Goal: Contribute content

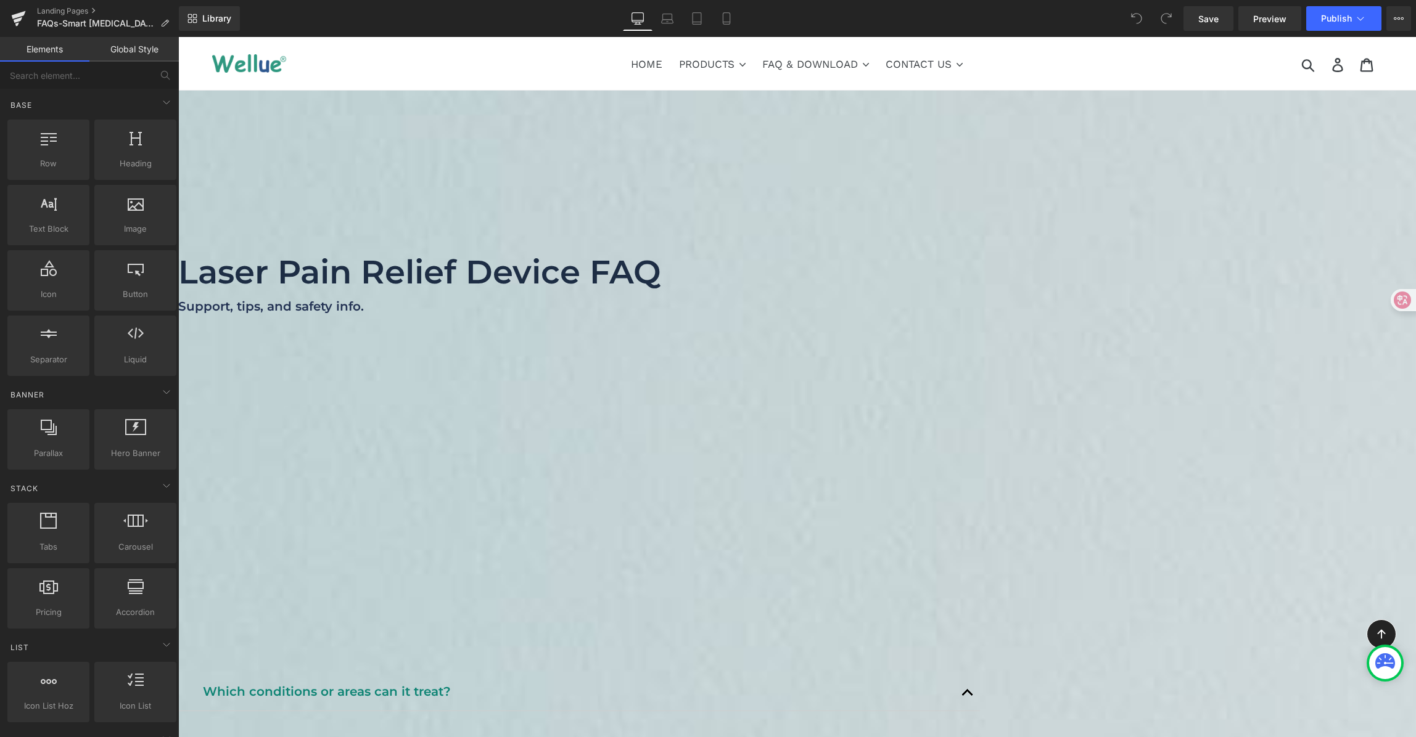
scroll to position [2, 0]
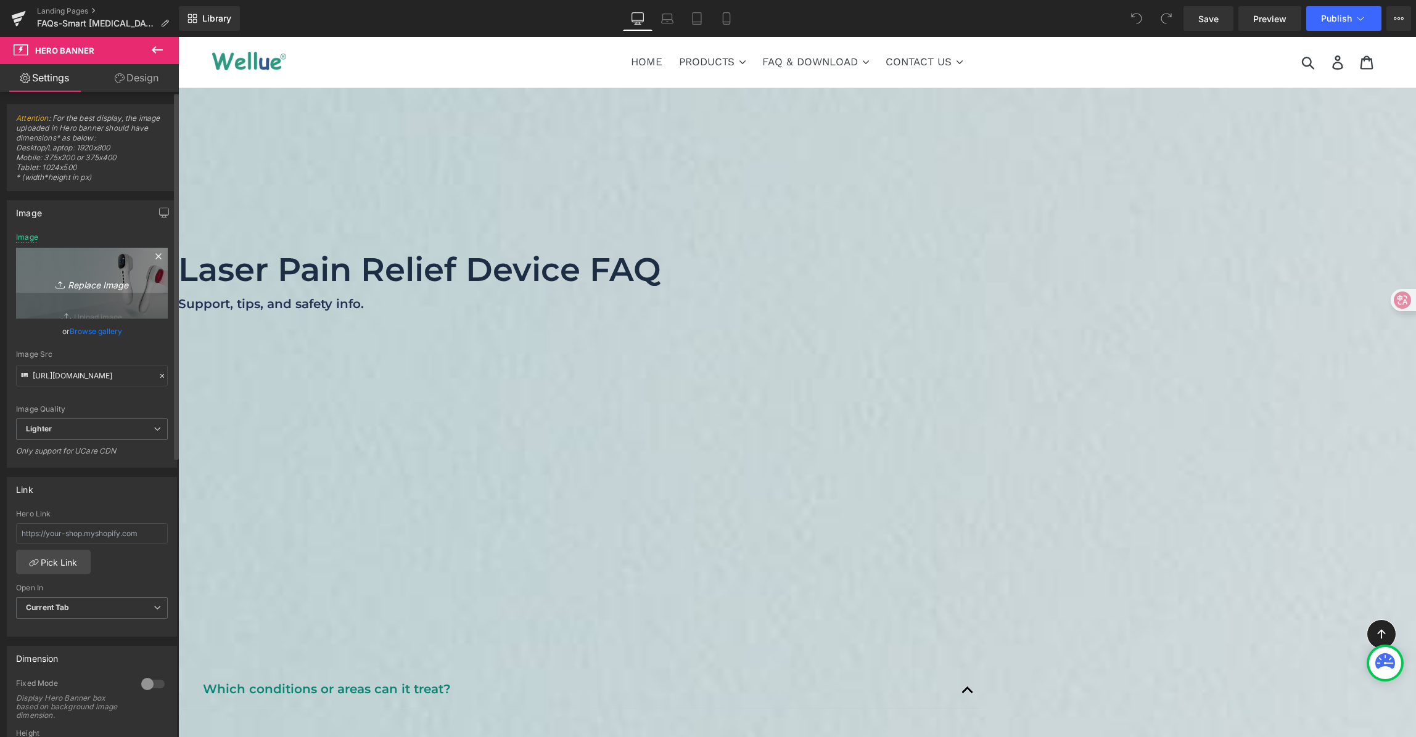
click at [105, 267] on link "Replace Image" at bounding box center [92, 283] width 152 height 71
type input "C:\fakepath\Smart [MEDICAL_DATA] Watch (Oscillometric Micro-Cuff) — FAQ.png"
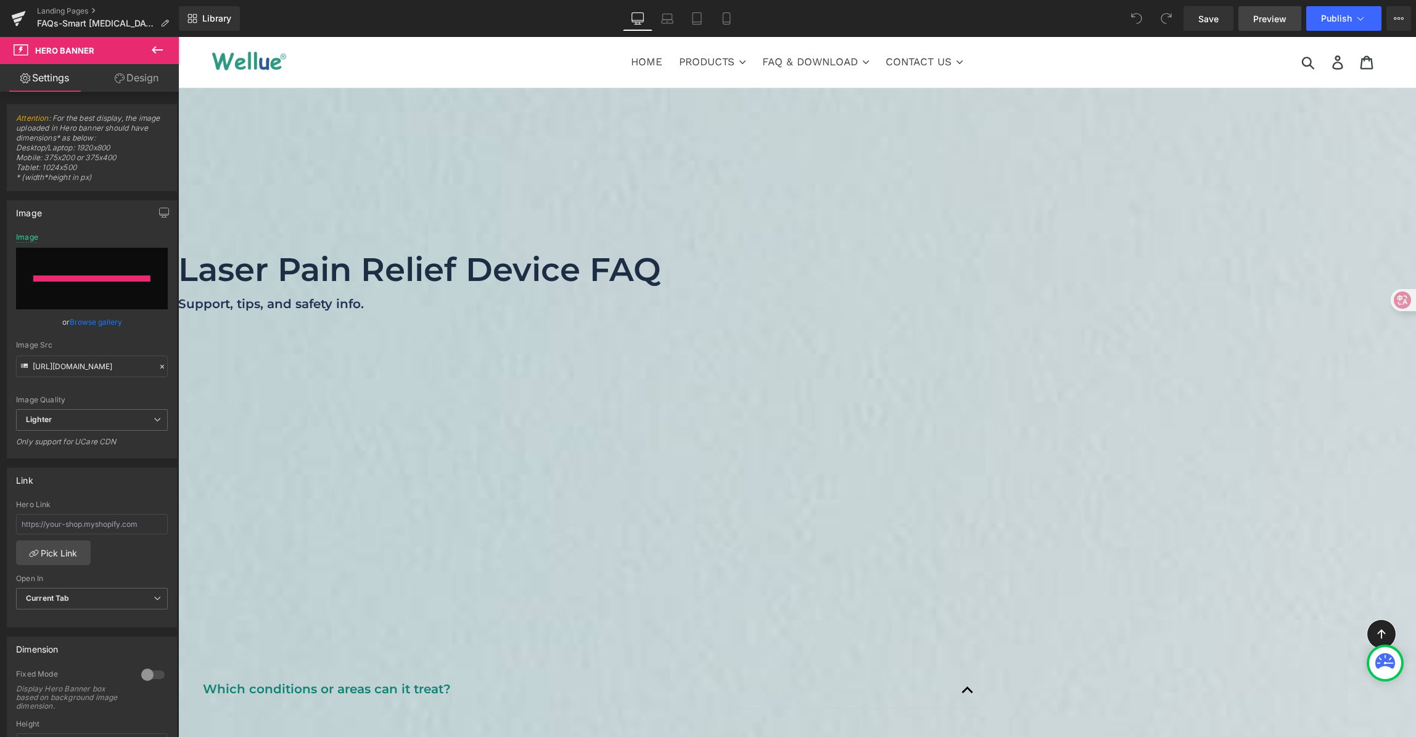
type input "[URL][DOMAIN_NAME]"
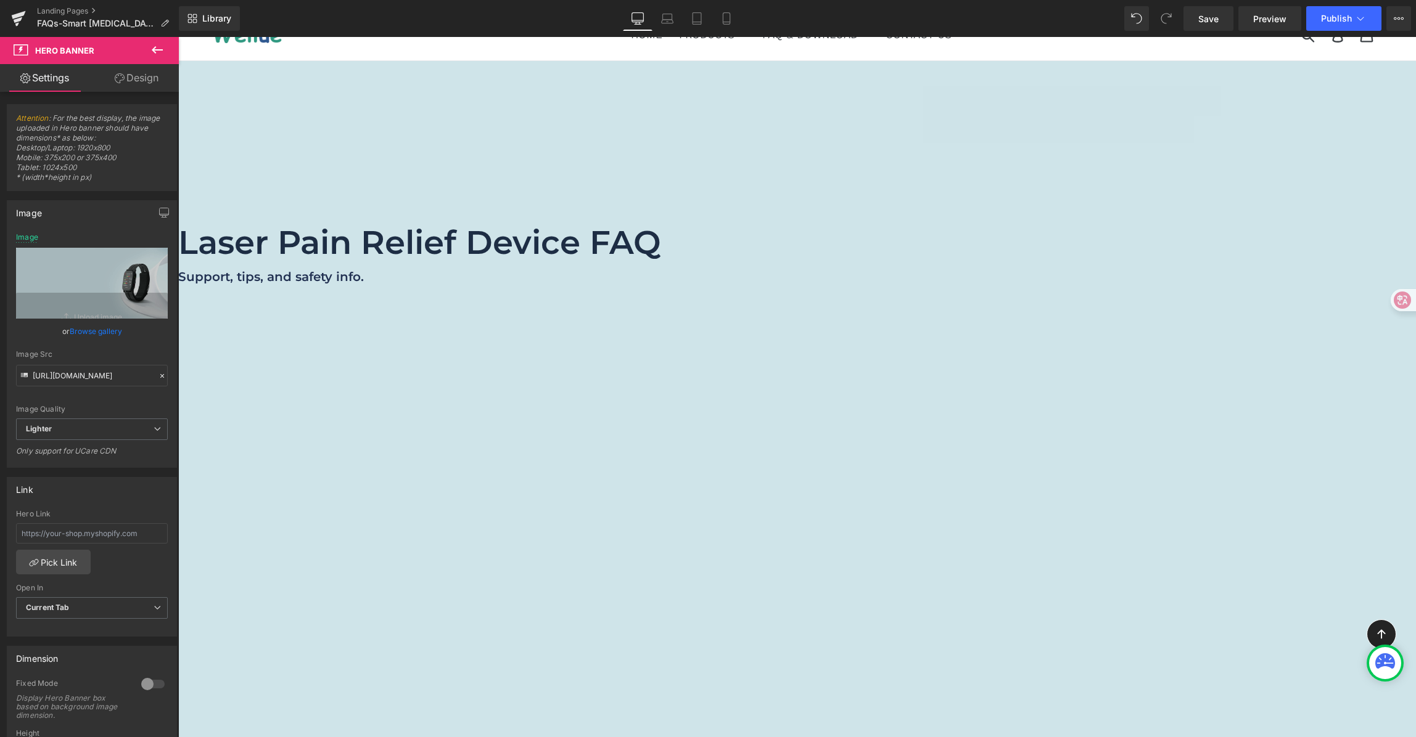
scroll to position [29, 0]
click at [661, 234] on font "Laser Pain Relief Device FAQ" at bounding box center [419, 242] width 483 height 39
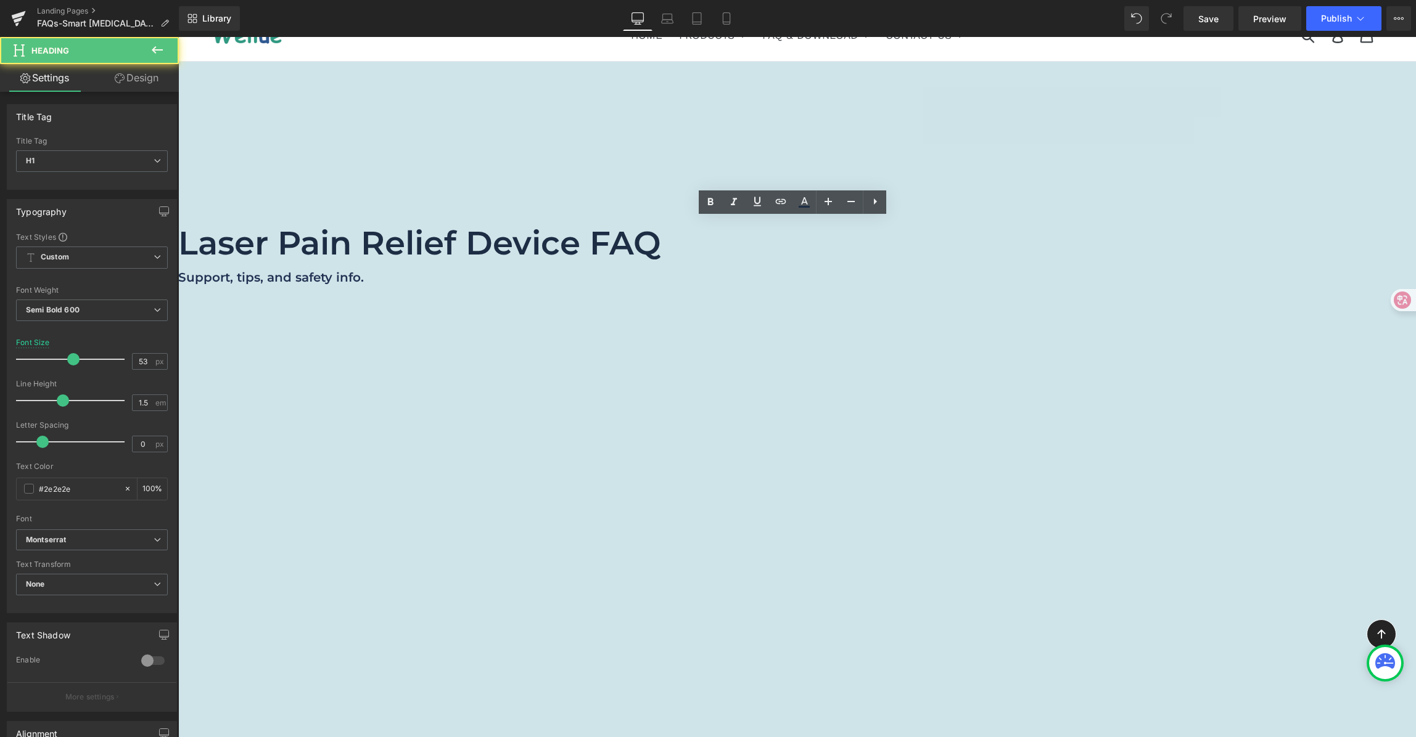
click at [661, 239] on font "Laser Pain Relief Device FAQ" at bounding box center [419, 242] width 483 height 39
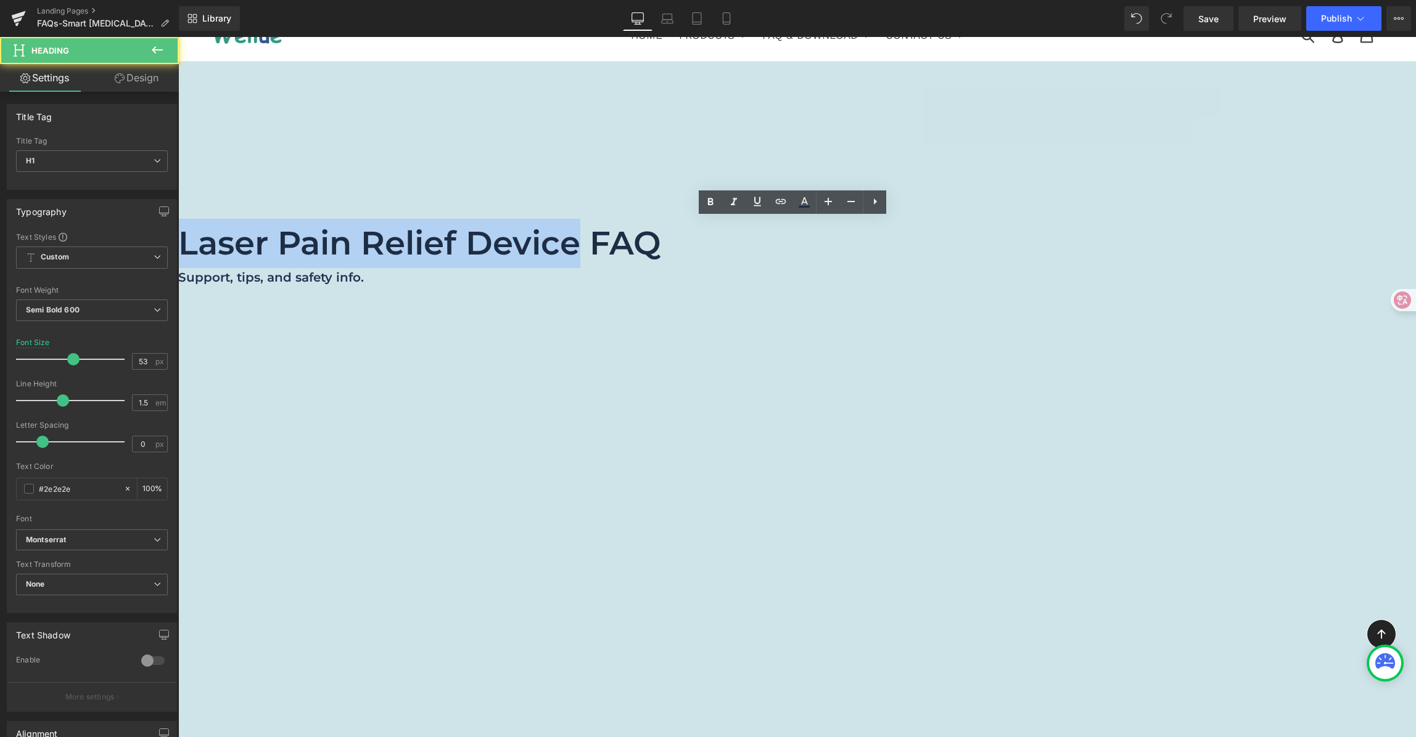
drag, startPoint x: 821, startPoint y: 239, endPoint x: 382, endPoint y: 245, distance: 438.4
click at [382, 245] on span "Laser Pain Relief Device FAQ Heading Support, tips, and safety info. Heading Row" at bounding box center [797, 271] width 1238 height 105
paste div
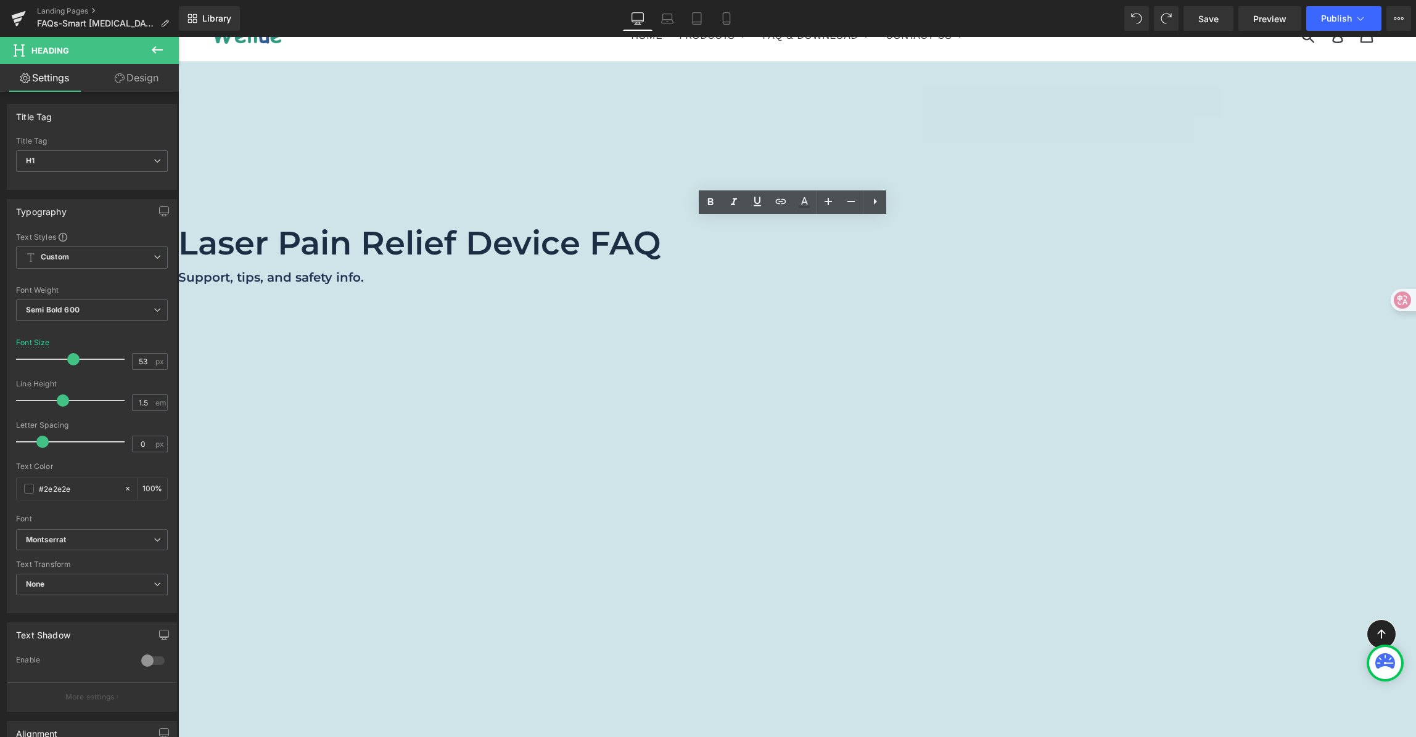
click at [661, 242] on font "Laser Pain Relief Device FAQ" at bounding box center [419, 242] width 483 height 39
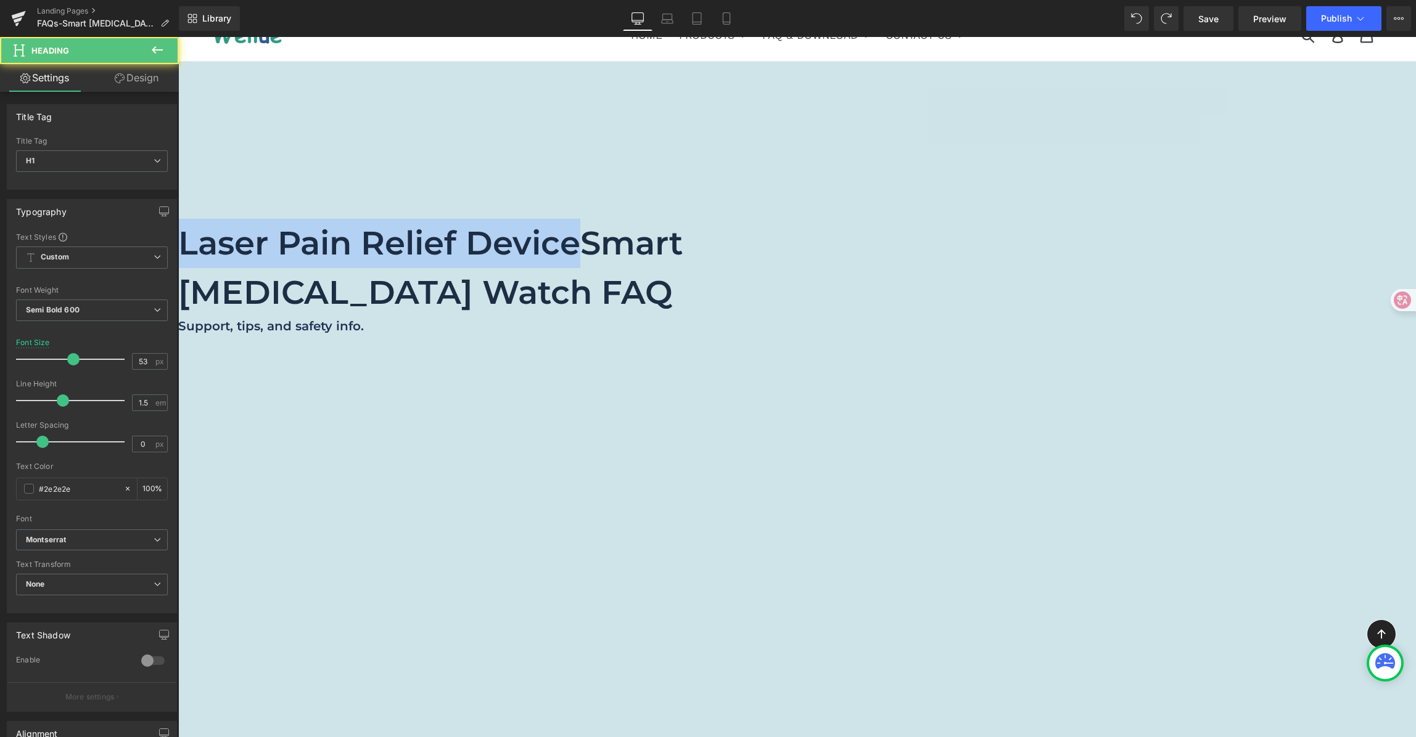
drag, startPoint x: 825, startPoint y: 248, endPoint x: 269, endPoint y: 230, distance: 555.9
click at [209, 229] on span "Laser Pain Relief DeviceSmart [MEDICAL_DATA] Watch FAQ Heading Support, tips, a…" at bounding box center [797, 296] width 1238 height 154
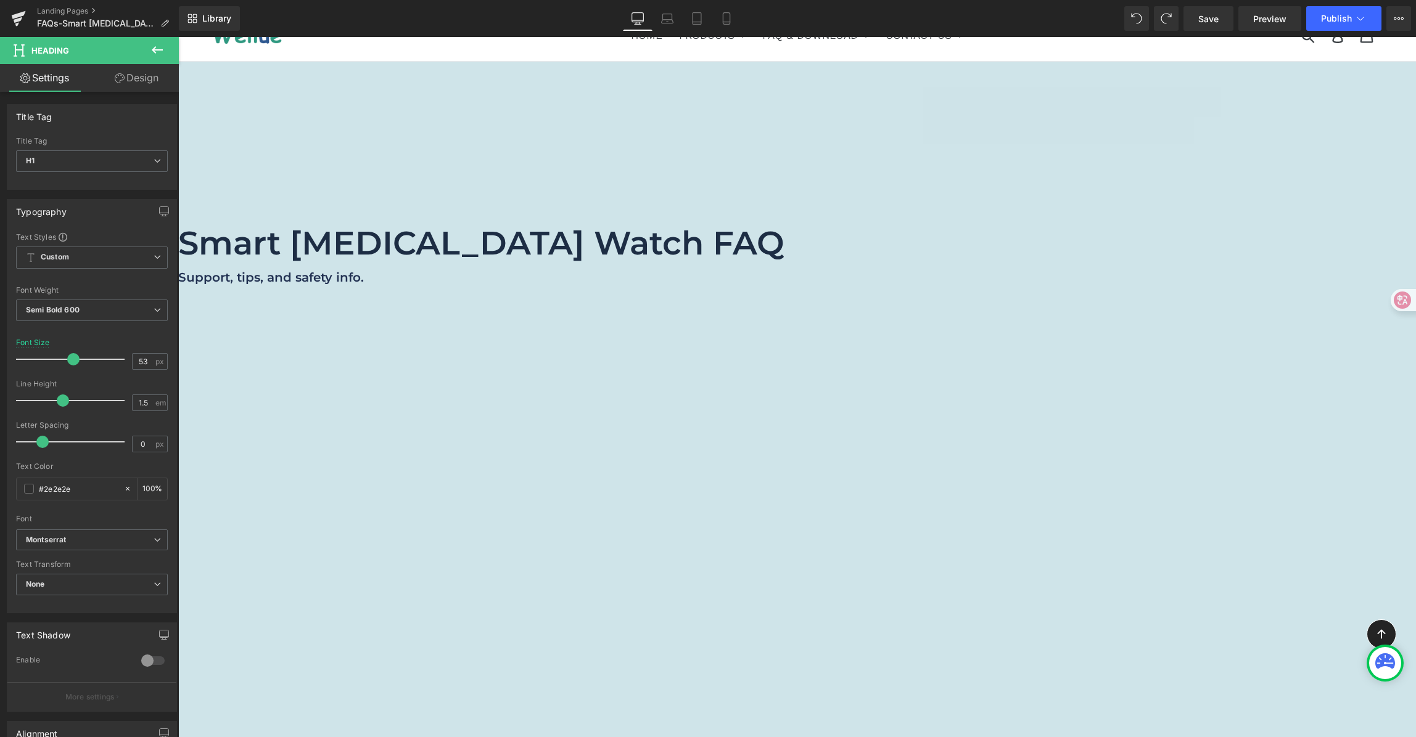
click at [605, 247] on font "Smart [MEDICAL_DATA] Watch FAQ" at bounding box center [481, 242] width 606 height 39
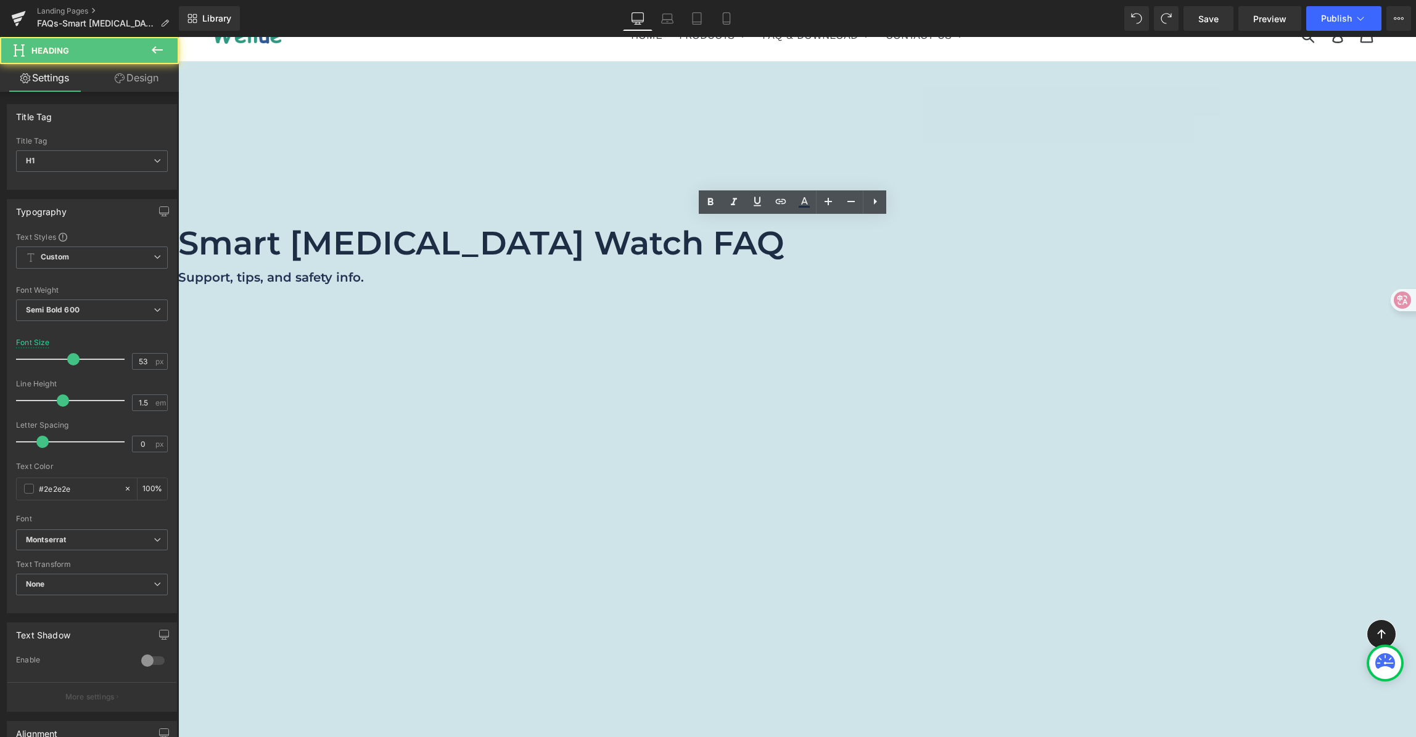
click at [761, 245] on font "Smart [MEDICAL_DATA] Watch FAQ" at bounding box center [481, 242] width 606 height 39
click at [784, 245] on font "Smart [MEDICAL_DATA] Watch FAQ" at bounding box center [481, 242] width 606 height 39
click at [784, 251] on font "Smart [MEDICAL_DATA] Watch FAQ" at bounding box center [481, 242] width 606 height 39
click at [784, 243] on font "Smart [MEDICAL_DATA] Watch FAQ" at bounding box center [481, 242] width 606 height 39
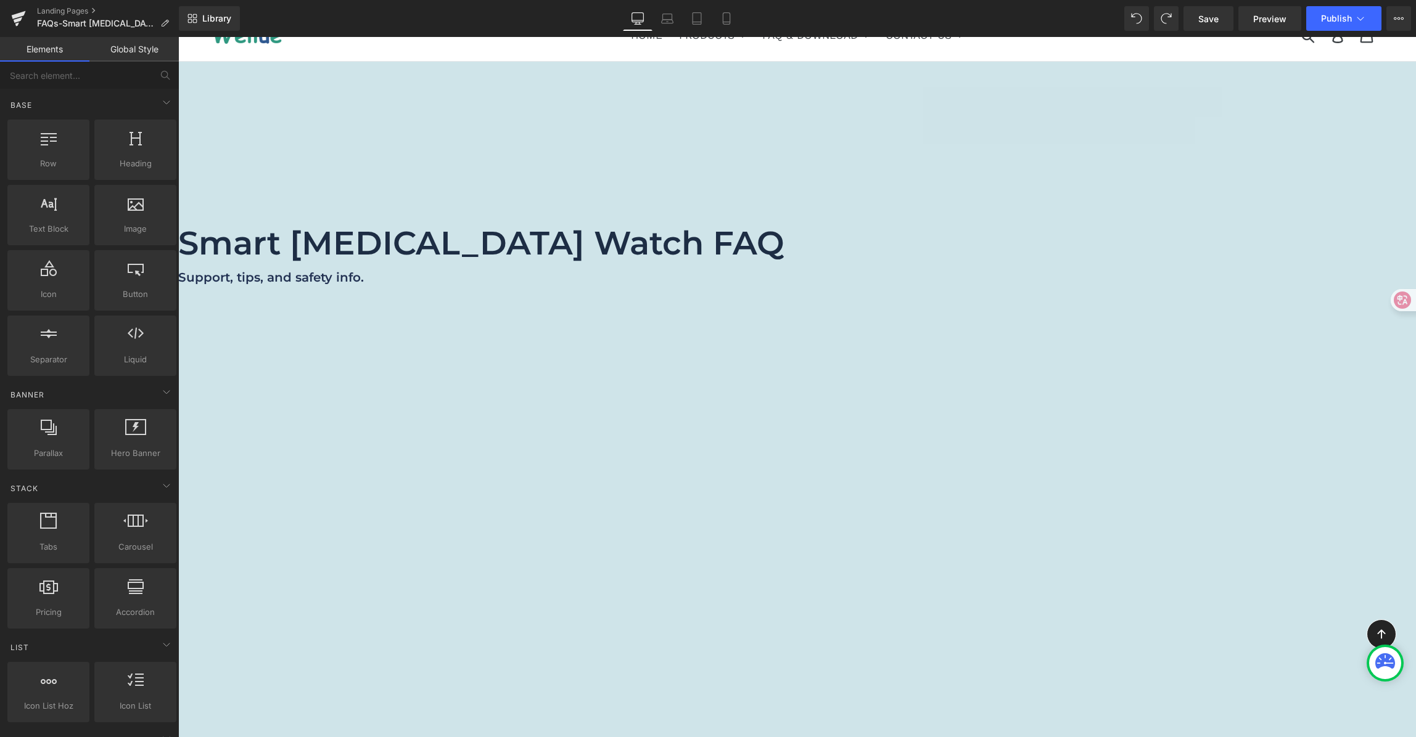
click at [784, 249] on font "Smart [MEDICAL_DATA] Watch FAQ" at bounding box center [481, 242] width 606 height 39
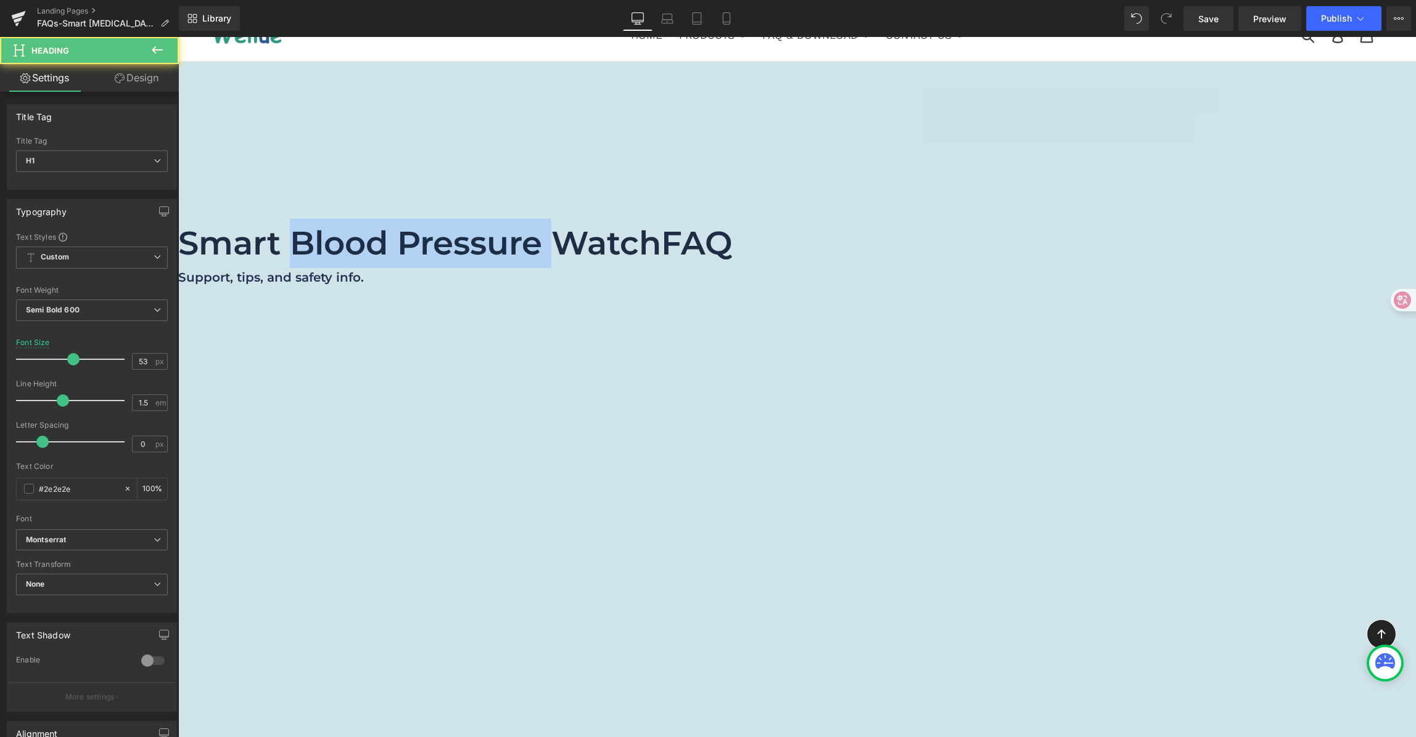
drag, startPoint x: 541, startPoint y: 248, endPoint x: 810, endPoint y: 242, distance: 268.9
click at [661, 242] on font "Smart Blood Pressure Watch" at bounding box center [419, 242] width 483 height 39
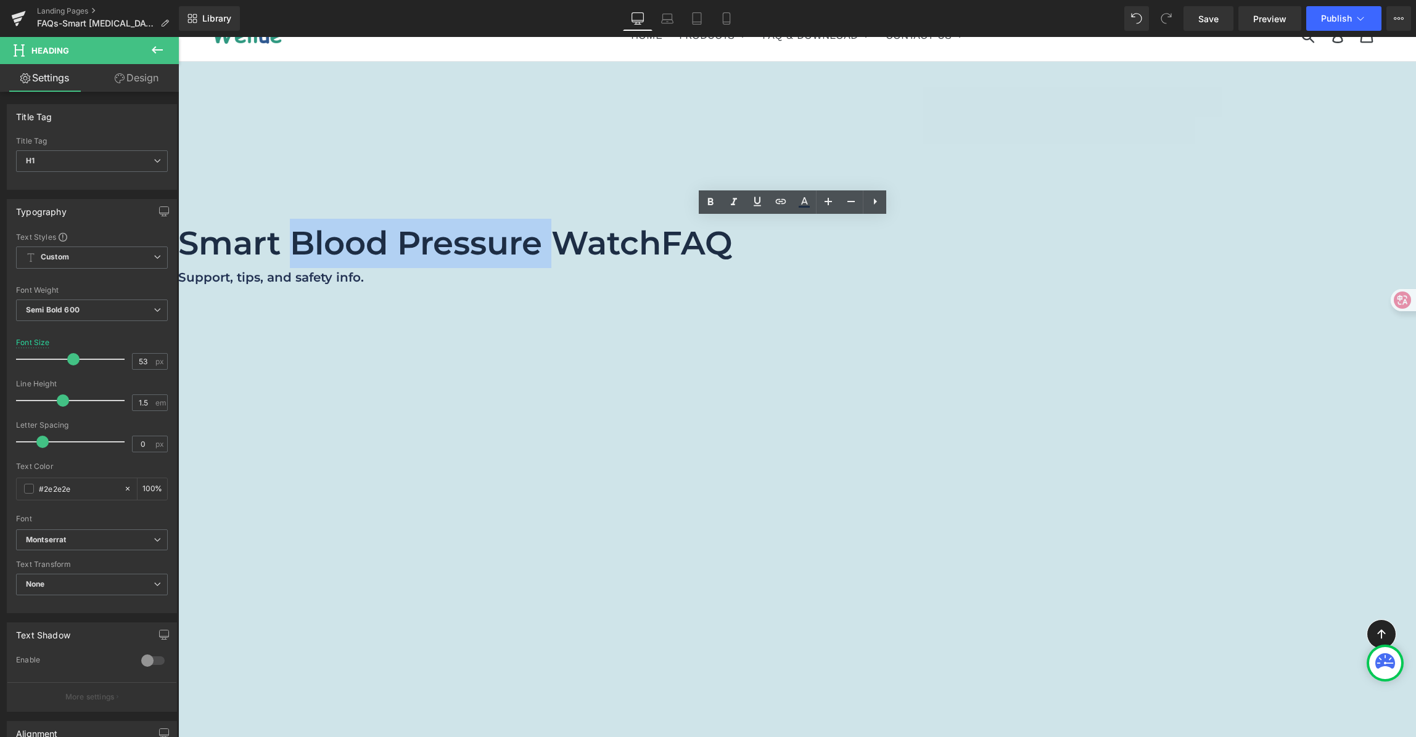
click at [661, 246] on font "Smart Blood Pressure Watch" at bounding box center [419, 242] width 483 height 39
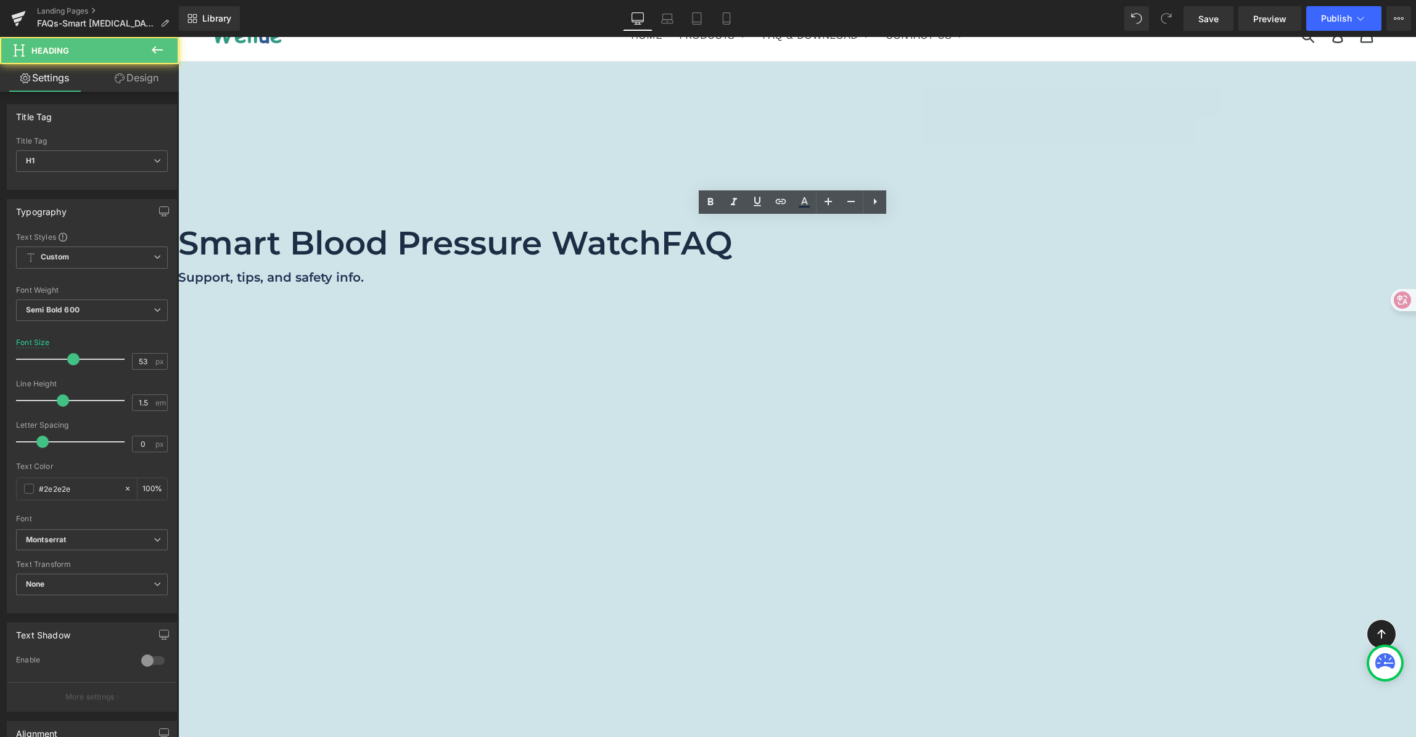
click at [502, 250] on font "Smart Blood Pressure Watch" at bounding box center [419, 242] width 483 height 39
drag, startPoint x: 536, startPoint y: 244, endPoint x: 390, endPoint y: 240, distance: 146.8
click at [390, 240] on span "Smart [MEDICAL_DATA] Watch FAQ Heading Support, tips, and safety info. Heading …" at bounding box center [797, 271] width 1238 height 105
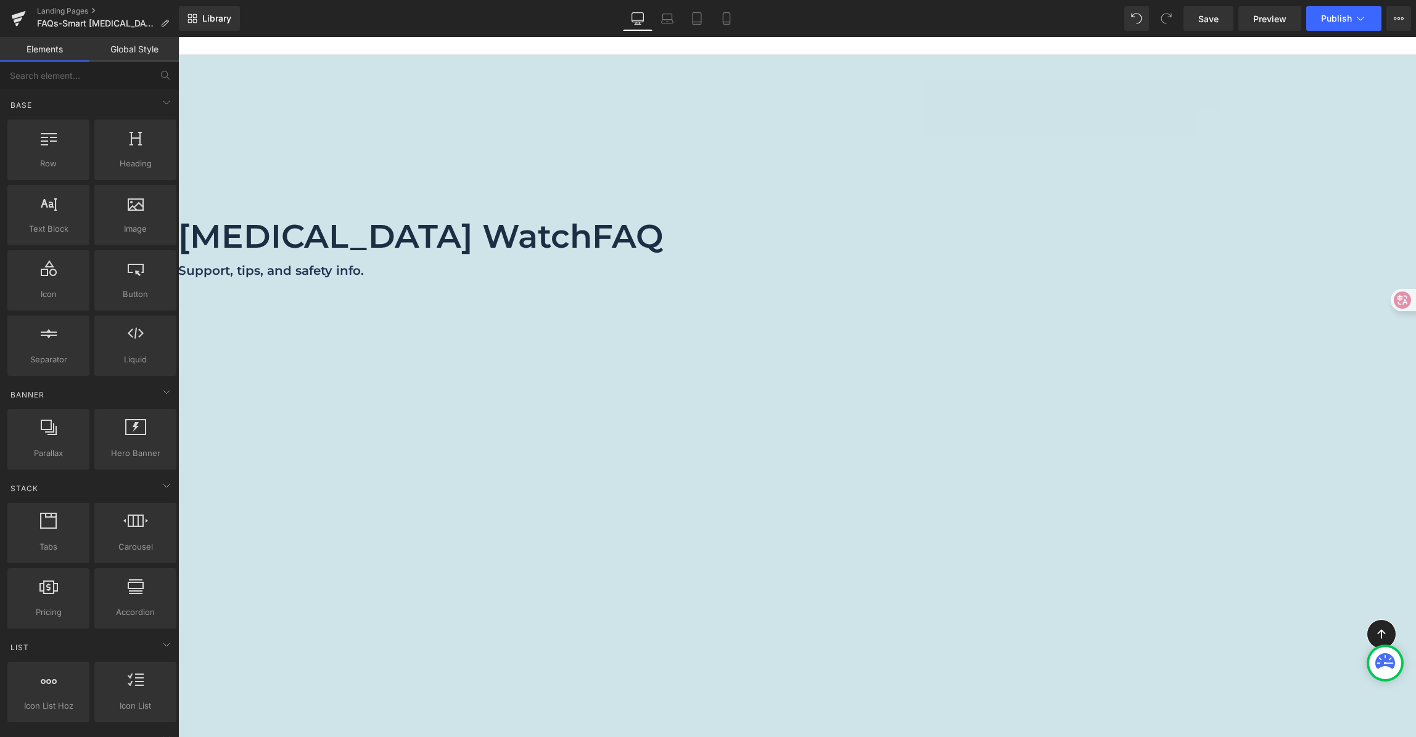
scroll to position [36, 0]
click at [1403, 20] on icon at bounding box center [1399, 19] width 10 height 10
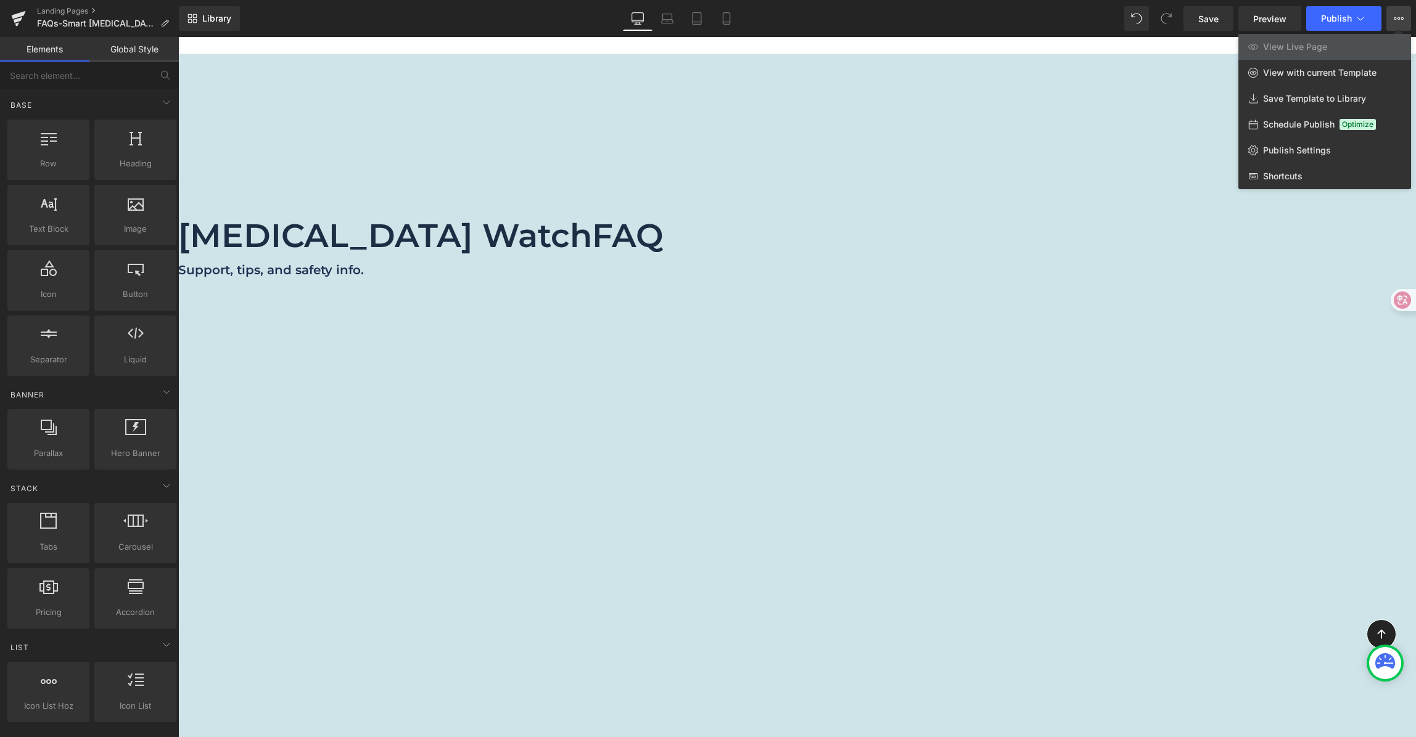
click at [1193, 62] on div at bounding box center [797, 387] width 1238 height 700
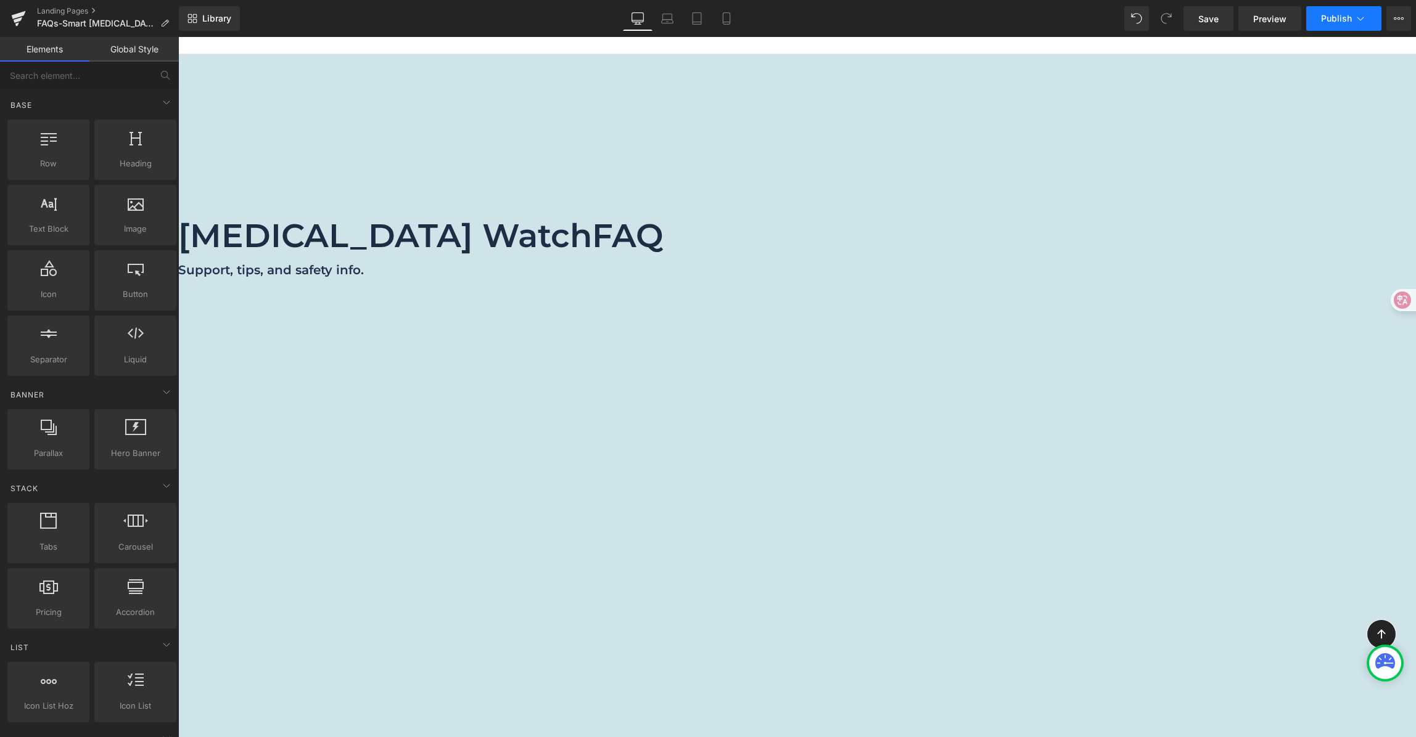
click at [1366, 18] on icon at bounding box center [1360, 18] width 12 height 12
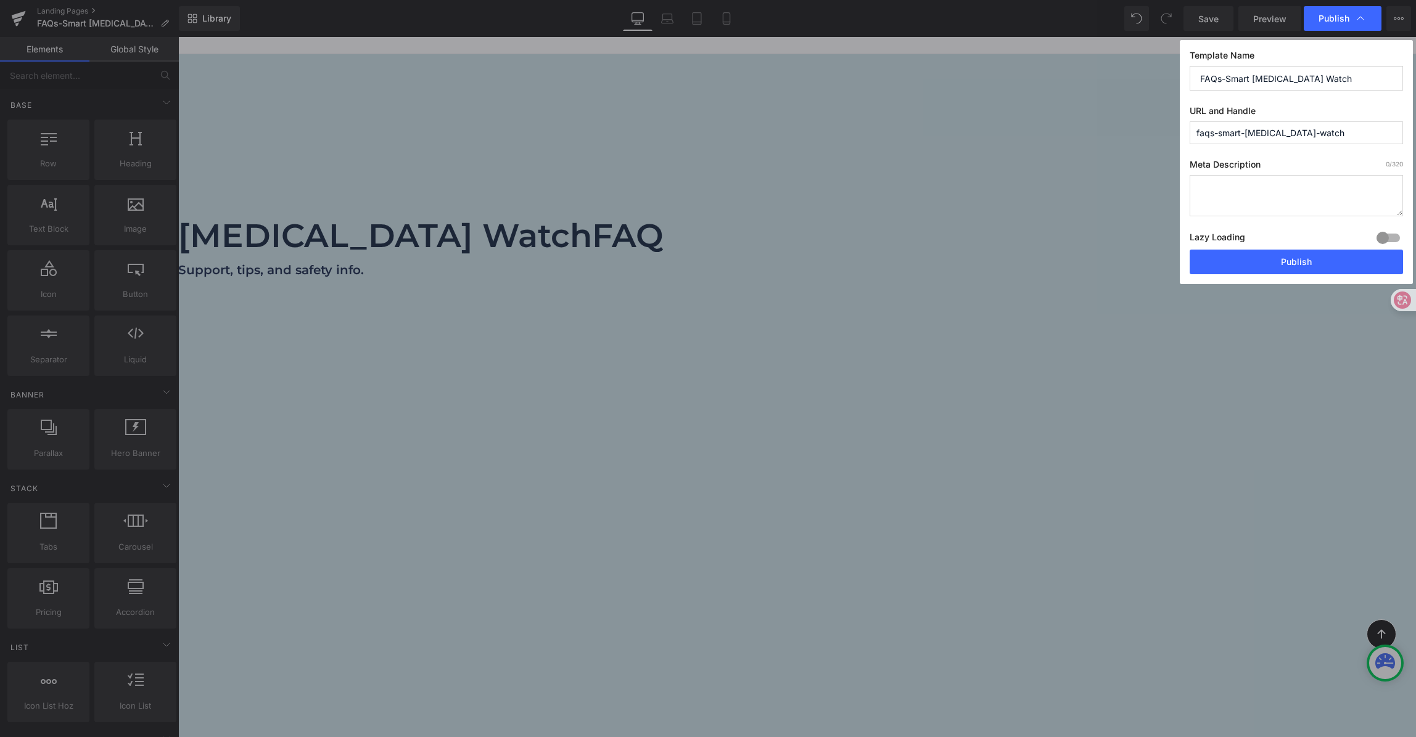
click at [1253, 135] on input "faqs-smart-[MEDICAL_DATA]-watch" at bounding box center [1295, 132] width 213 height 23
click at [1357, 135] on input "faqs-smart-[MEDICAL_DATA]-watch" at bounding box center [1295, 132] width 213 height 23
click at [1339, 79] on input "FAQs-Smart [MEDICAL_DATA] Watch" at bounding box center [1295, 78] width 213 height 25
click at [1355, 77] on input "FAQs-Smart [MEDICAL_DATA] Watch" at bounding box center [1295, 78] width 213 height 25
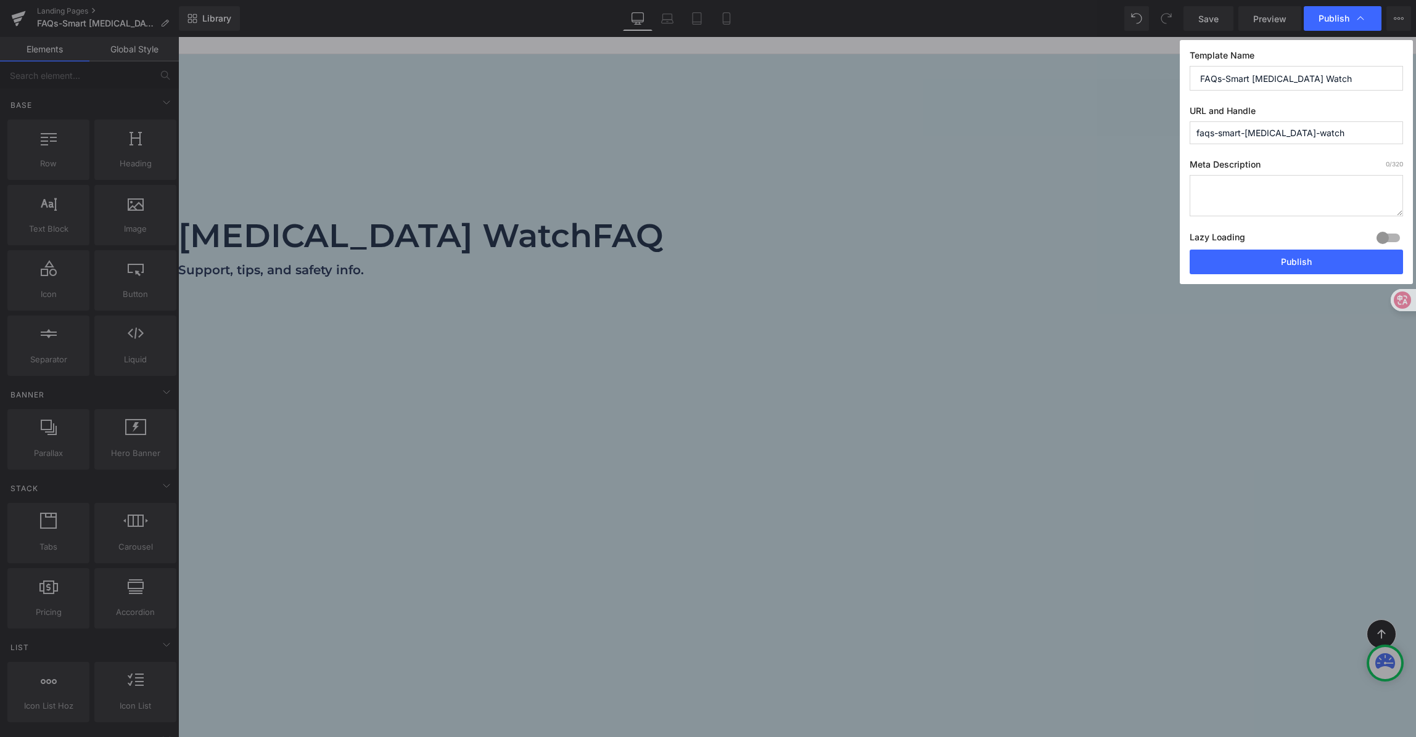
click at [1365, 78] on input "FAQs-Smart [MEDICAL_DATA] Watch" at bounding box center [1295, 78] width 213 height 25
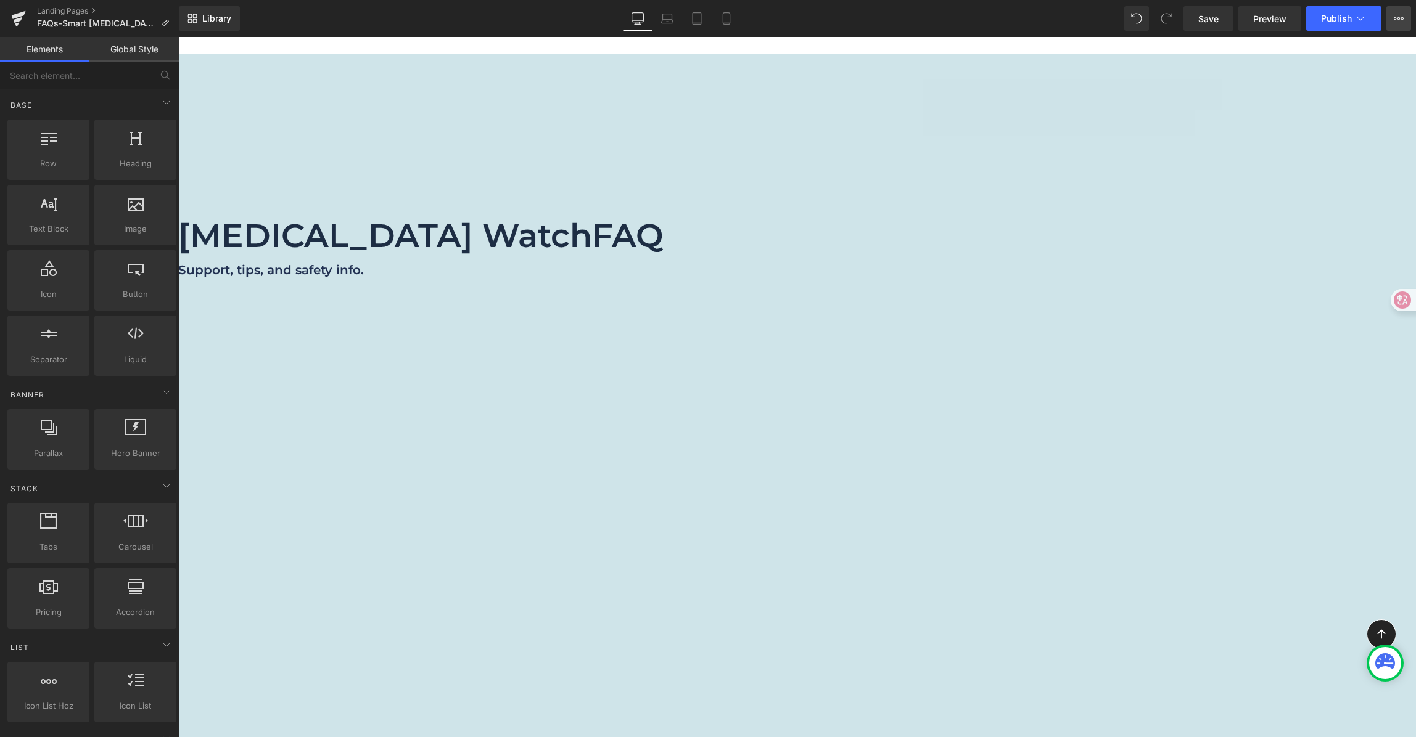
click at [1398, 24] on button "View Live Page View with current Template Save Template to Library Schedule Pub…" at bounding box center [1398, 18] width 25 height 25
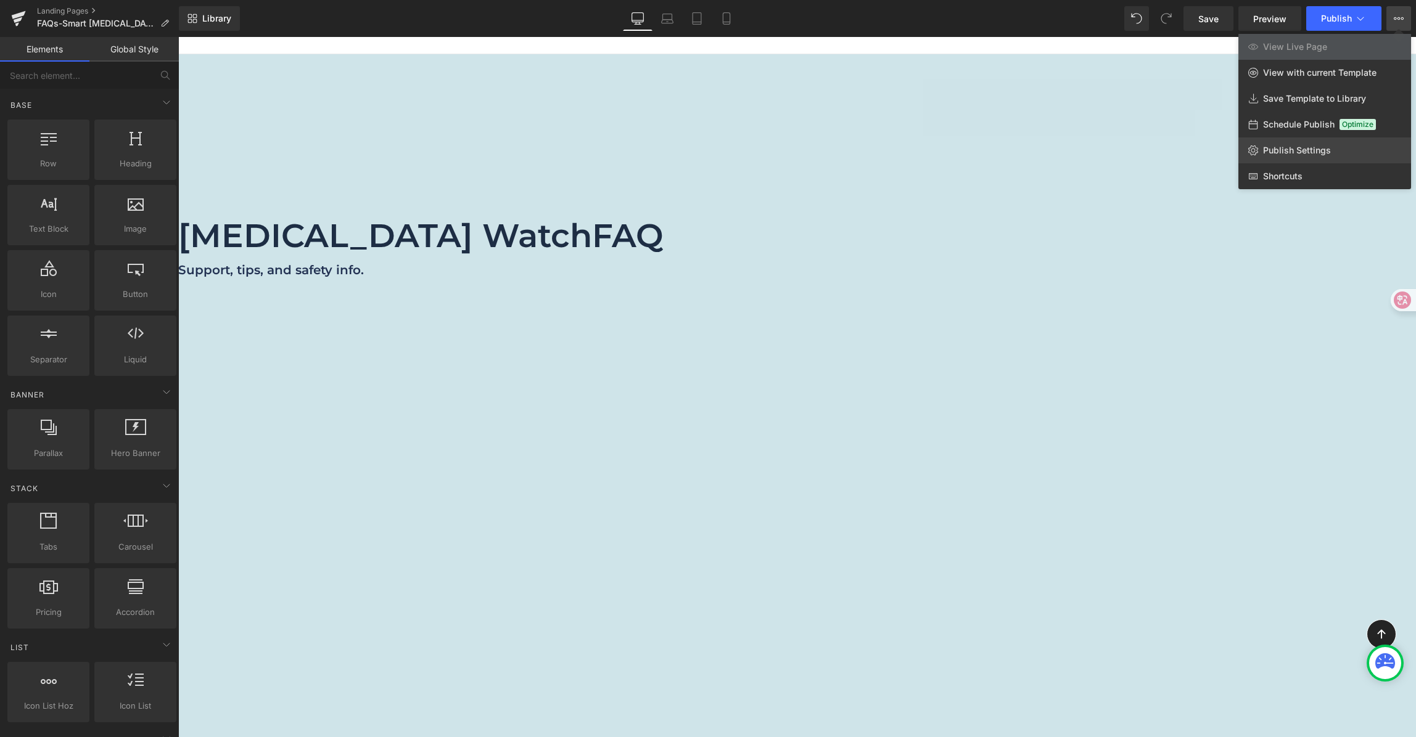
click at [1304, 147] on span "Publish Settings" at bounding box center [1297, 150] width 68 height 11
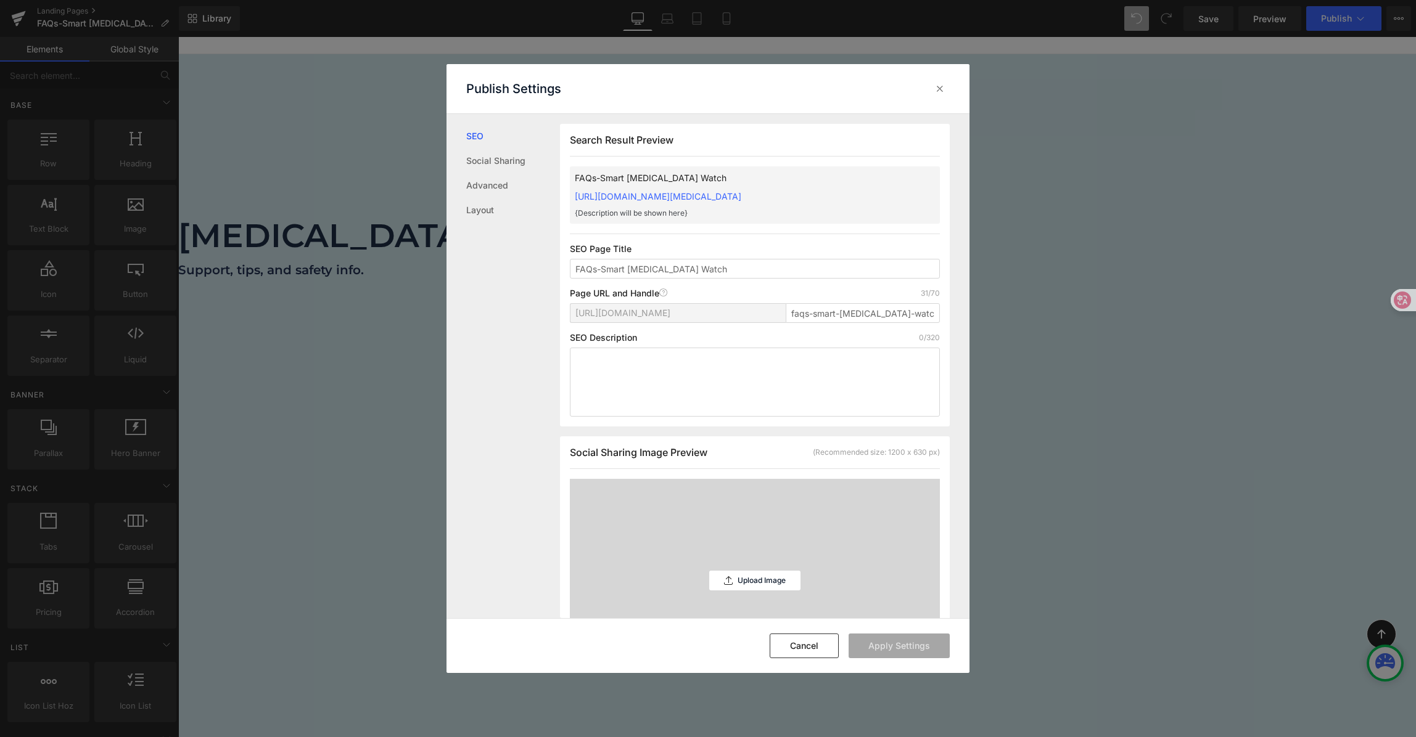
scroll to position [1, 0]
click at [631, 269] on input "FAQs-Smart [MEDICAL_DATA] Watch" at bounding box center [755, 268] width 370 height 20
click at [579, 260] on input "FAQs-Smart [MEDICAL_DATA] Watch" at bounding box center [755, 268] width 370 height 20
click at [804, 271] on input "FAQs-Smart [MEDICAL_DATA] Watch" at bounding box center [755, 268] width 370 height 20
drag, startPoint x: 802, startPoint y: 270, endPoint x: 491, endPoint y: 266, distance: 310.8
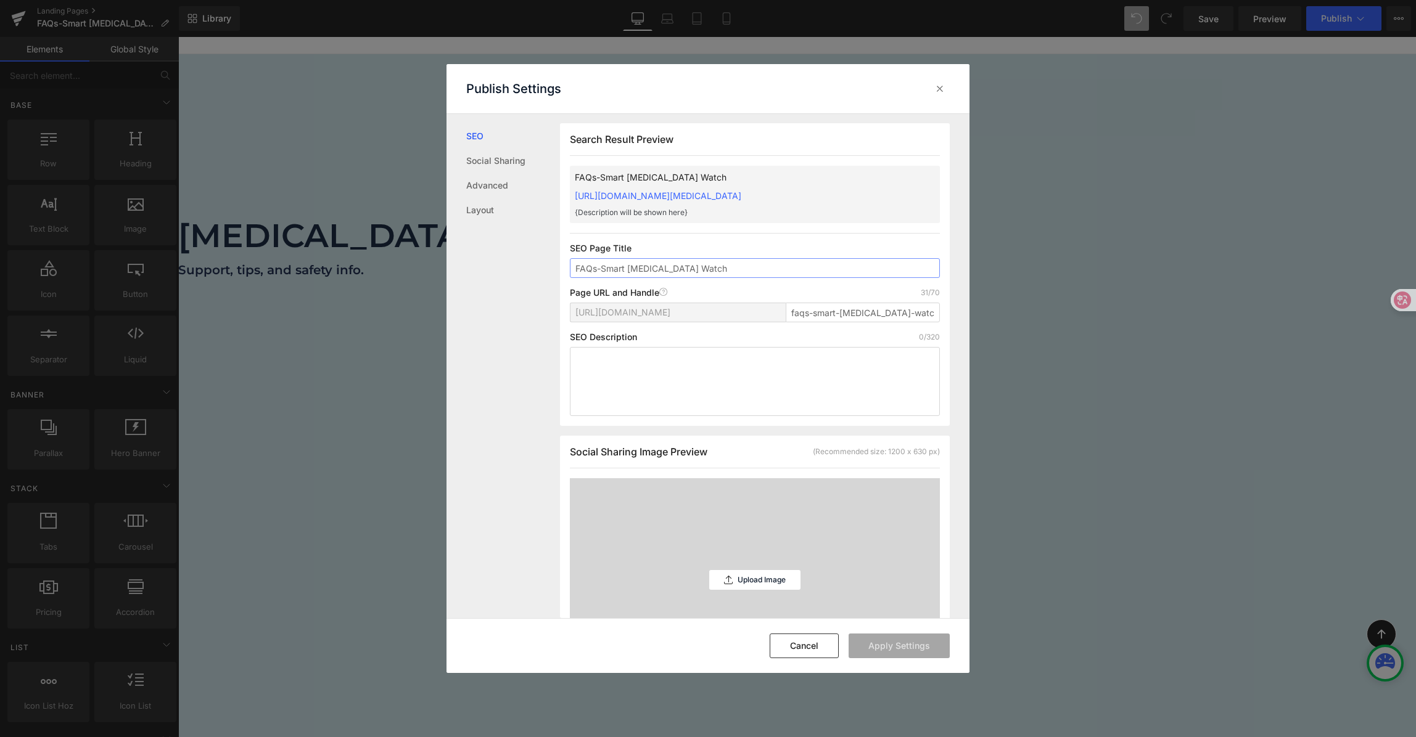
click at [491, 266] on div "SEO Social Sharing Advanced Layout Search Result Preview FAQs-Smart [MEDICAL_DA…" at bounding box center [707, 366] width 523 height 504
paste input "Smart [MEDICAL_DATA] Watch (Oscillometric Micro-Cuff) — FAQ"
type input "Smart [MEDICAL_DATA] Watch (Oscillometric Micro-Cuff) — FAQ"
click at [648, 356] on textarea at bounding box center [755, 381] width 370 height 69
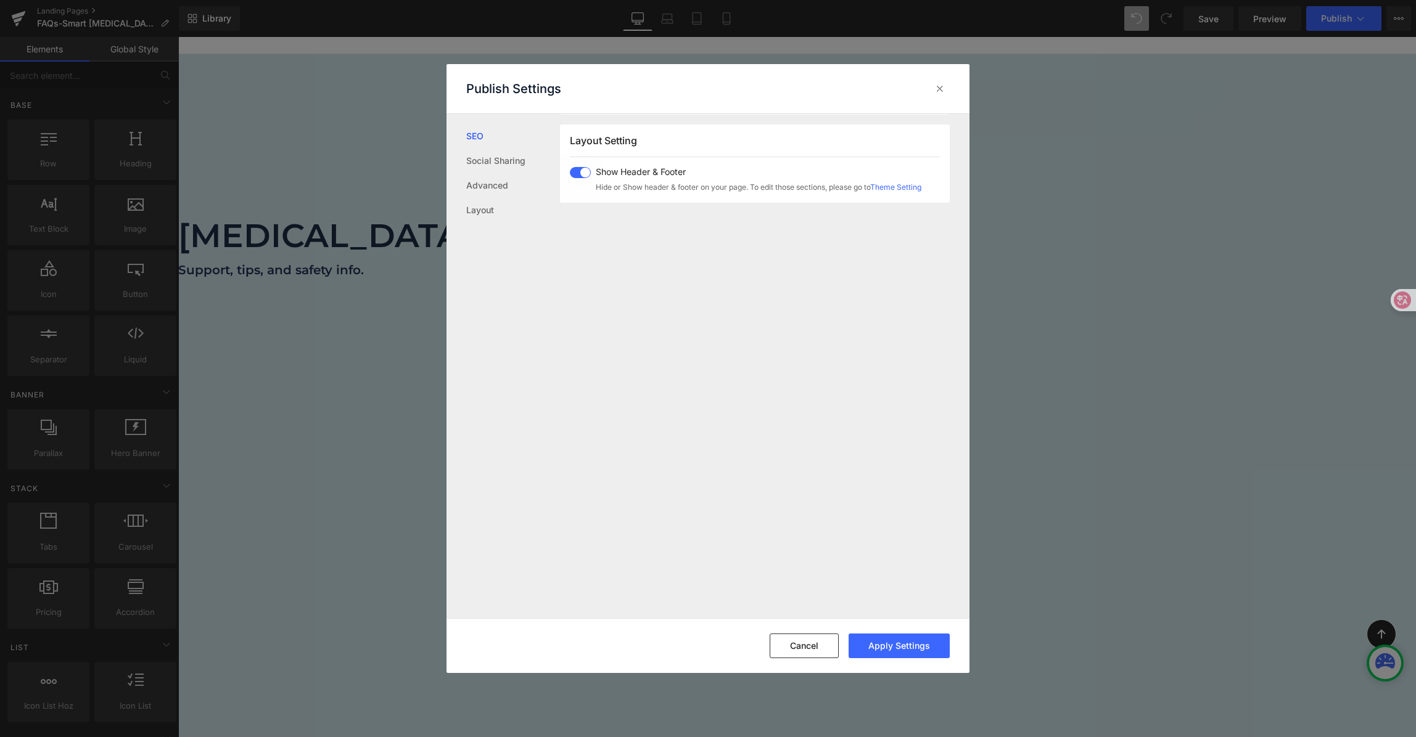
scroll to position [472, 0]
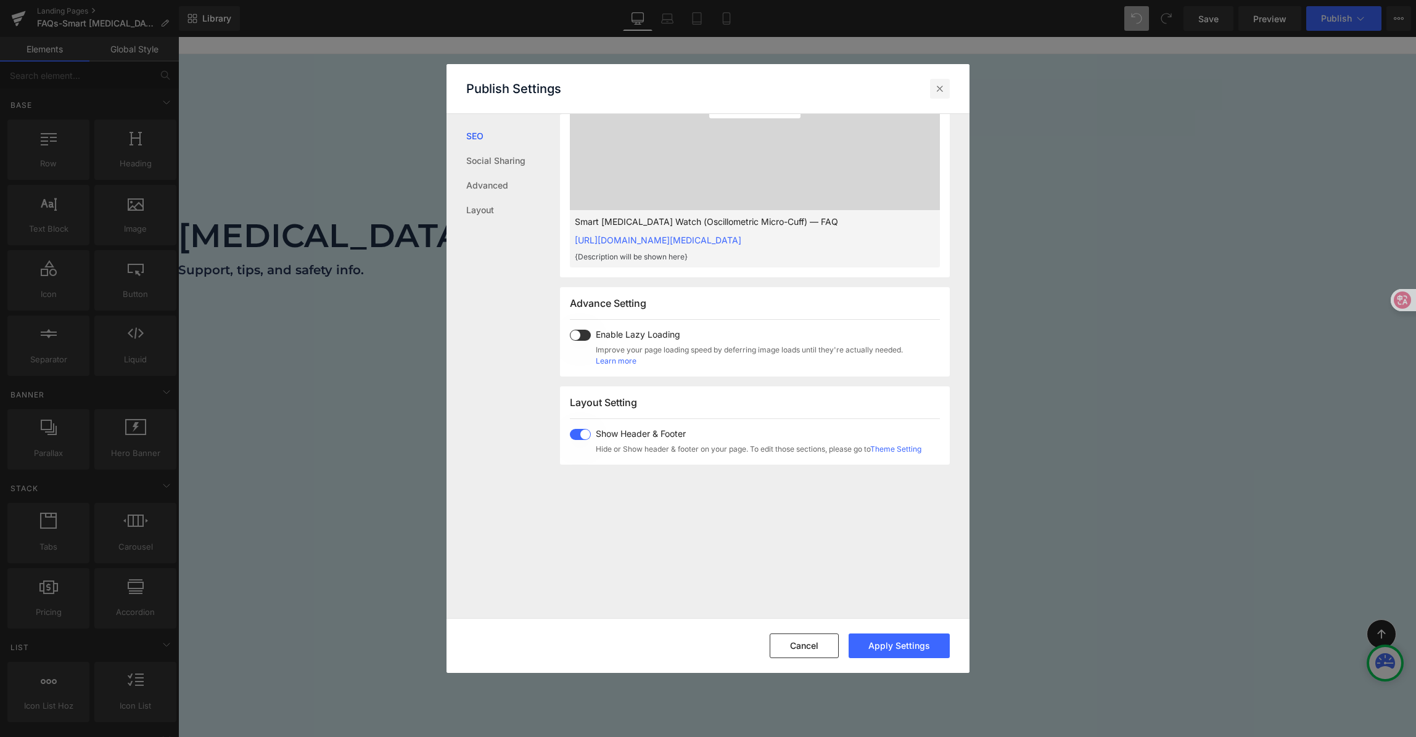
click at [939, 90] on icon at bounding box center [940, 89] width 12 height 12
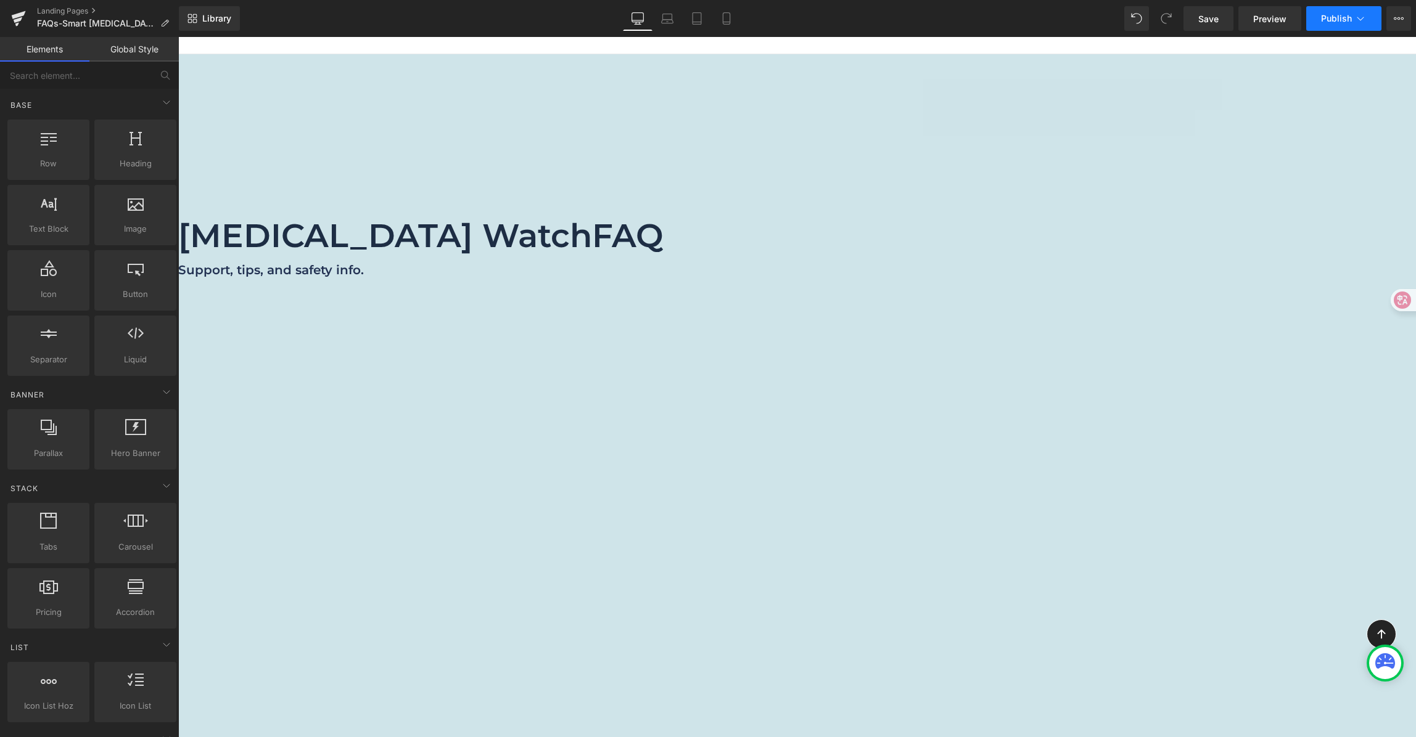
click at [1363, 22] on icon at bounding box center [1360, 18] width 12 height 12
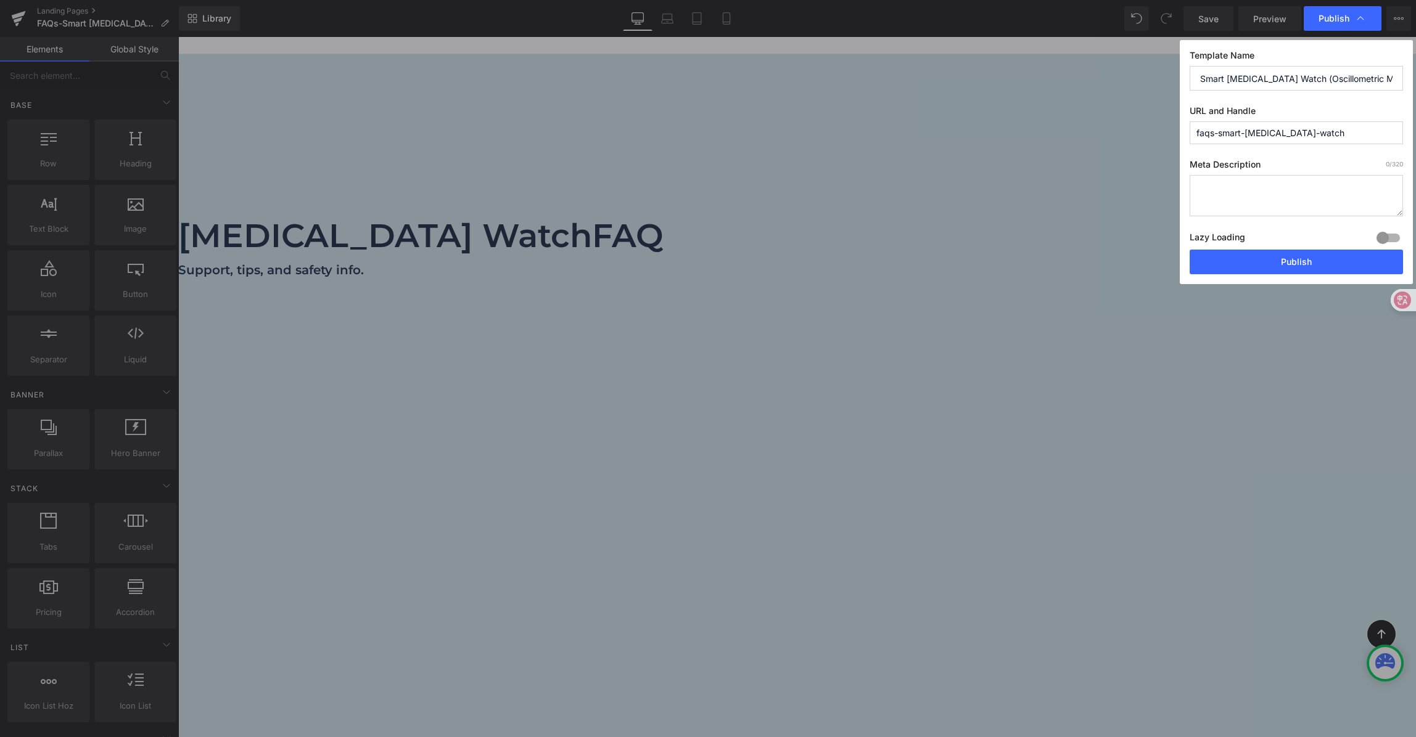
click at [1260, 197] on textarea at bounding box center [1295, 195] width 213 height 41
paste textarea "Wellue Smart [MEDICAL_DATA] Watch FAQ | Oscillometric Micro-Cuff"
type textarea "Wellue Smart [MEDICAL_DATA] Watch FAQ | Oscillometric Micro-Cuff"
click at [1261, 73] on input "Smart [MEDICAL_DATA] Watch (Oscillometric Micro-Cuff) — FAQ" at bounding box center [1295, 78] width 213 height 25
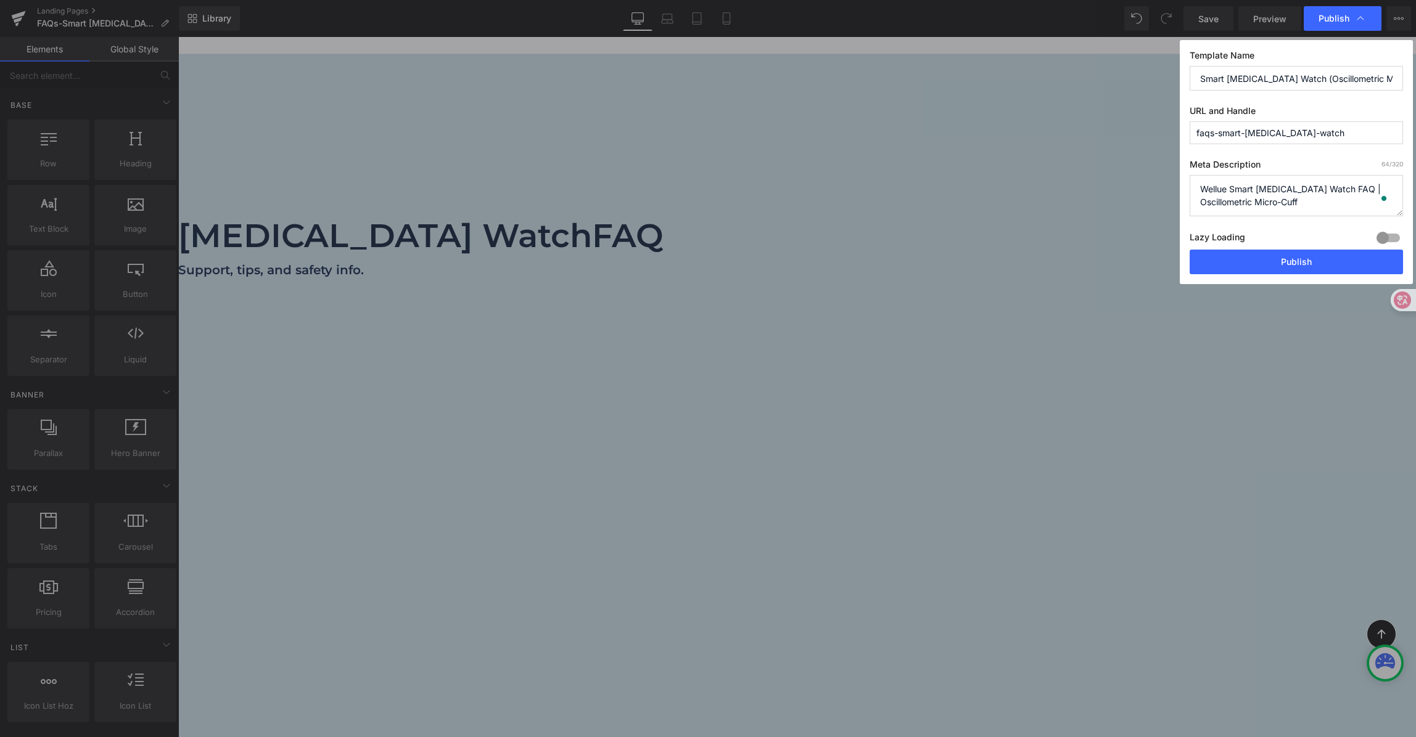
click at [1261, 73] on input "Smart [MEDICAL_DATA] Watch (Oscillometric Micro-Cuff) — FAQ" at bounding box center [1295, 78] width 213 height 25
click at [1324, 85] on input "Smart [MEDICAL_DATA] Watch (Oscillometric Micro-Cuff) — FAQ" at bounding box center [1295, 78] width 213 height 25
drag, startPoint x: 1258, startPoint y: 75, endPoint x: 1110, endPoint y: 75, distance: 147.4
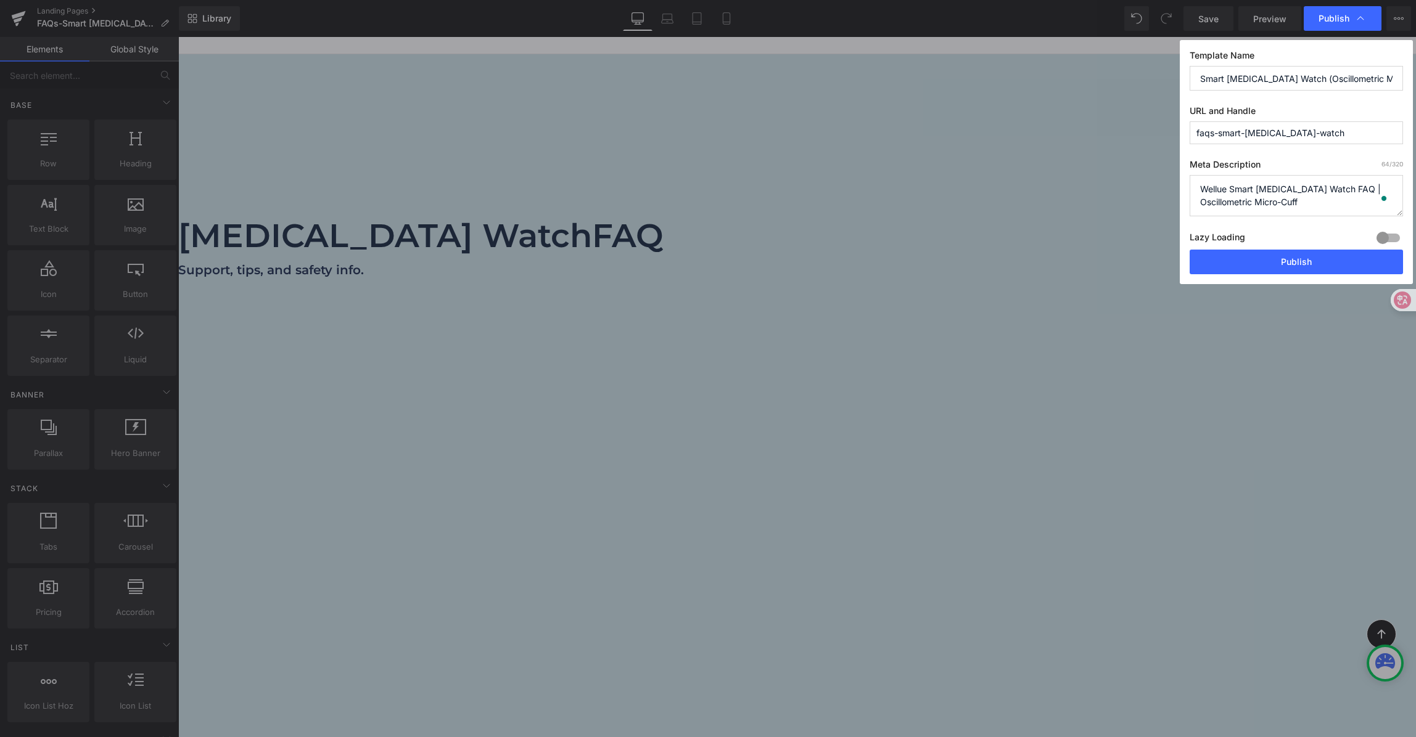
click at [1110, 75] on div "Publish Template Name Smart [MEDICAL_DATA] Watch (Oscillometric Micro-Cuff) — F…" at bounding box center [708, 368] width 1416 height 737
click at [1232, 83] on input "Smart [MEDICAL_DATA] Watch (Oscillometric Micro-Cuff) — FAQ" at bounding box center [1295, 78] width 213 height 25
click at [1214, 81] on input "Smart [MEDICAL_DATA] Watch (Oscillometric Micro-Cuff) — FAQ" at bounding box center [1295, 78] width 213 height 25
click at [1213, 81] on input "Smart [MEDICAL_DATA] Watch (Oscillometric Micro-Cuff) — FAQ" at bounding box center [1295, 78] width 213 height 25
click at [1215, 80] on input "Smart [MEDICAL_DATA] Watch (Oscillometric Micro-Cuff) — FAQ" at bounding box center [1295, 78] width 213 height 25
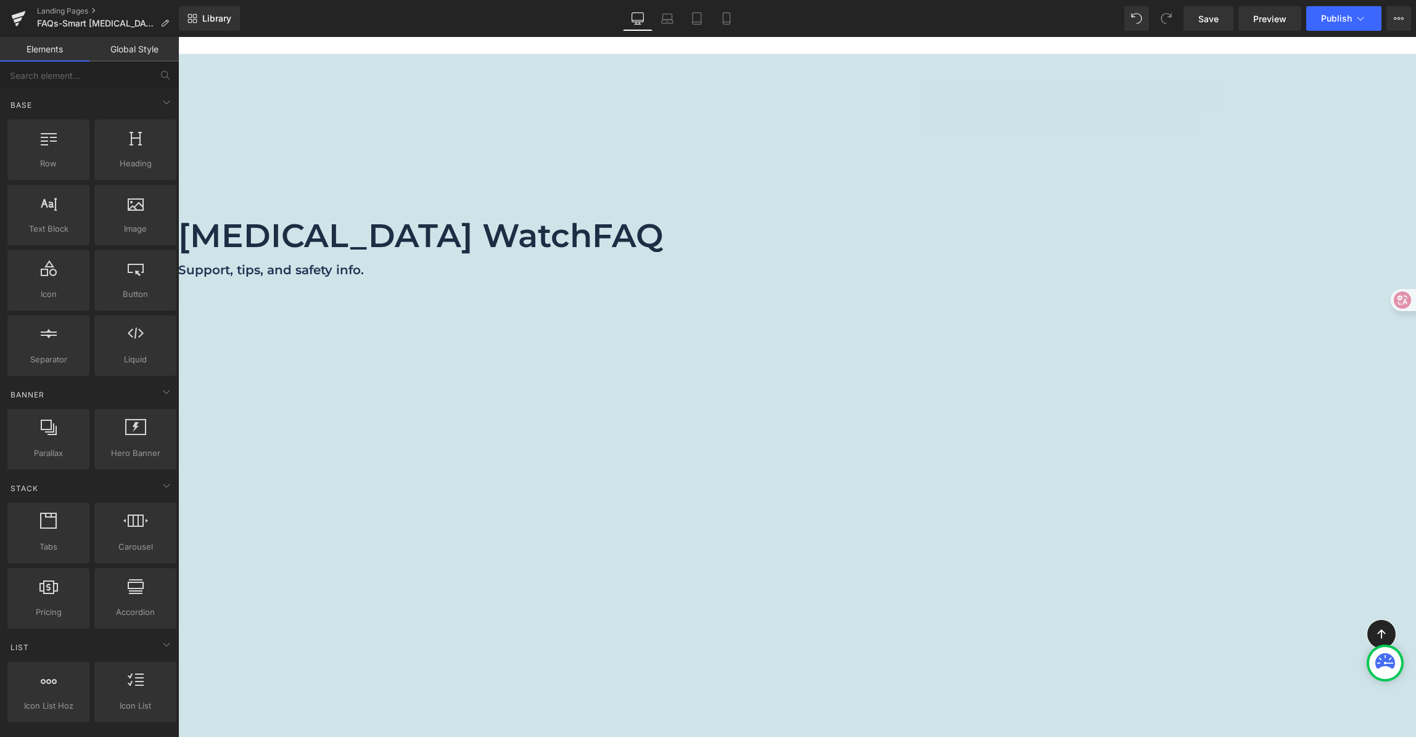
click at [1395, 14] on icon at bounding box center [1399, 19] width 10 height 10
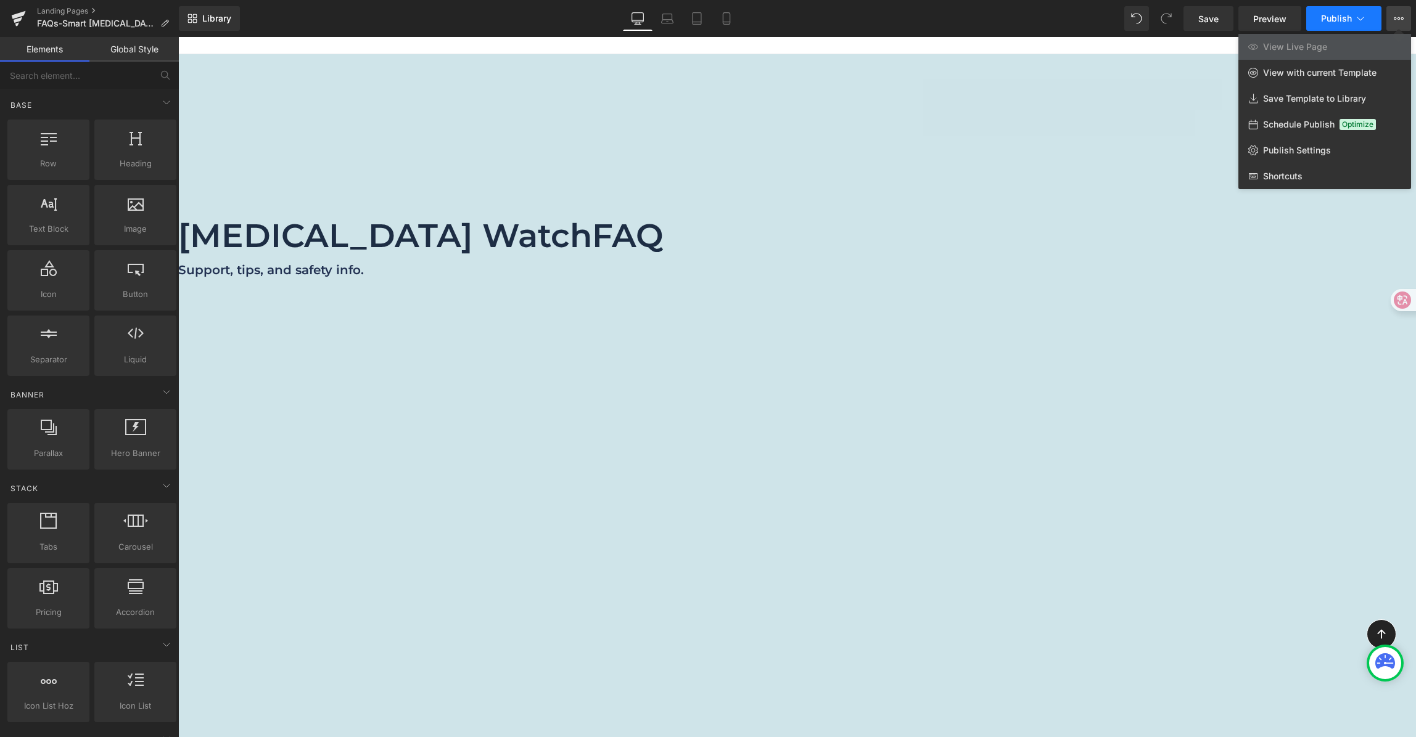
click at [1367, 13] on button "Publish" at bounding box center [1343, 18] width 75 height 25
click at [1300, 146] on span "Publish Settings" at bounding box center [1297, 150] width 68 height 11
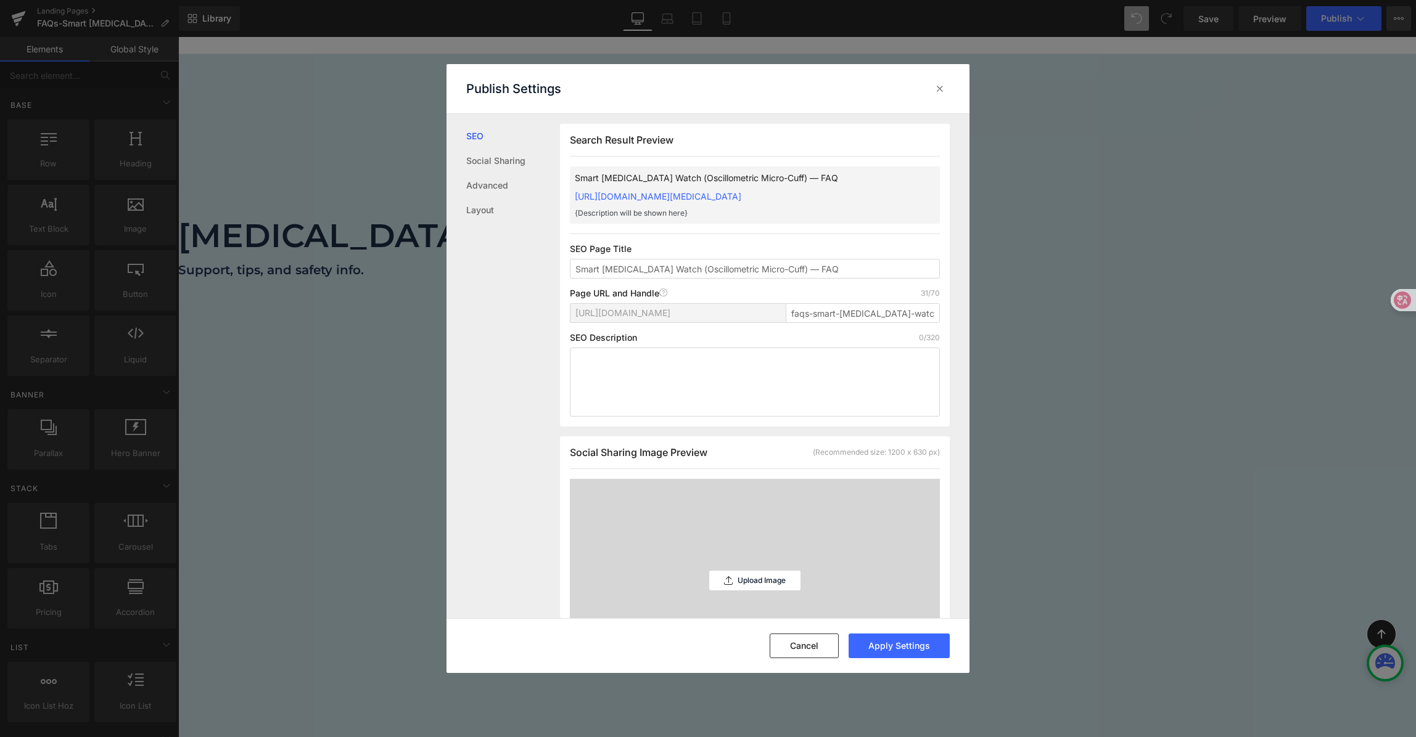
scroll to position [1, 0]
click at [932, 86] on div at bounding box center [940, 89] width 20 height 20
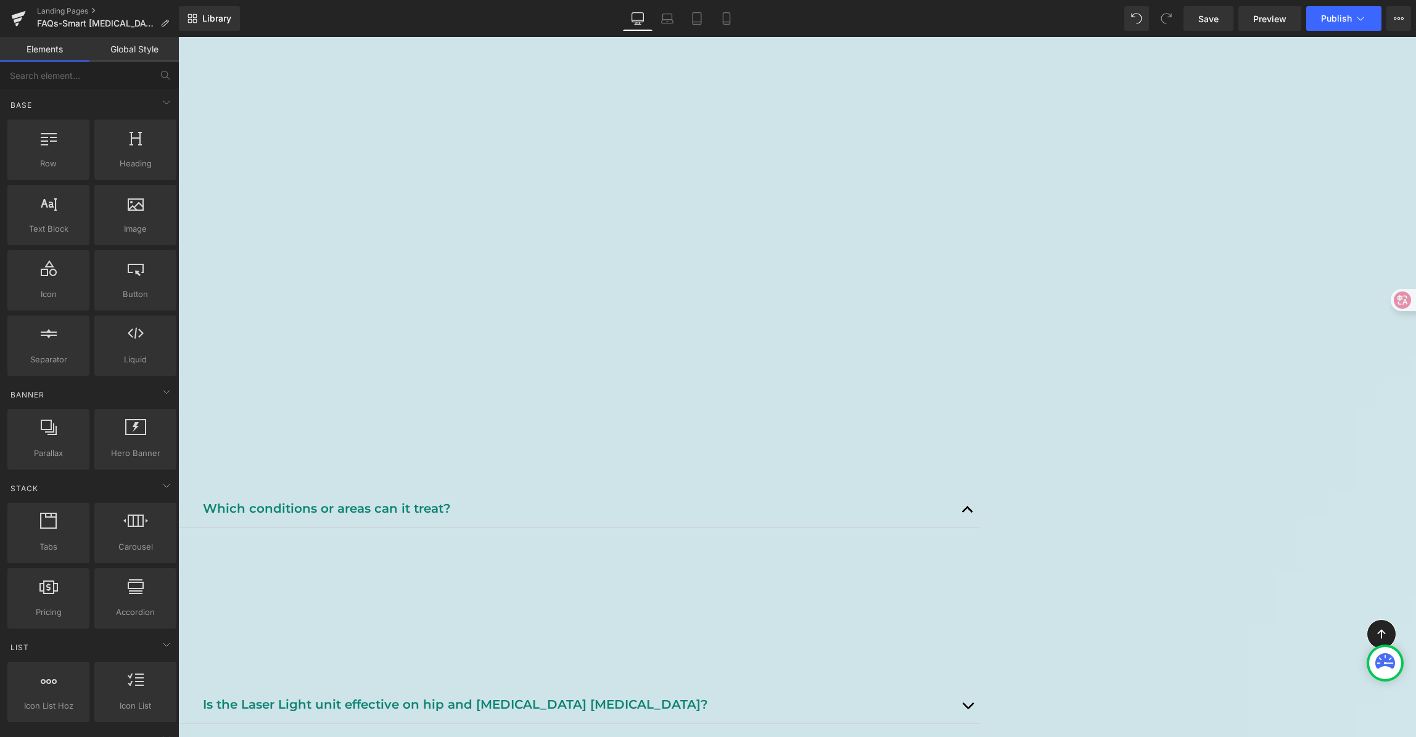
scroll to position [437, 0]
click at [491, 431] on b "Helps Manage These Conditions" at bounding box center [347, 441] width 288 height 21
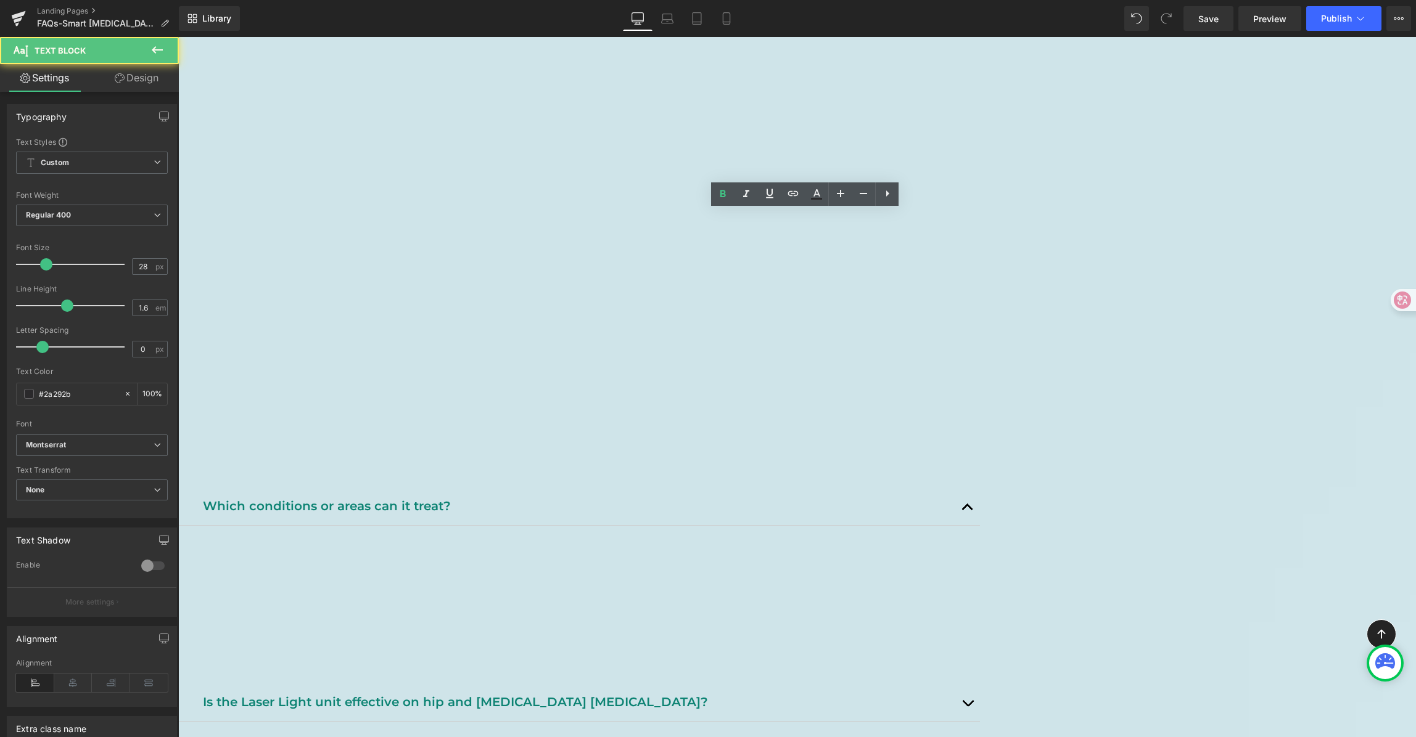
click at [491, 431] on b "Helps Manage These Conditions" at bounding box center [347, 441] width 288 height 21
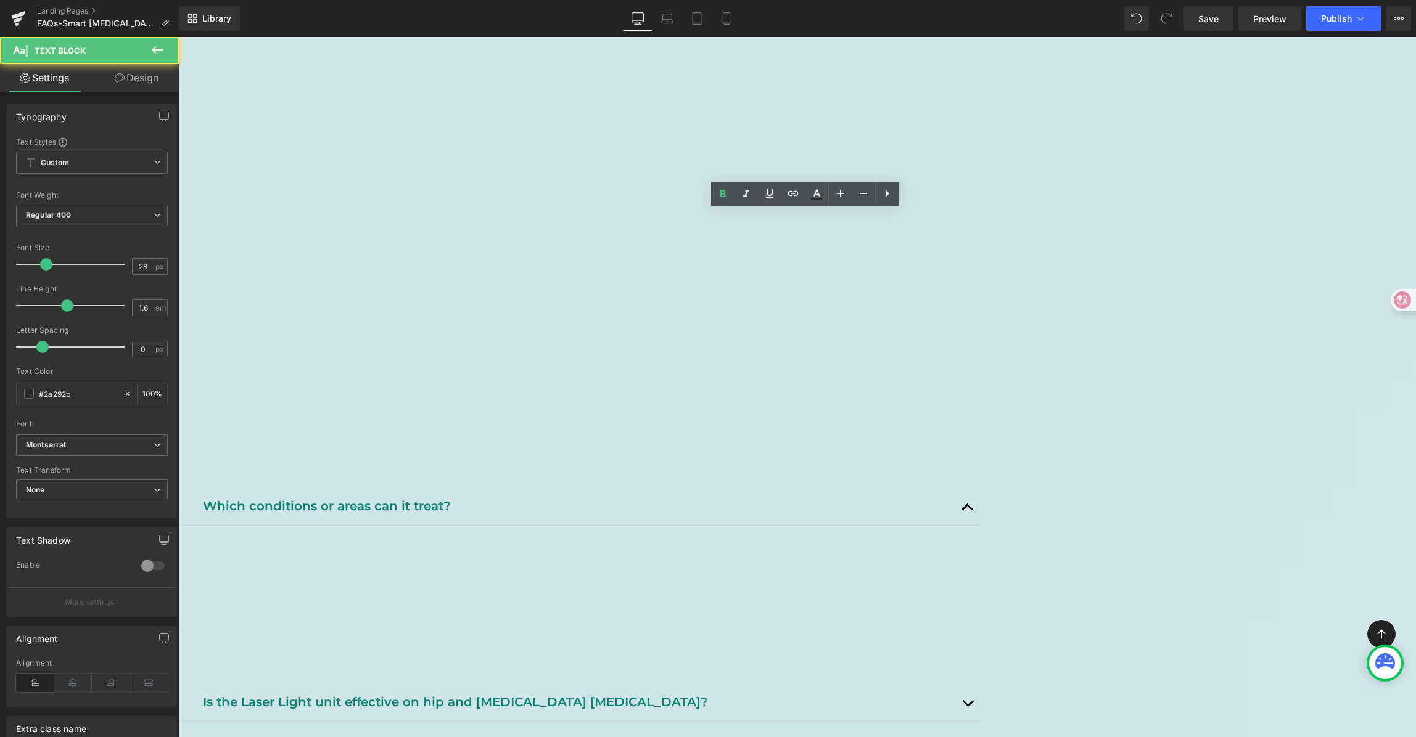
click at [491, 431] on b "Helps Manage These Conditions" at bounding box center [347, 441] width 288 height 21
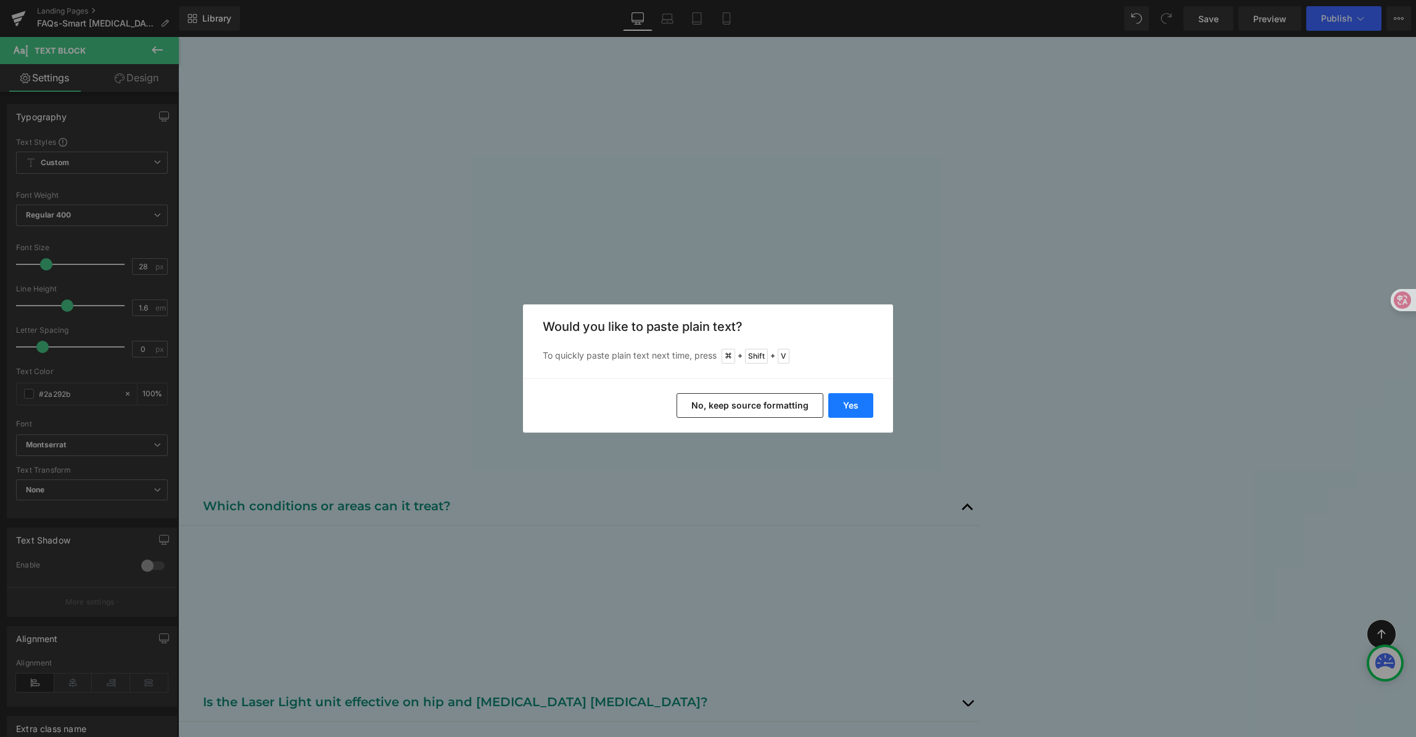
click at [859, 413] on button "Yes" at bounding box center [850, 405] width 45 height 25
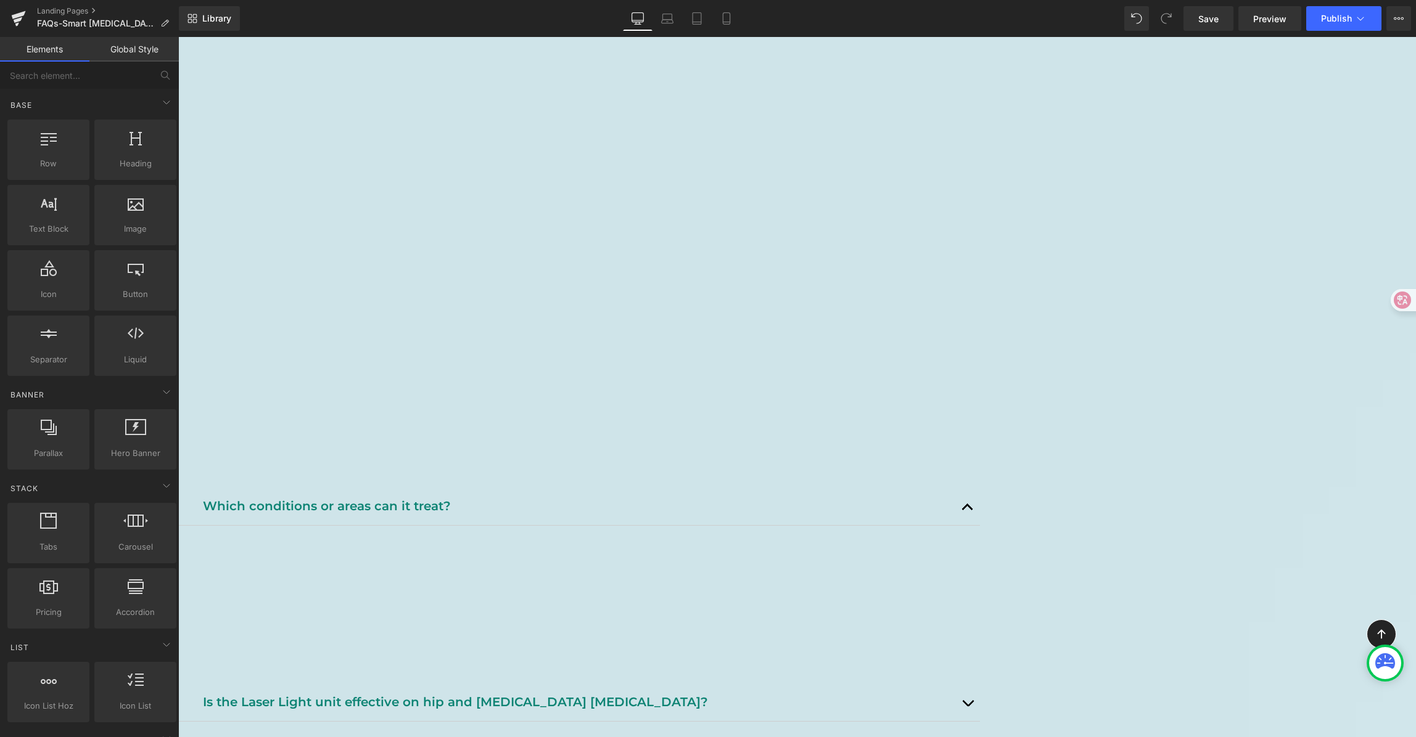
click at [497, 351] on div "Product Page Button" at bounding box center [546, 366] width 737 height 31
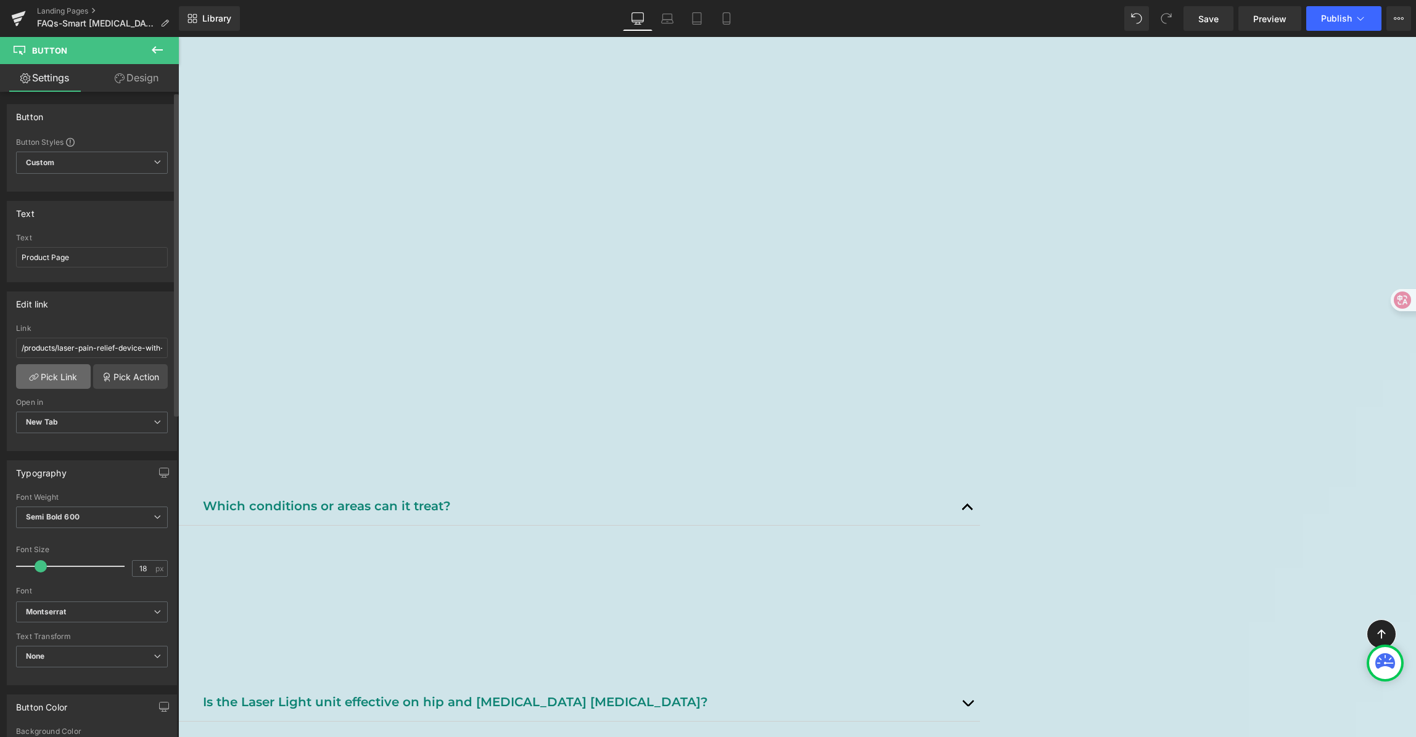
click at [64, 373] on link "Pick Link" at bounding box center [53, 376] width 75 height 25
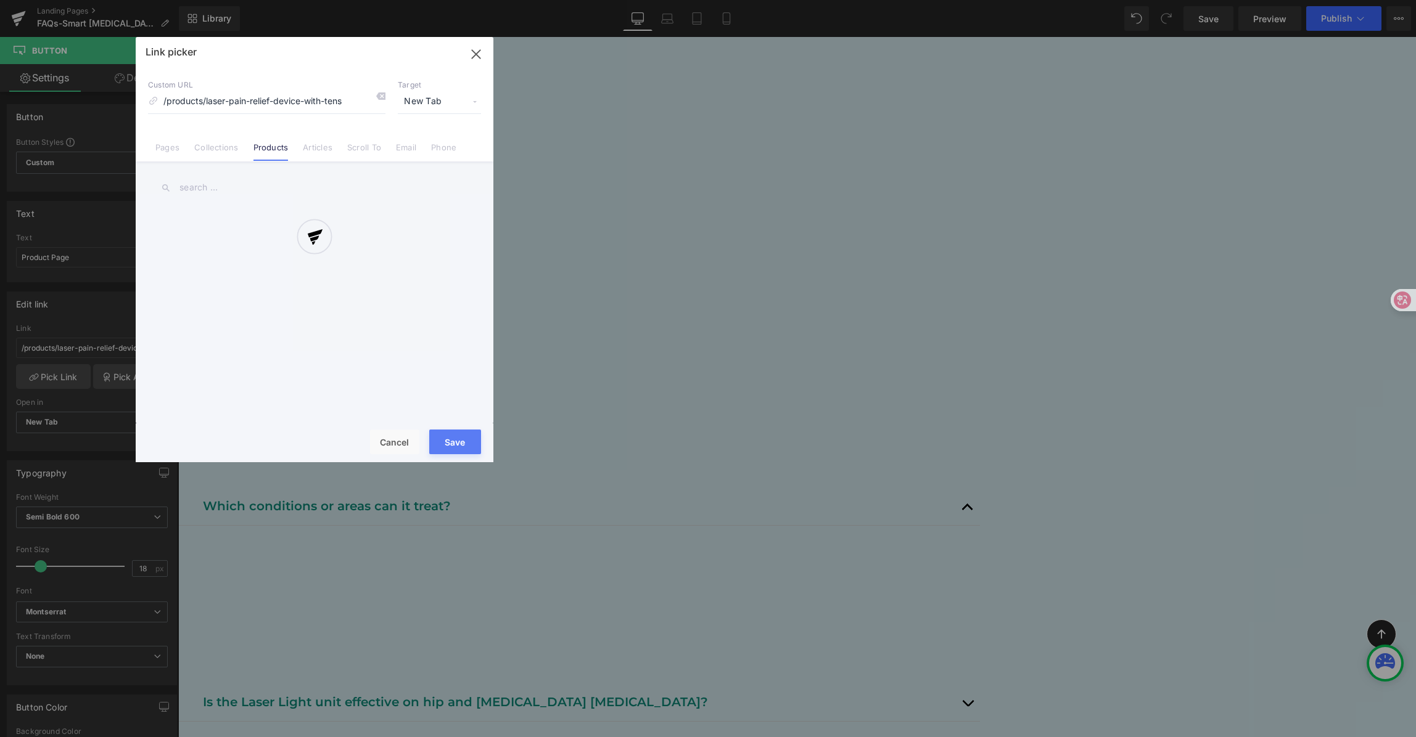
click at [381, 91] on div at bounding box center [315, 249] width 358 height 425
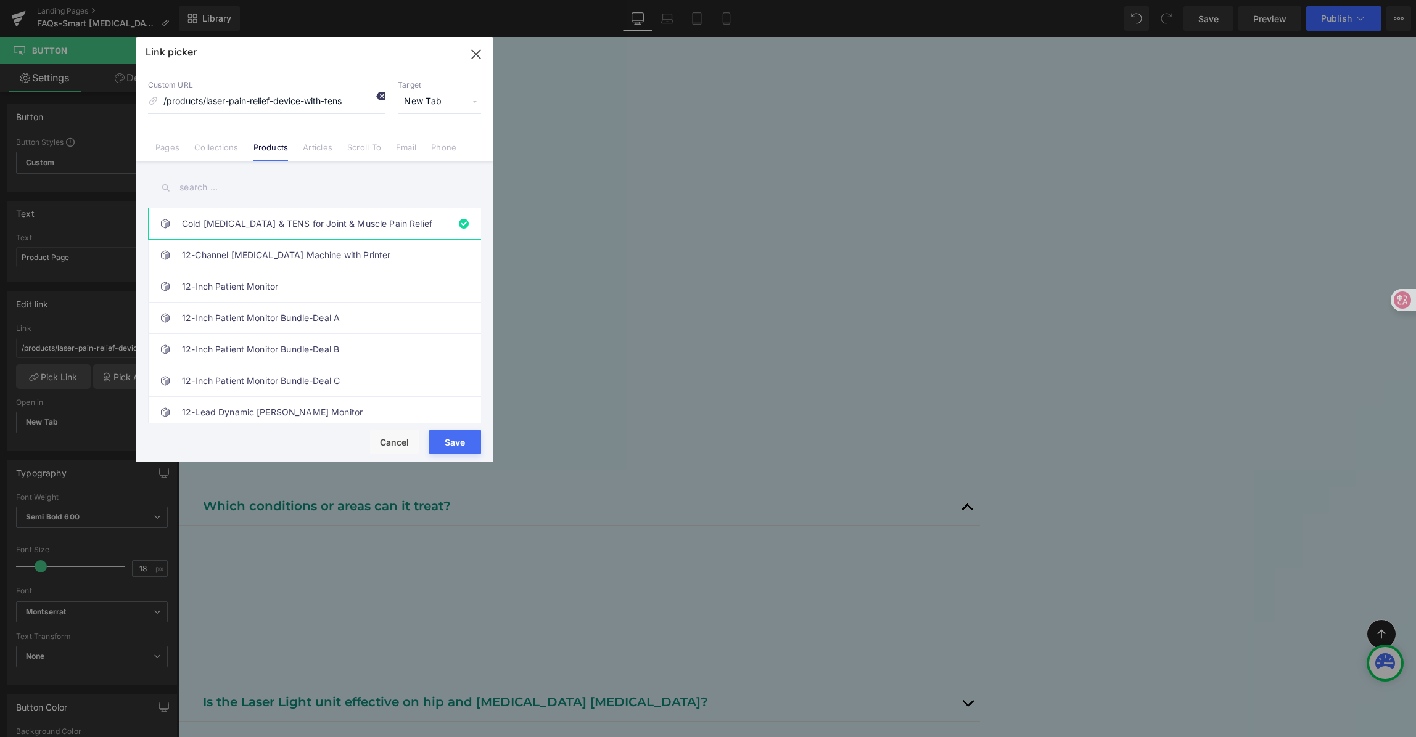
click at [381, 92] on icon at bounding box center [381, 96] width 10 height 10
click at [266, 185] on input "text" at bounding box center [314, 188] width 333 height 28
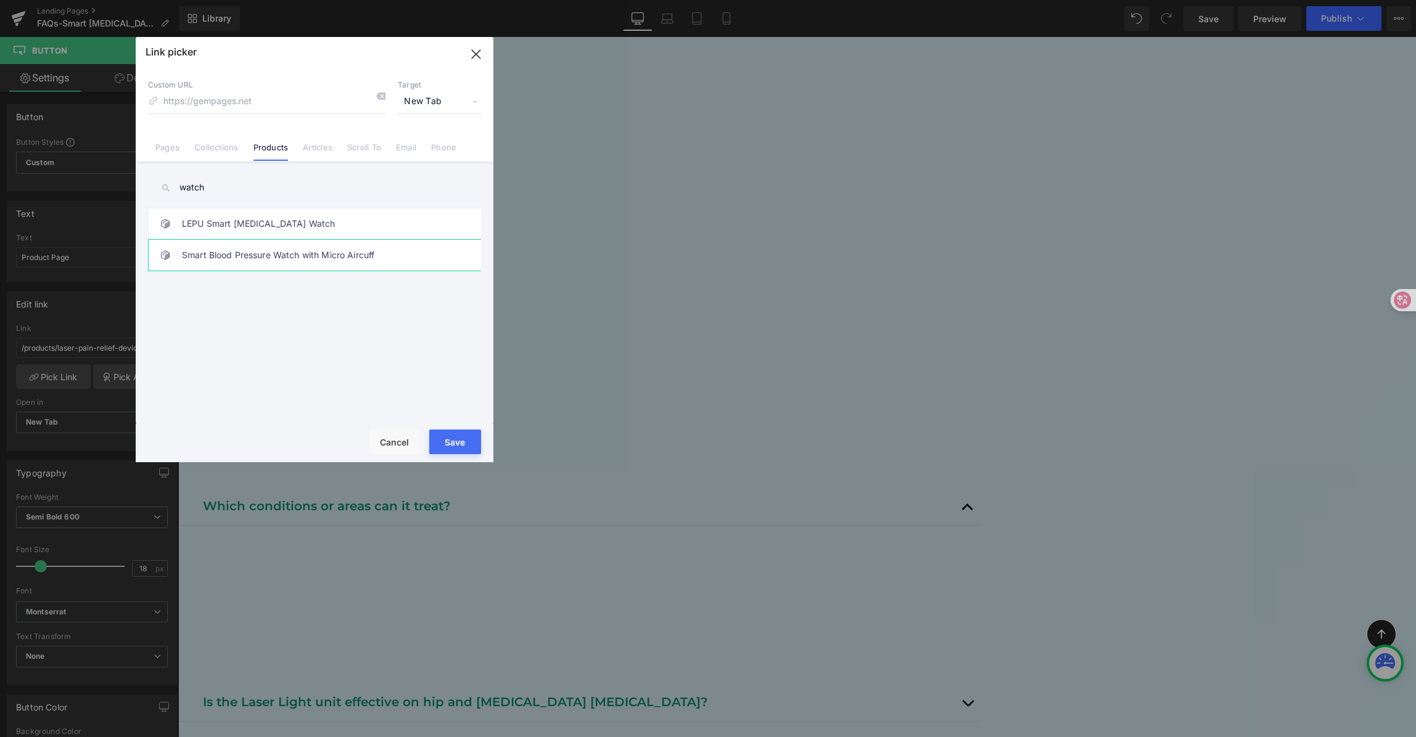
type input "watch"
click at [405, 252] on link "Smart Blood Pressure Watch with Micro Aircuff" at bounding box center [317, 255] width 271 height 31
type input "/products/smart-[MEDICAL_DATA]-watch-with-heart-rate-and-blood-oxygen"
click at [446, 445] on button "Save" at bounding box center [455, 442] width 52 height 25
type input "/products/smart-[MEDICAL_DATA]-watch-with-heart-rate-and-blood-oxygen"
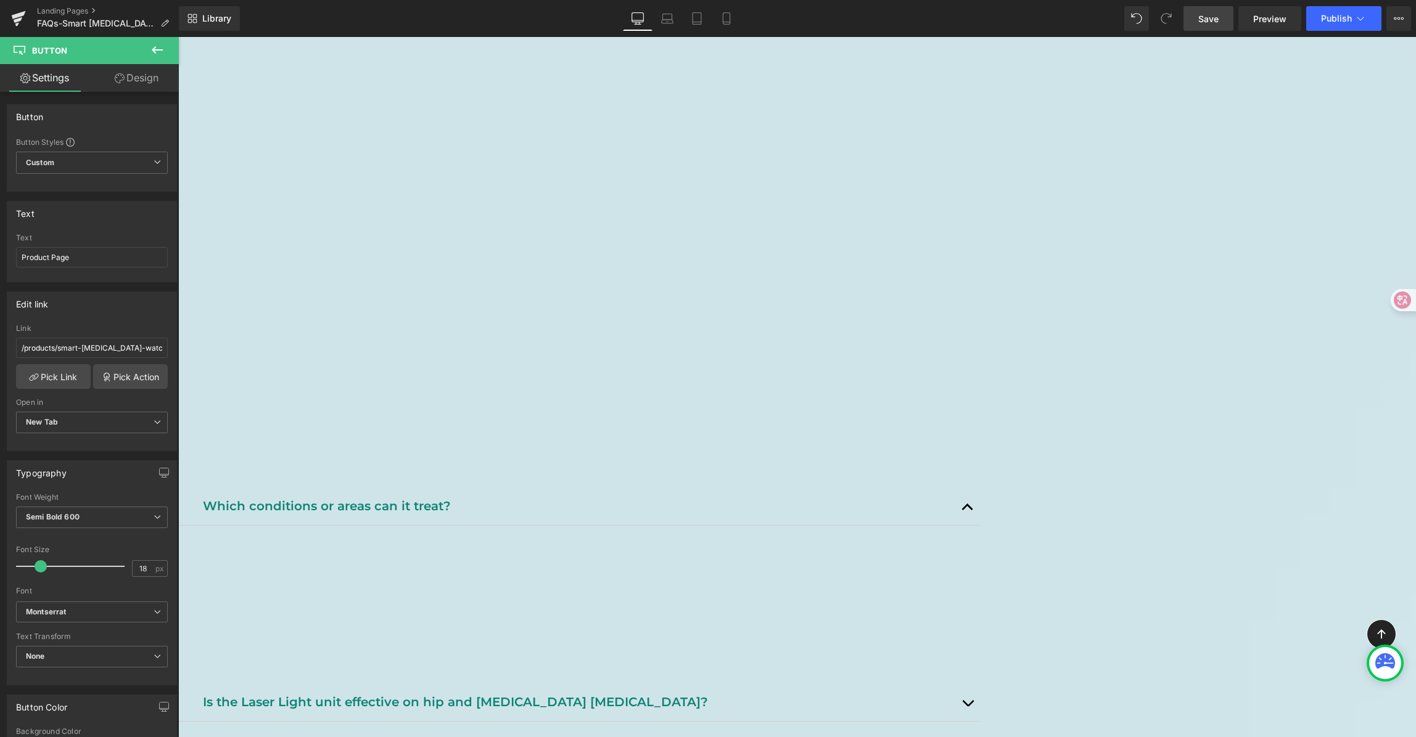
click at [1226, 24] on link "Save" at bounding box center [1208, 18] width 50 height 25
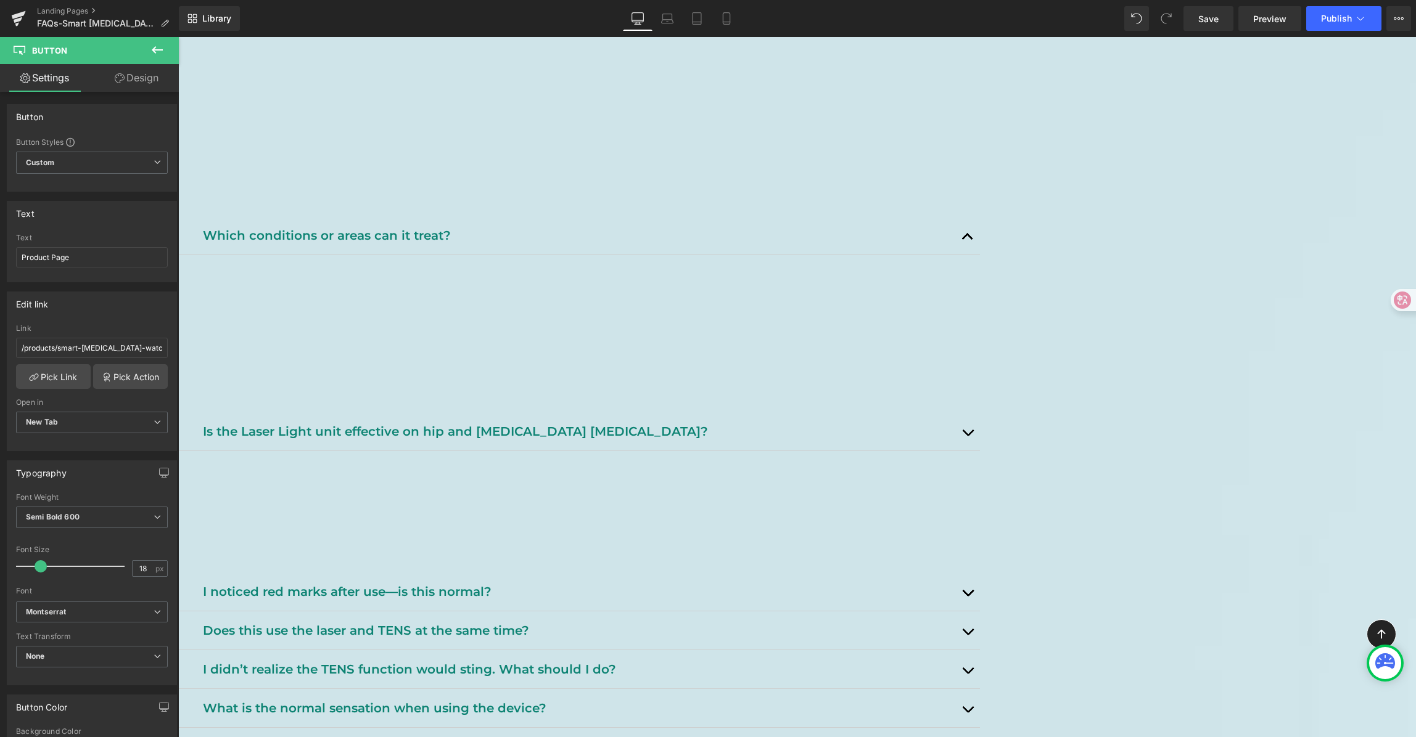
scroll to position [718, 0]
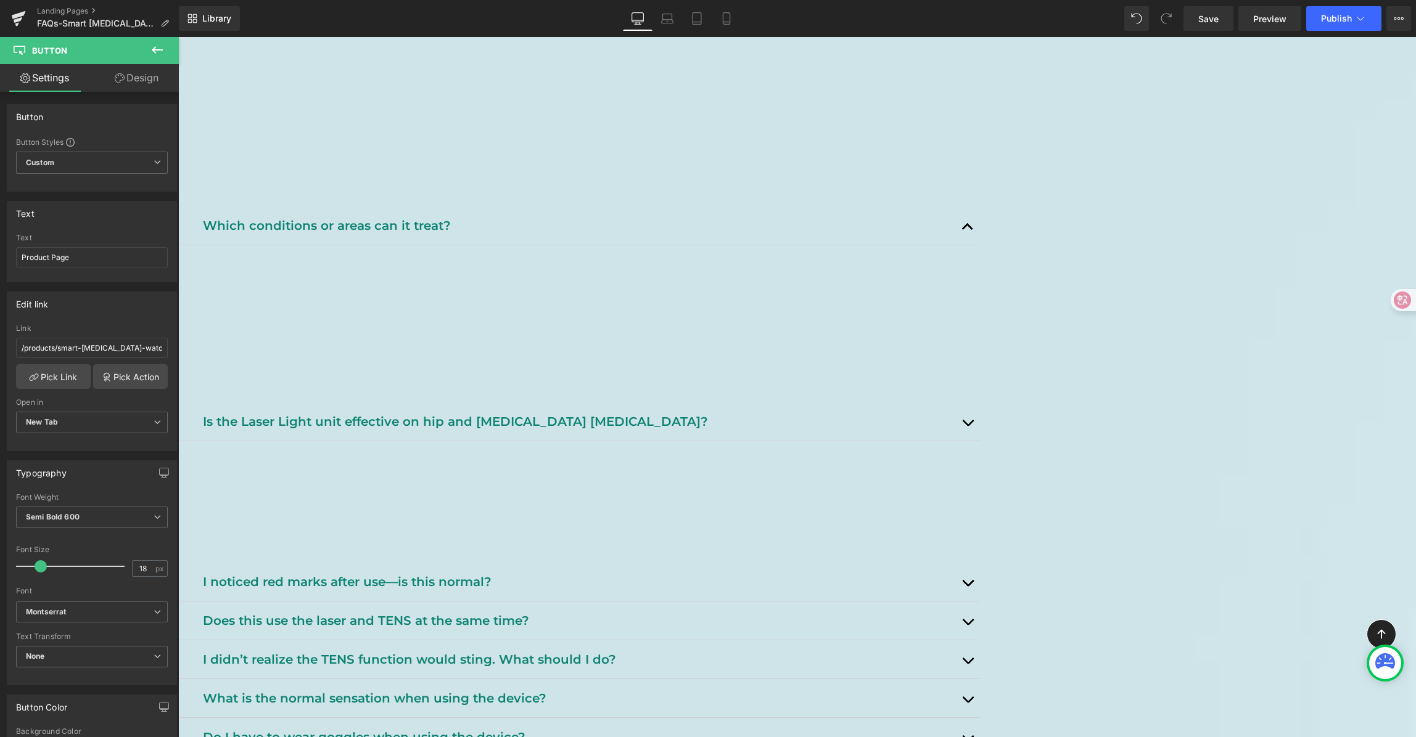
click at [445, 506] on b "Treatment Guidance & Safety" at bounding box center [335, 516] width 265 height 21
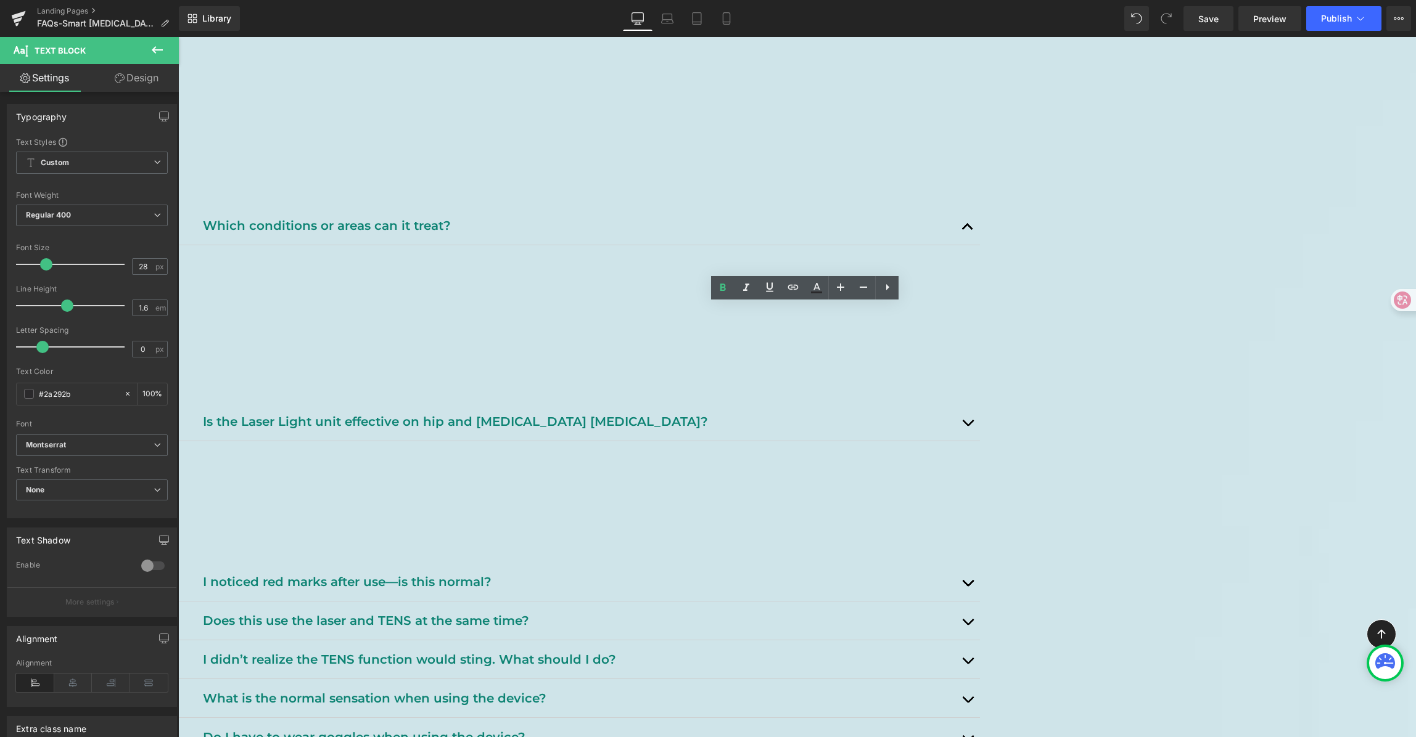
drag, startPoint x: 423, startPoint y: 321, endPoint x: 682, endPoint y: 319, distance: 259.0
click at [467, 506] on b "Treatment Guidance & Safety" at bounding box center [335, 516] width 265 height 21
click at [697, 503] on p "Treatment Guidance & Safety" at bounding box center [591, 517] width 777 height 28
drag, startPoint x: 399, startPoint y: 307, endPoint x: 529, endPoint y: 315, distance: 130.3
click at [359, 306] on div "[MEDICAL_DATA] Watch FAQ Heading Support, tips, and safety info. Heading Row He…" at bounding box center [797, 501] width 1238 height 2188
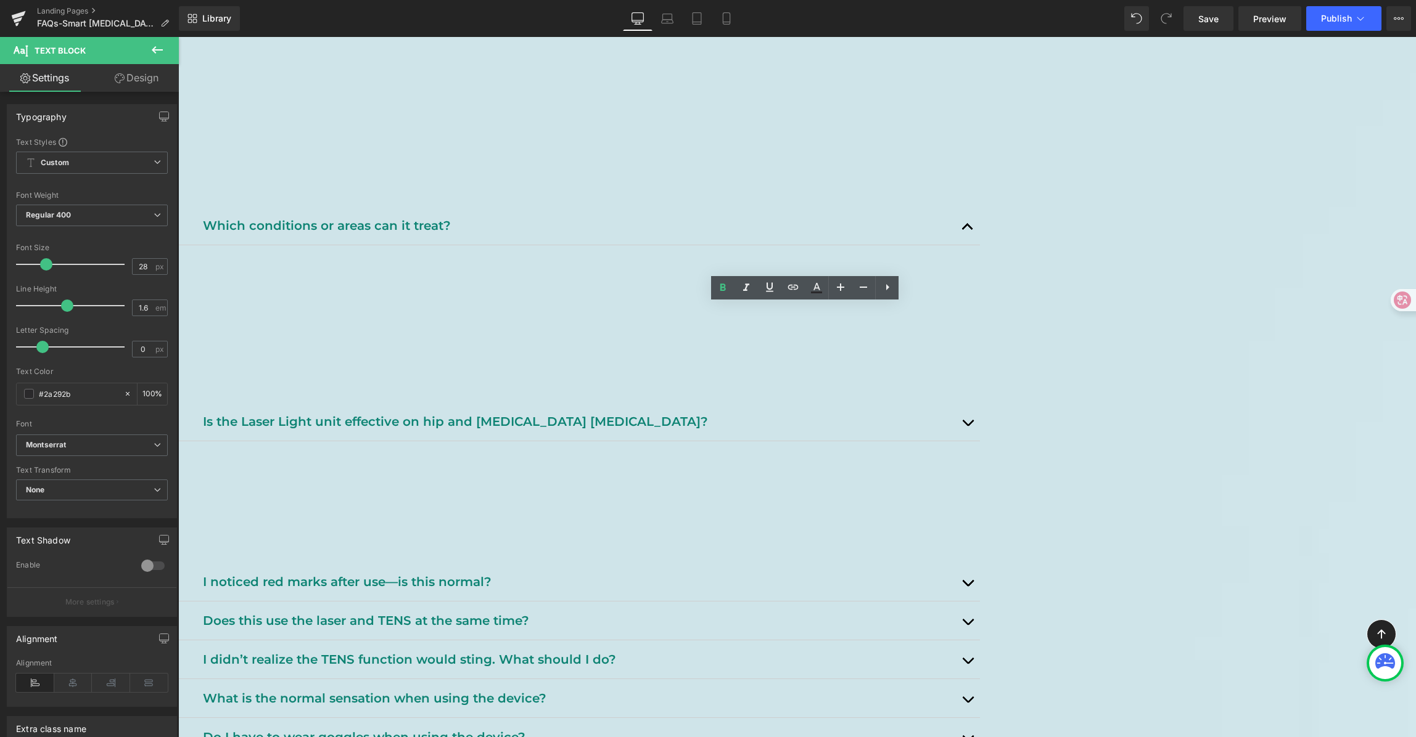
copy b "Treatment Guidance & Safety"
click at [460, 531] on p "Understand how to use the device safely, how often to use it, and what to expec…" at bounding box center [591, 541] width 777 height 20
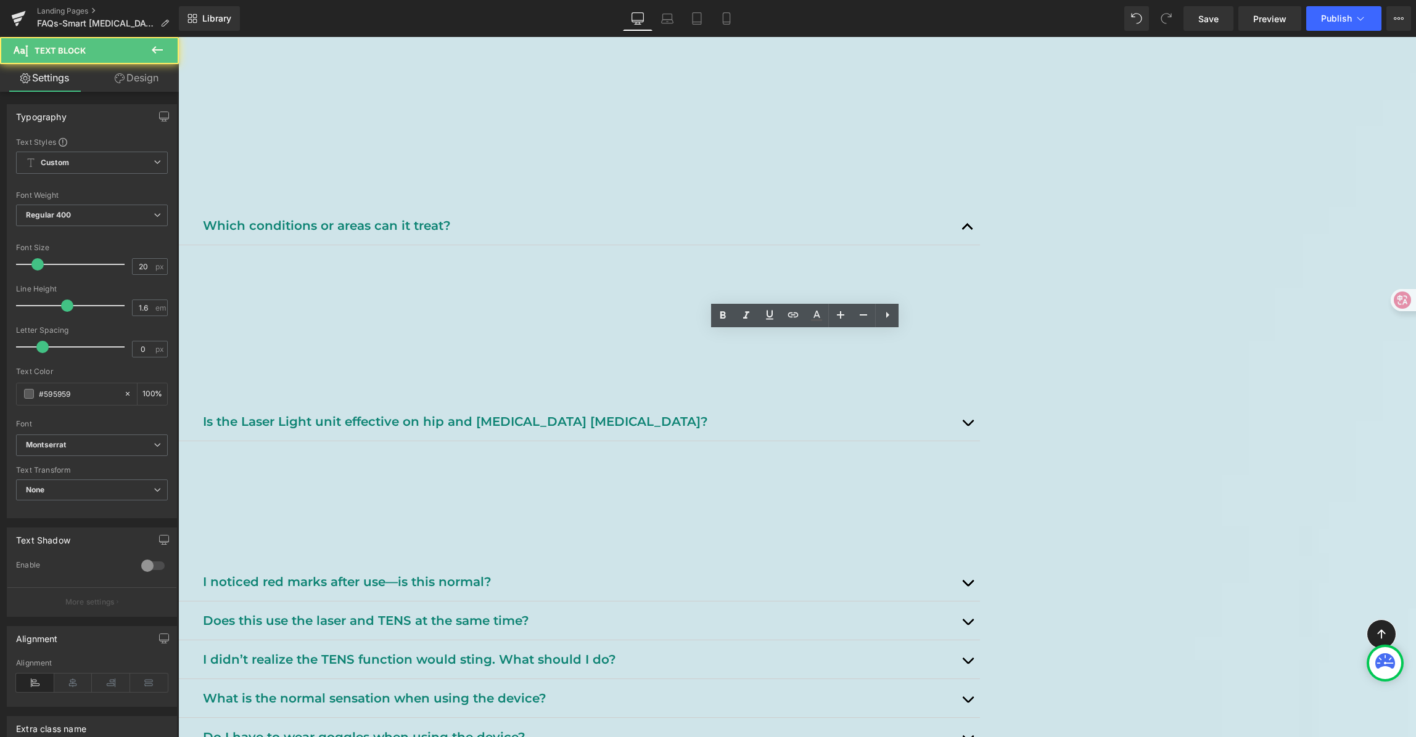
click at [460, 531] on p "Understand how to use the device safely, how often to use it, and what to expec…" at bounding box center [591, 541] width 777 height 20
copy p "Understand how to use the device safely, how often to use it, and what to expec…"
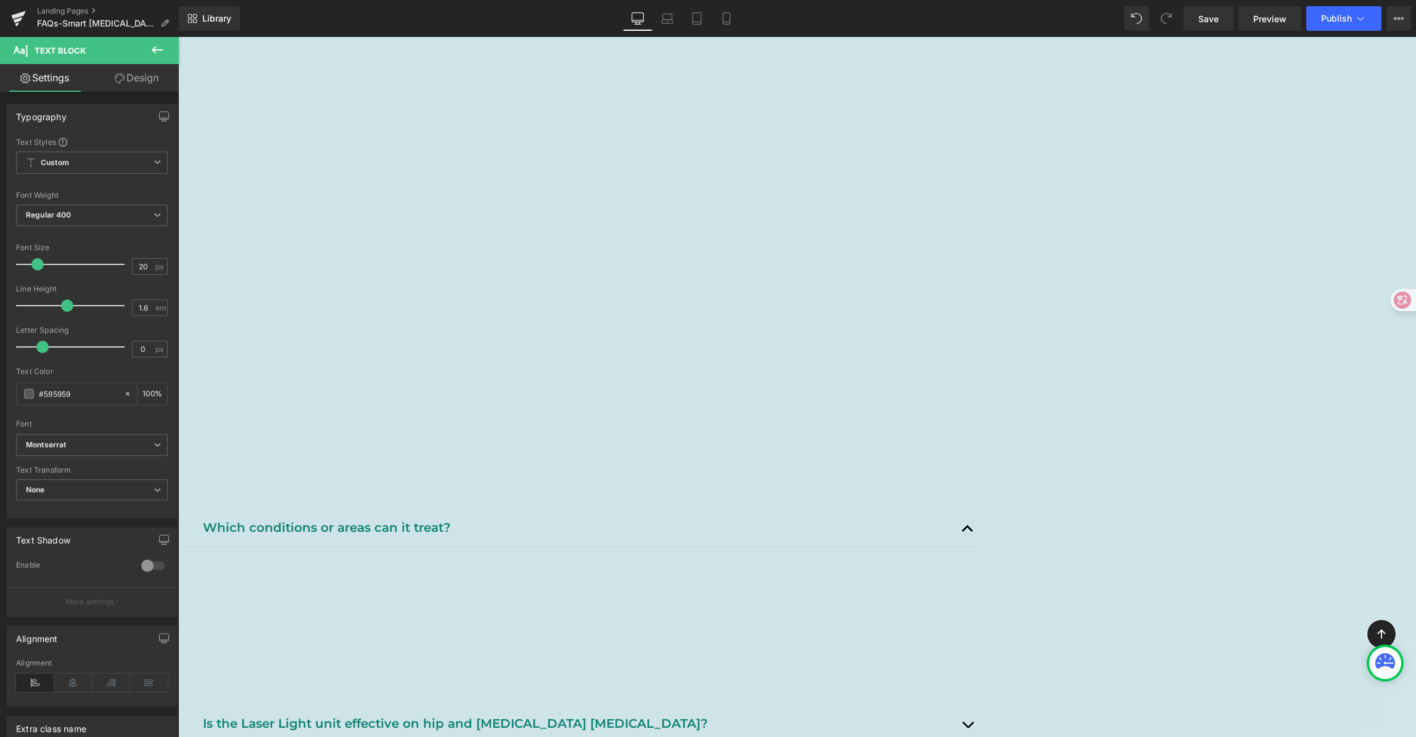
scroll to position [390, 0]
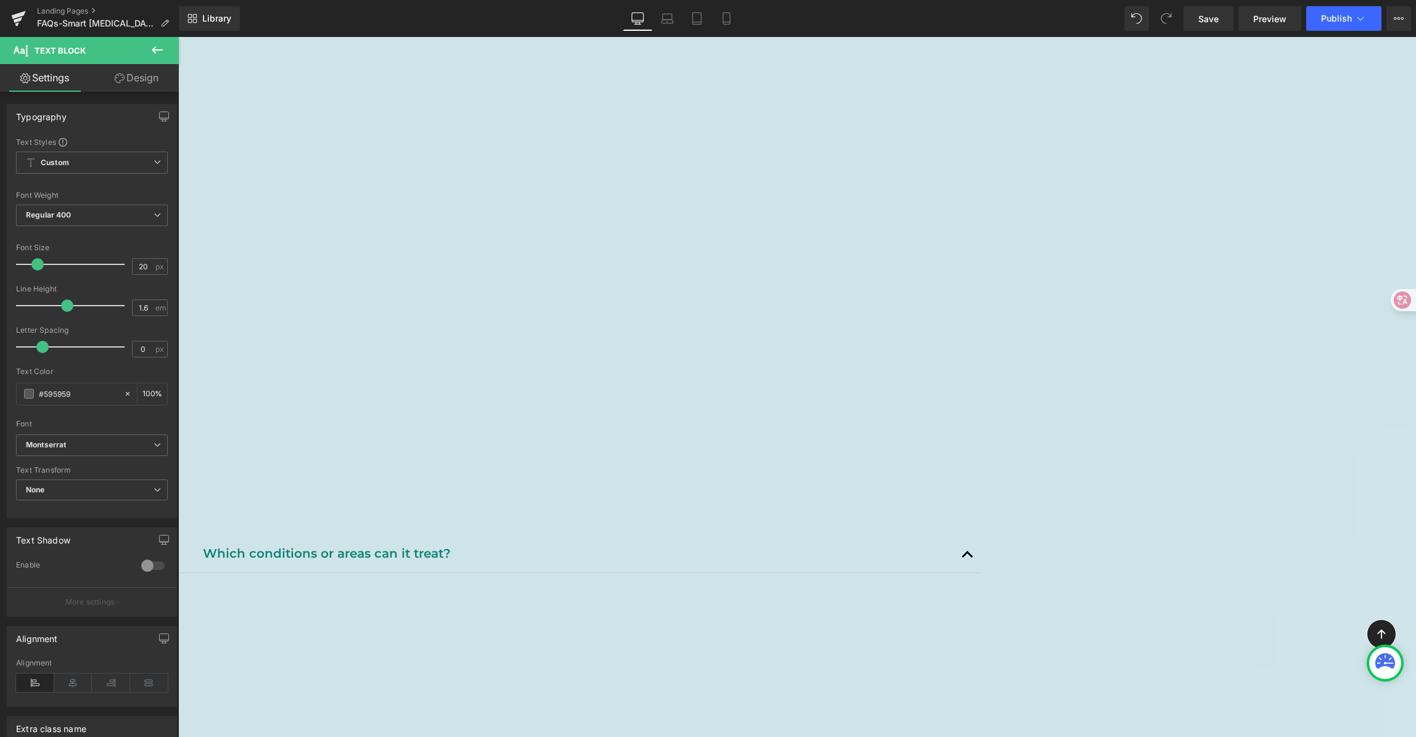
click at [525, 503] on p "Relieves pain, [MEDICAL_DATA], and inflammation from common muscle and joint co…" at bounding box center [591, 513] width 777 height 20
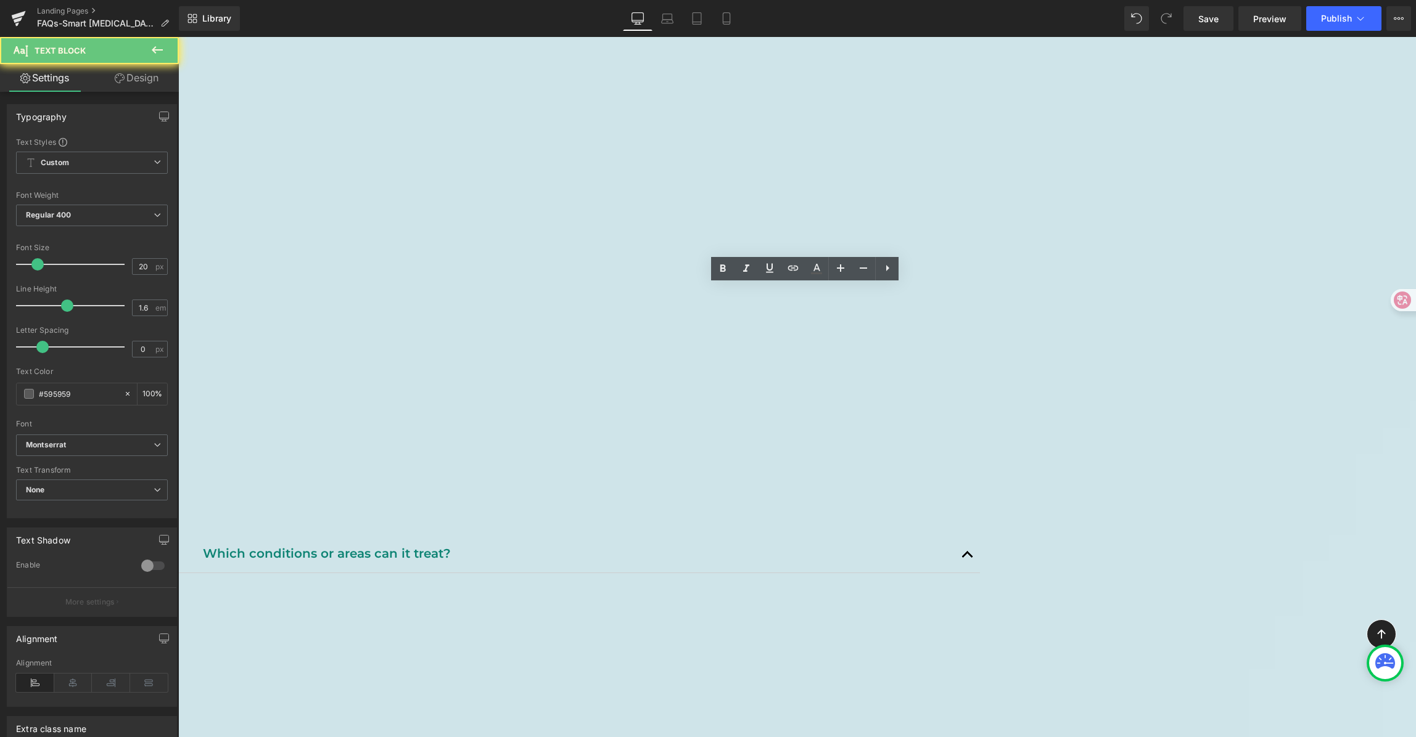
click at [525, 503] on p "Relieves pain, [MEDICAL_DATA], and inflammation from common muscle and joint co…" at bounding box center [591, 513] width 777 height 20
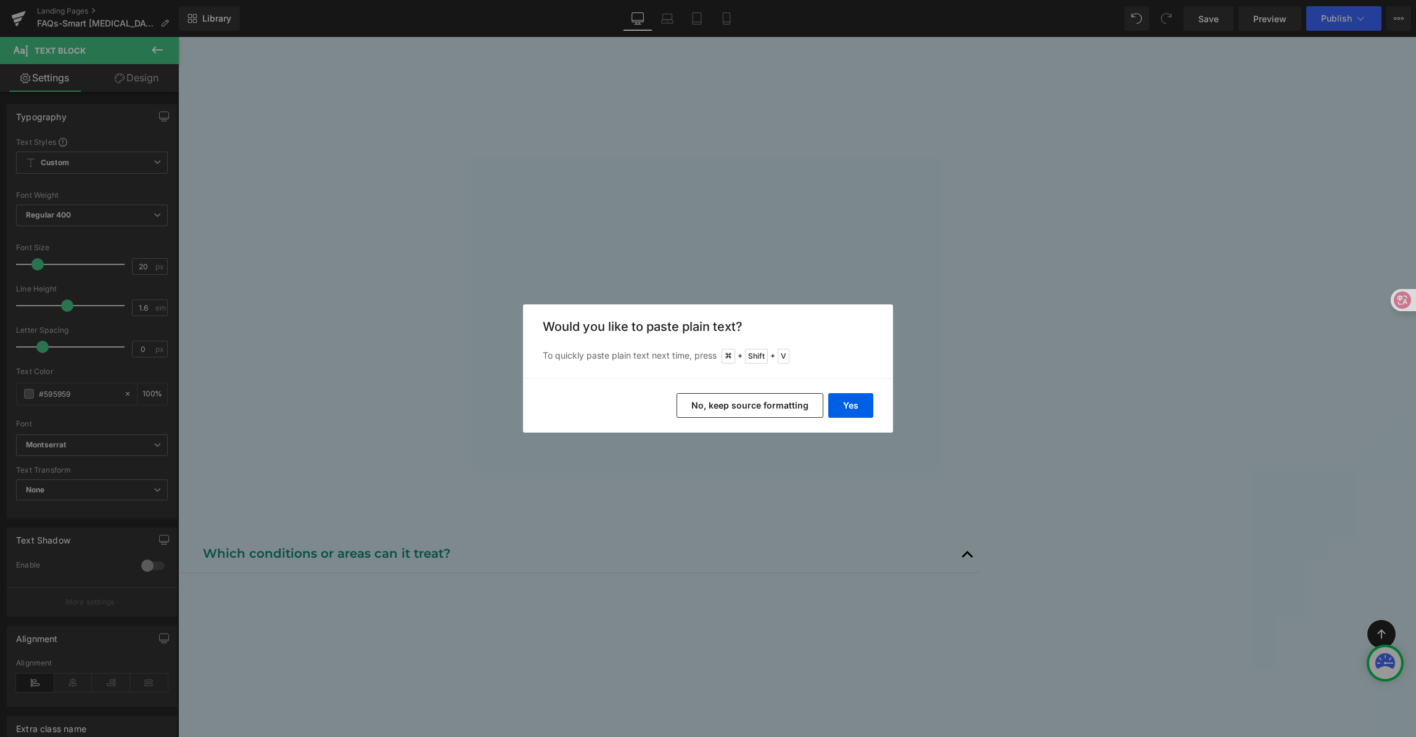
click at [861, 392] on div "Yes No, keep source formatting" at bounding box center [708, 406] width 370 height 54
click at [861, 394] on button "Yes" at bounding box center [850, 405] width 45 height 25
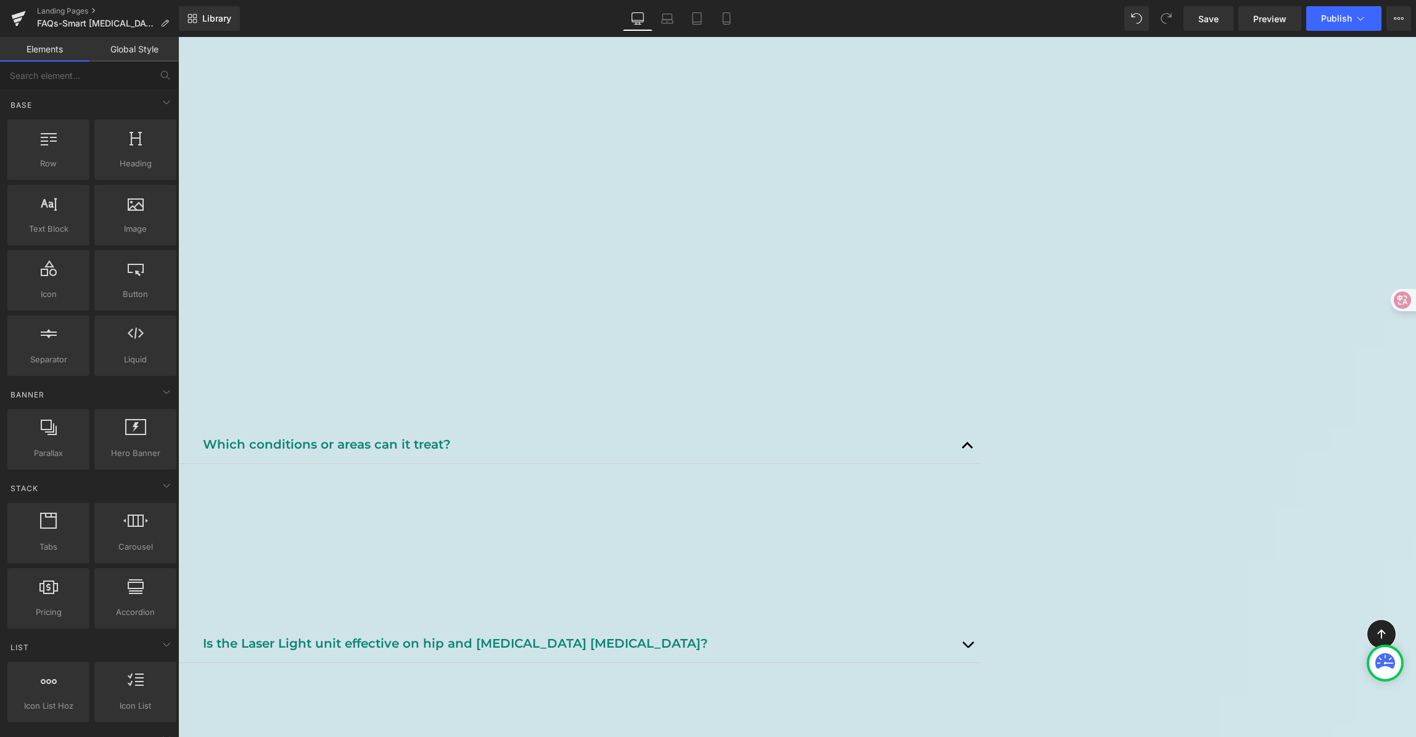
scroll to position [636, 0]
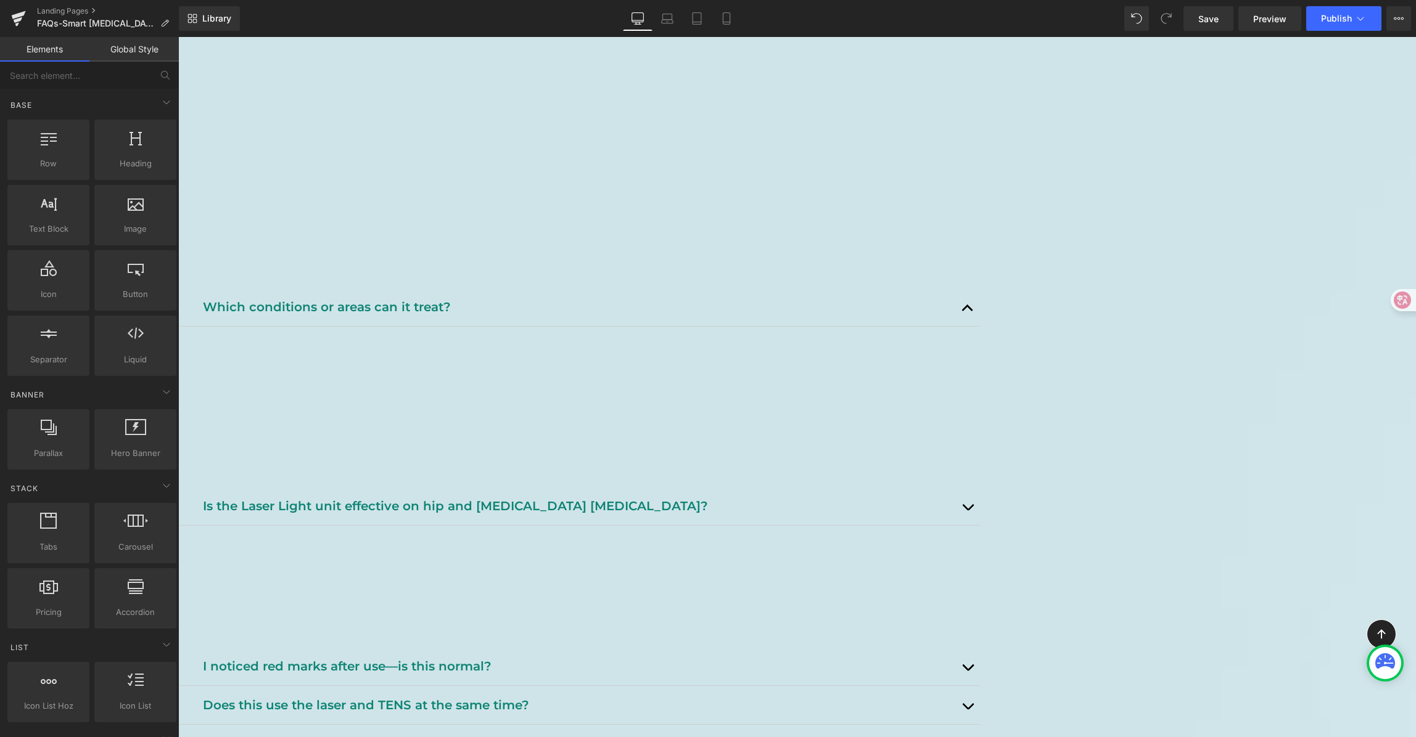
click at [467, 591] on b "Treatment Guidance & Safety" at bounding box center [335, 601] width 265 height 21
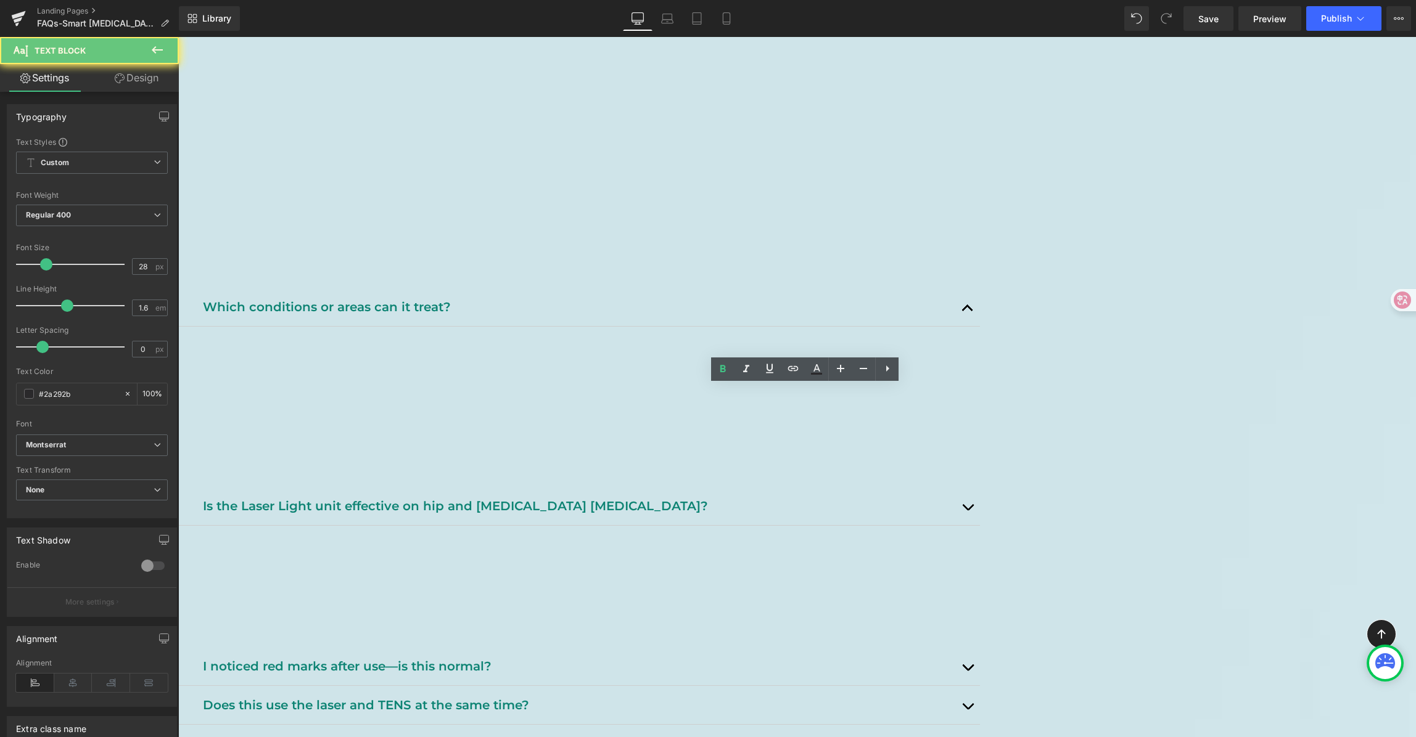
click at [467, 591] on b "Treatment Guidance & Safety" at bounding box center [335, 601] width 265 height 21
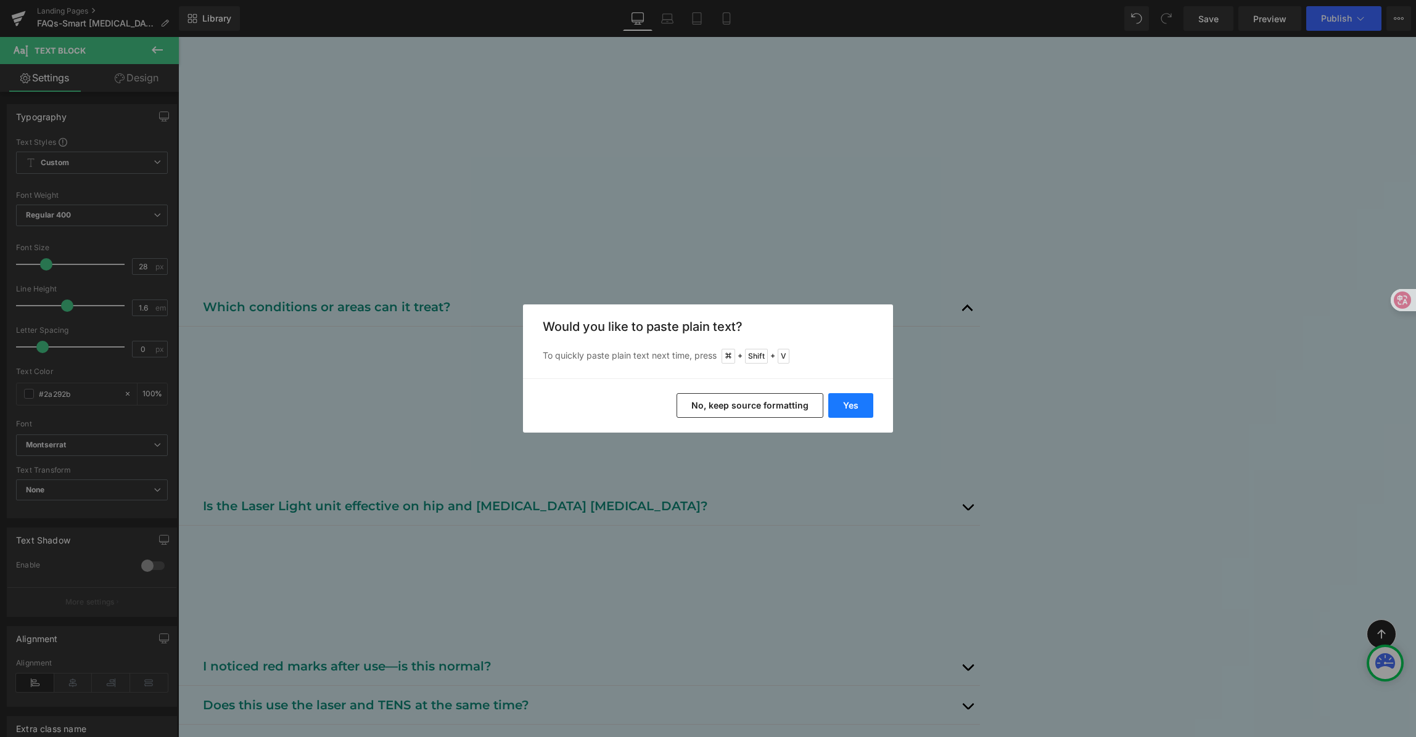
click at [863, 411] on button "Yes" at bounding box center [850, 405] width 45 height 25
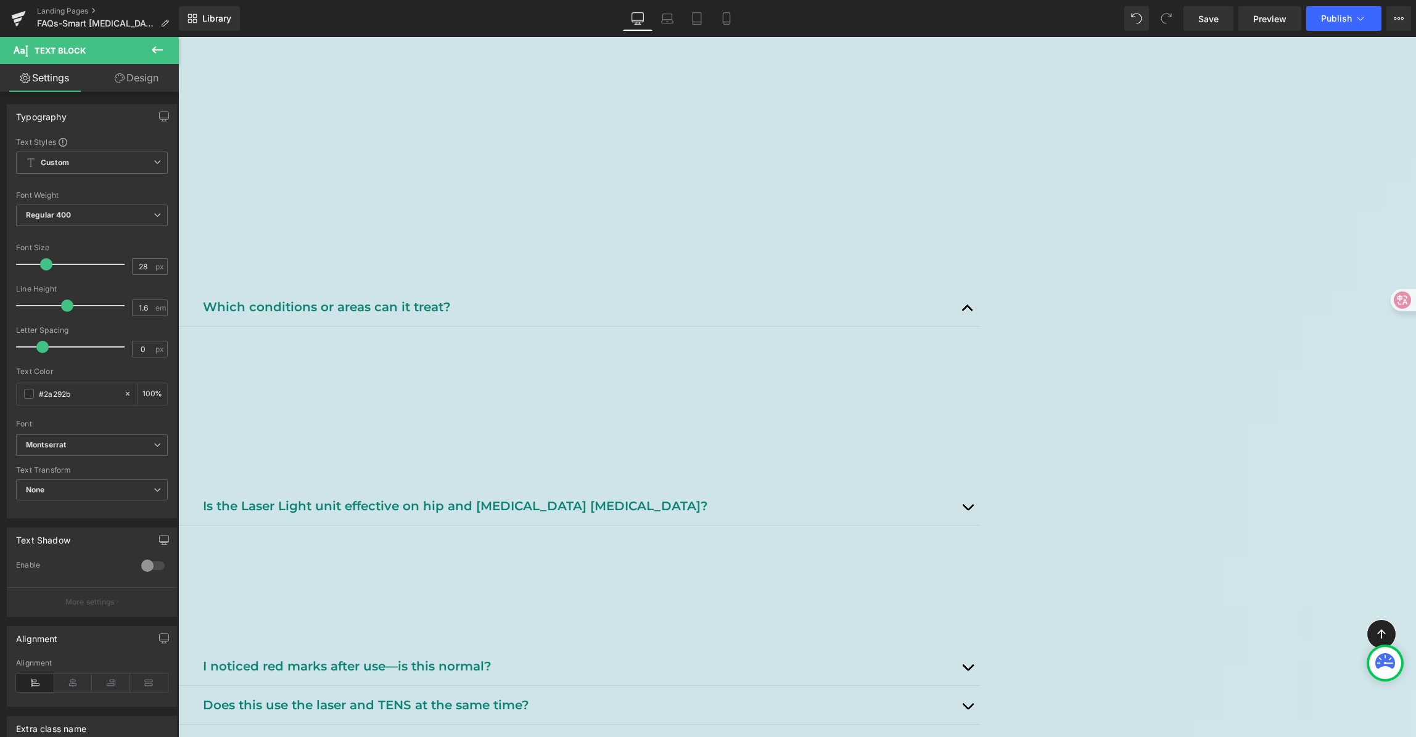
click at [632, 615] on p "Understand how to use the device safely, how often to use it, and what to expec…" at bounding box center [591, 625] width 777 height 20
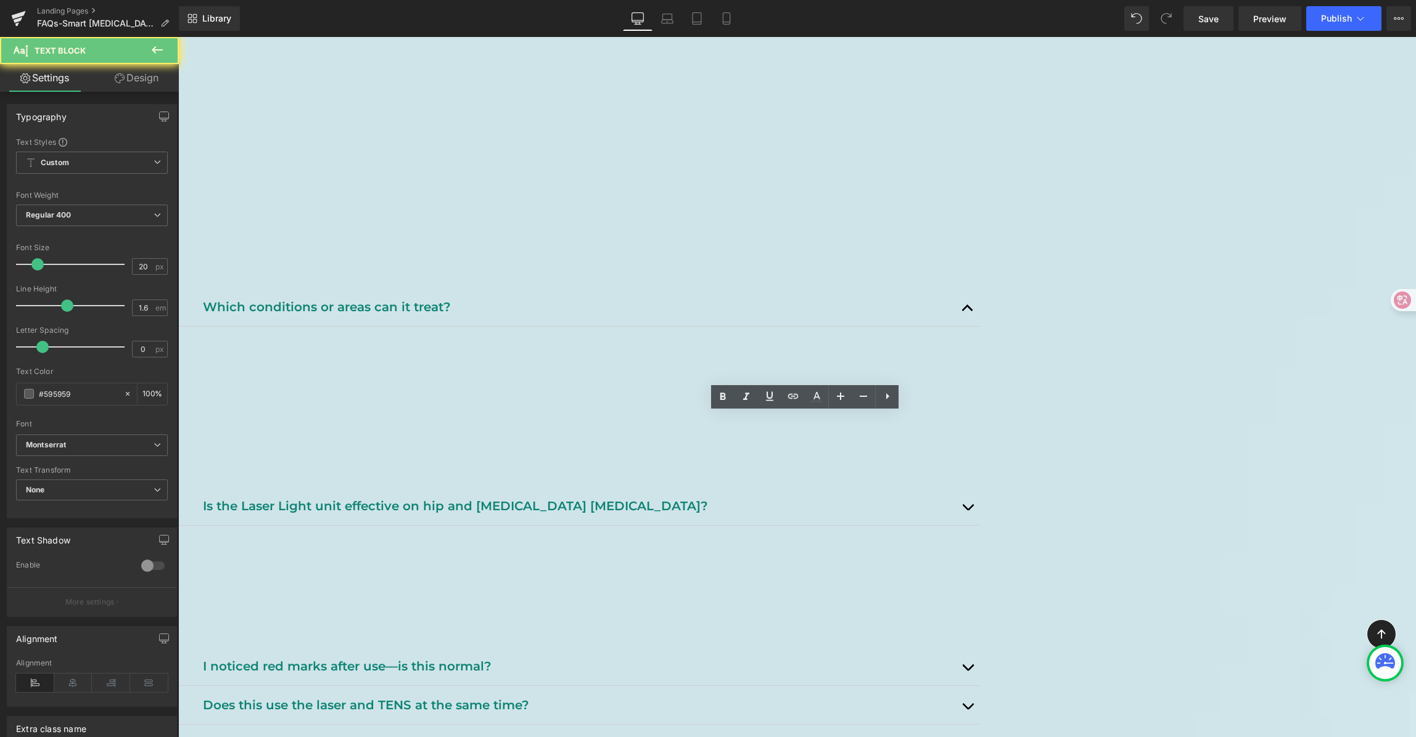
click at [632, 615] on p "Understand how to use the device safely, how often to use it, and what to expec…" at bounding box center [591, 625] width 777 height 20
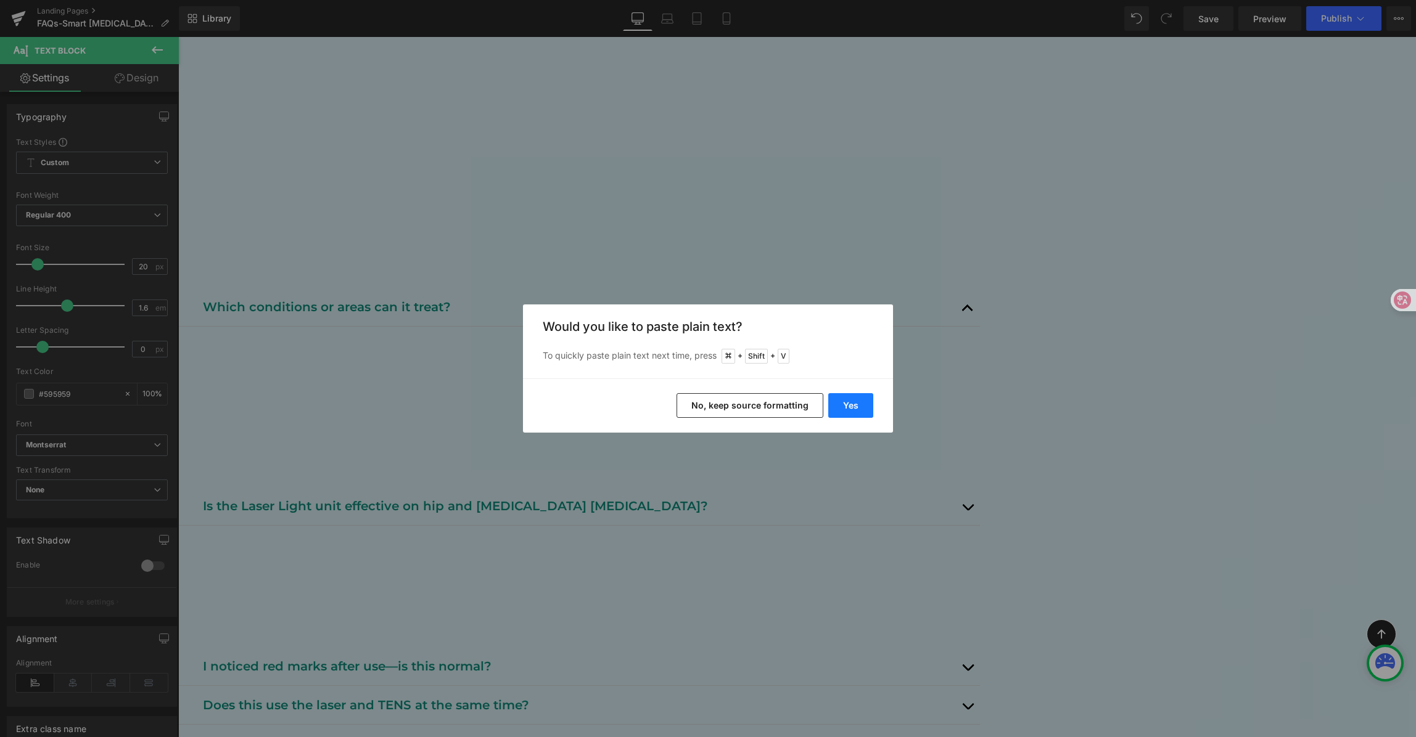
click at [857, 411] on button "Yes" at bounding box center [850, 405] width 45 height 25
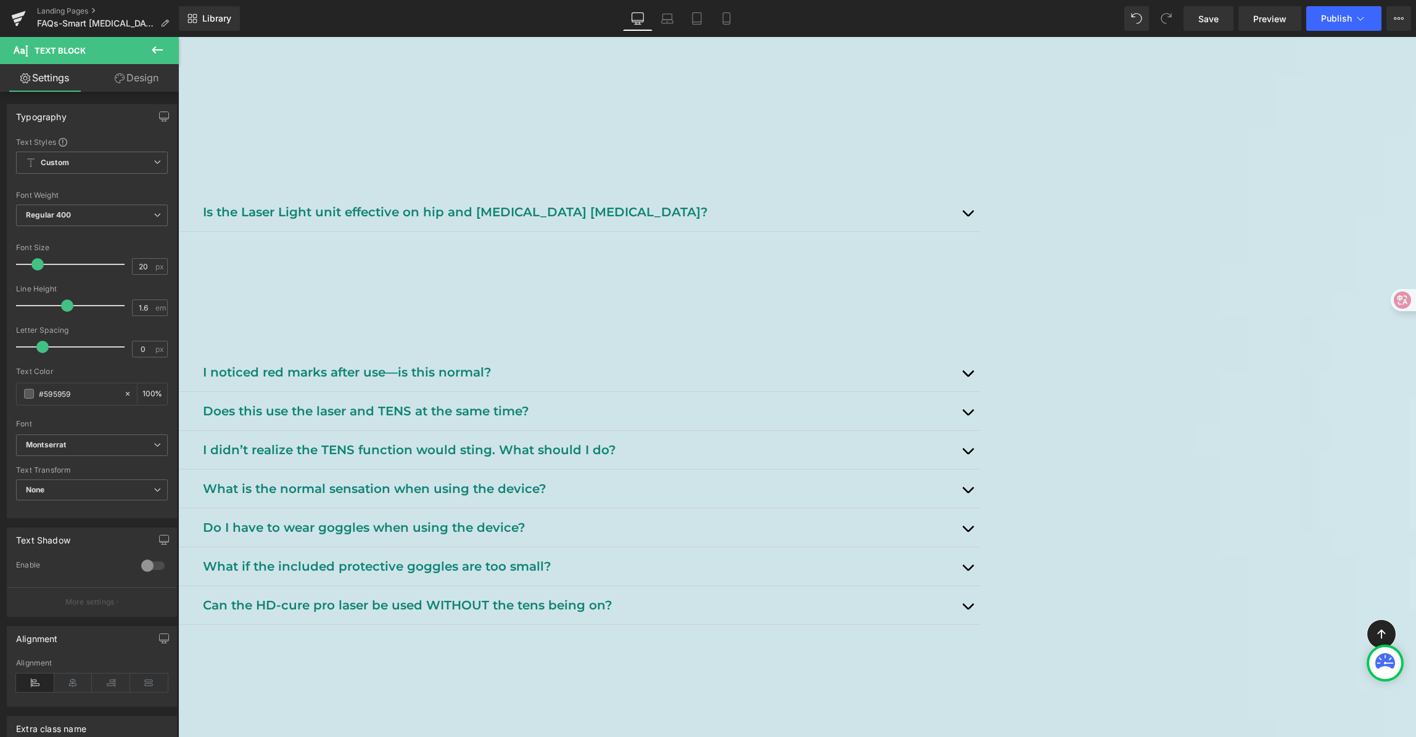
scroll to position [928, 0]
click at [371, 692] on b "Pain Relief Results" at bounding box center [287, 702] width 168 height 21
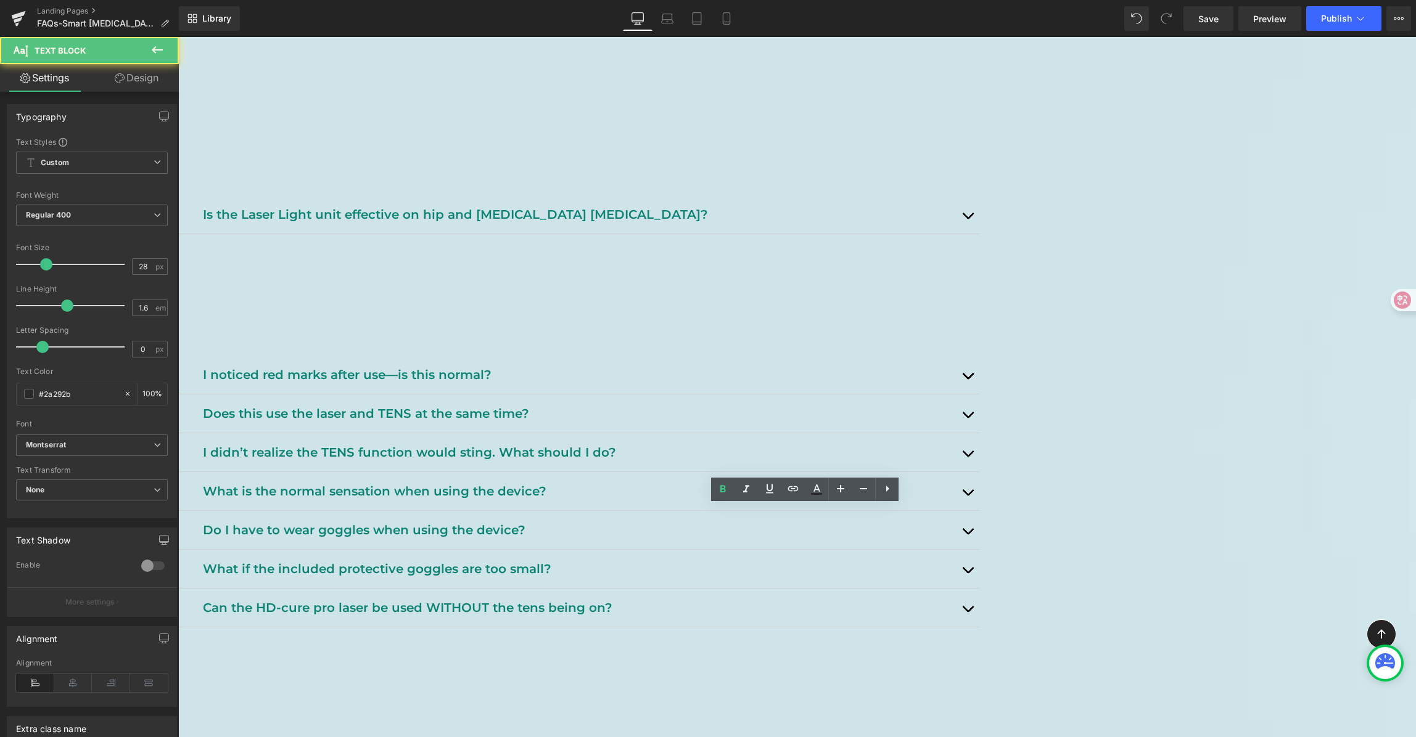
click at [371, 692] on b "Pain Relief Results" at bounding box center [287, 702] width 168 height 21
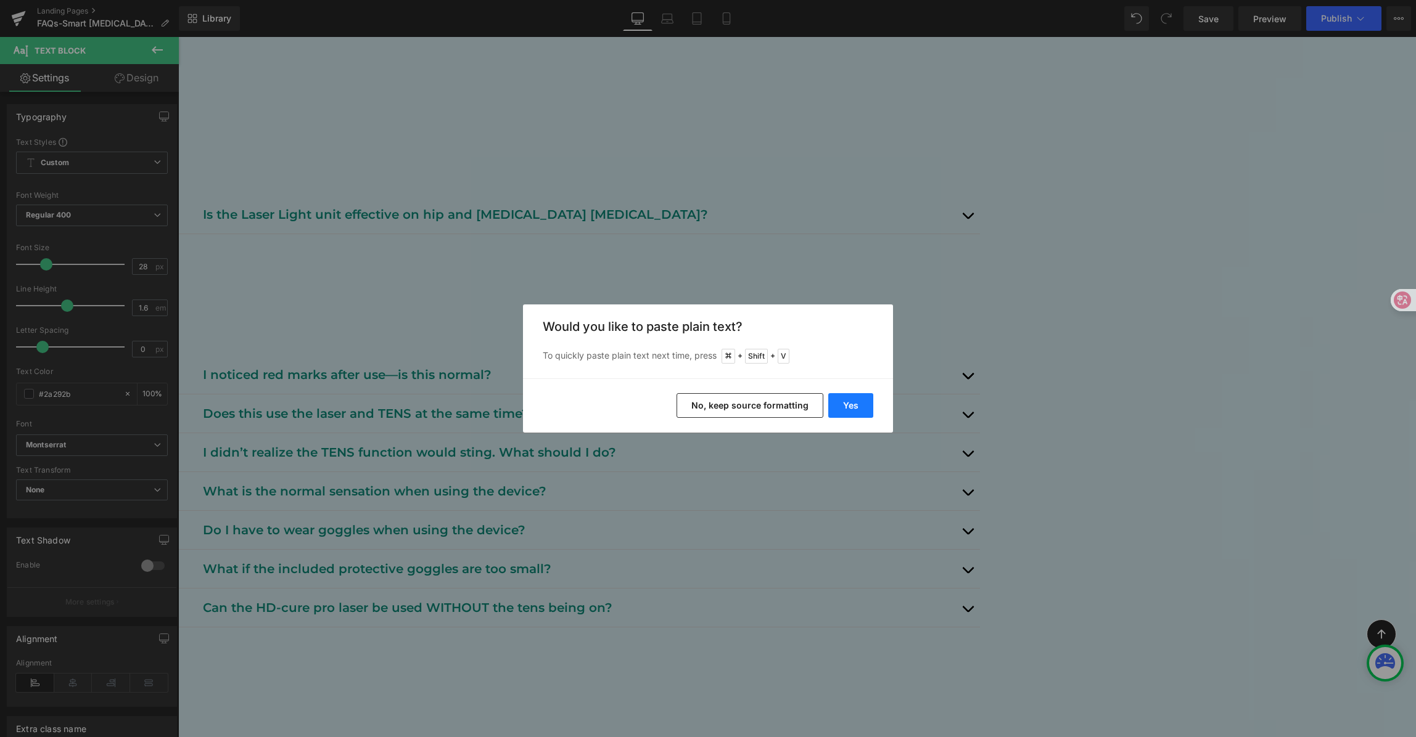
click at [871, 401] on button "Yes" at bounding box center [850, 405] width 45 height 25
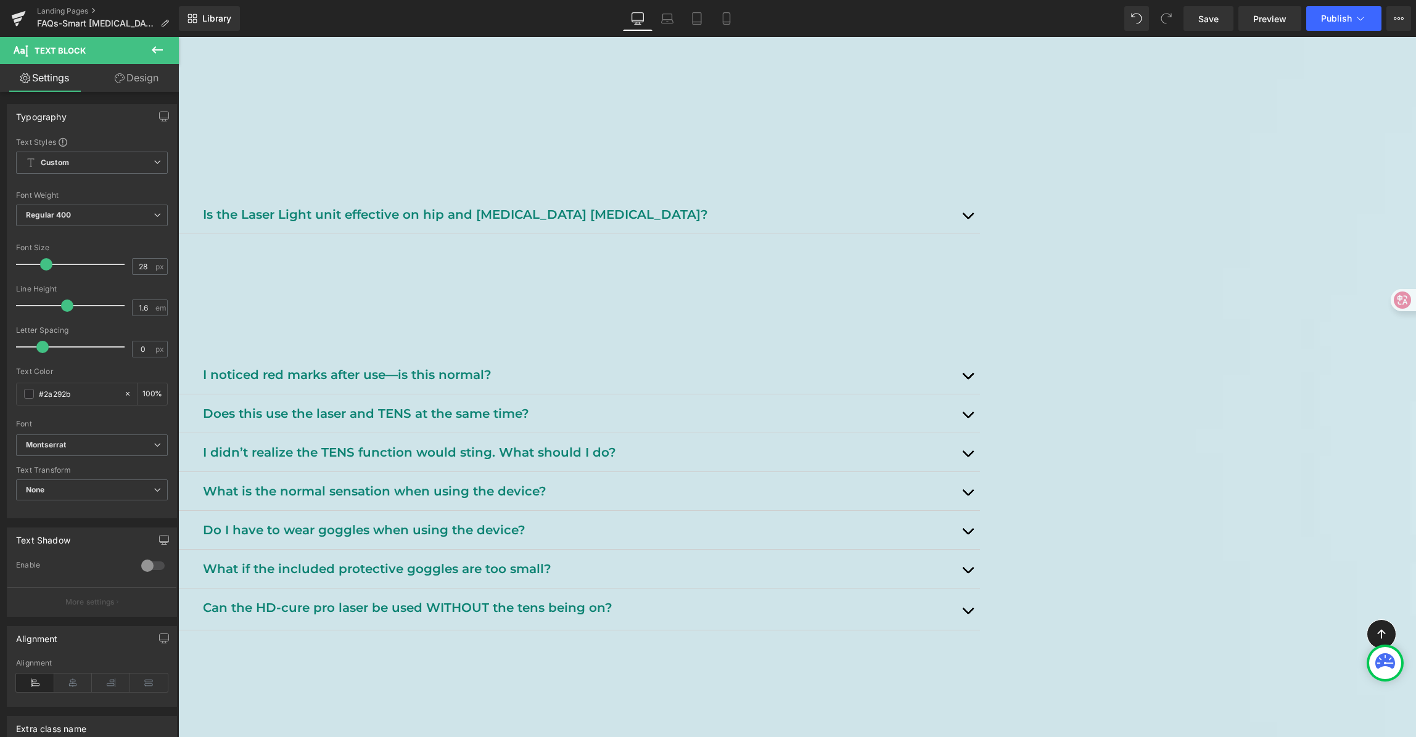
click at [579, 720] on p "Learn when to expect results, what conditions this device can help with, and ho…" at bounding box center [591, 730] width 777 height 20
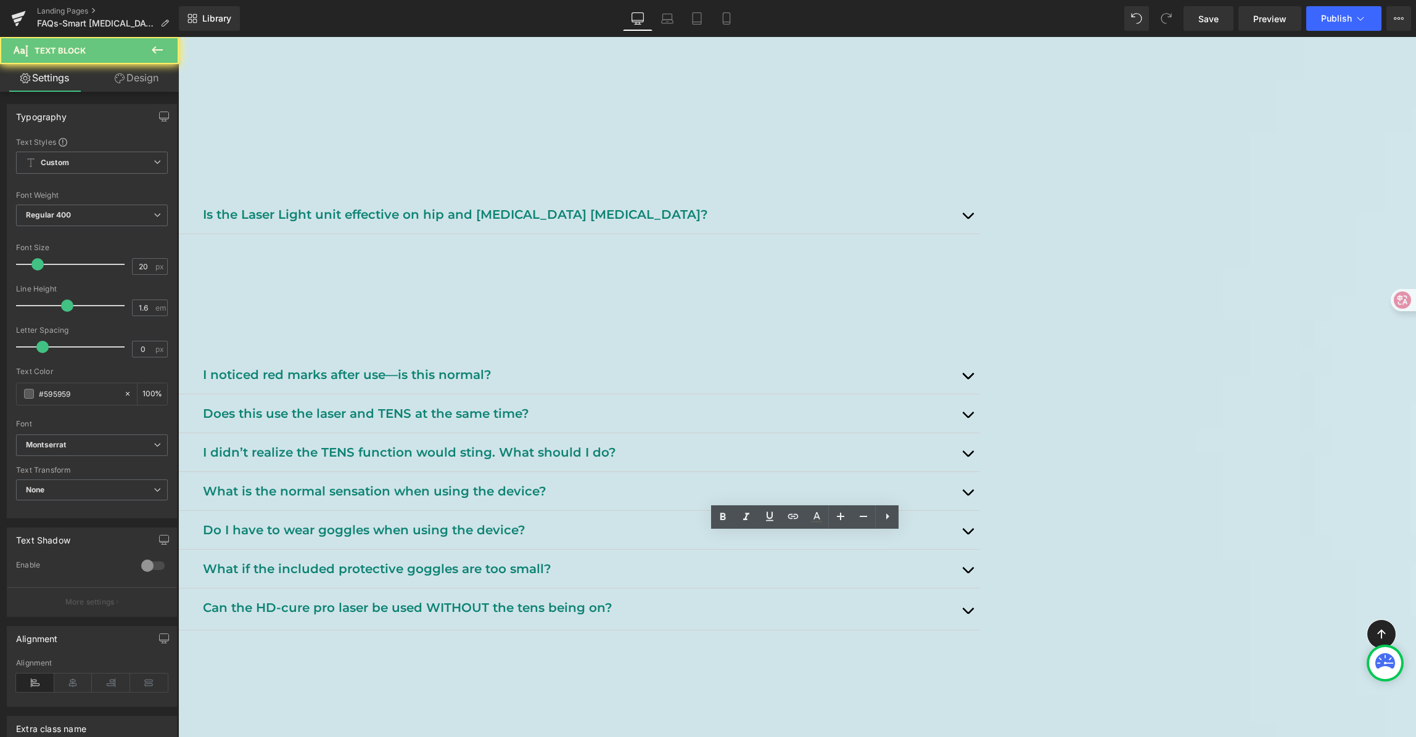
click at [579, 720] on p "Learn when to expect results, what conditions this device can help with, and ho…" at bounding box center [591, 730] width 777 height 20
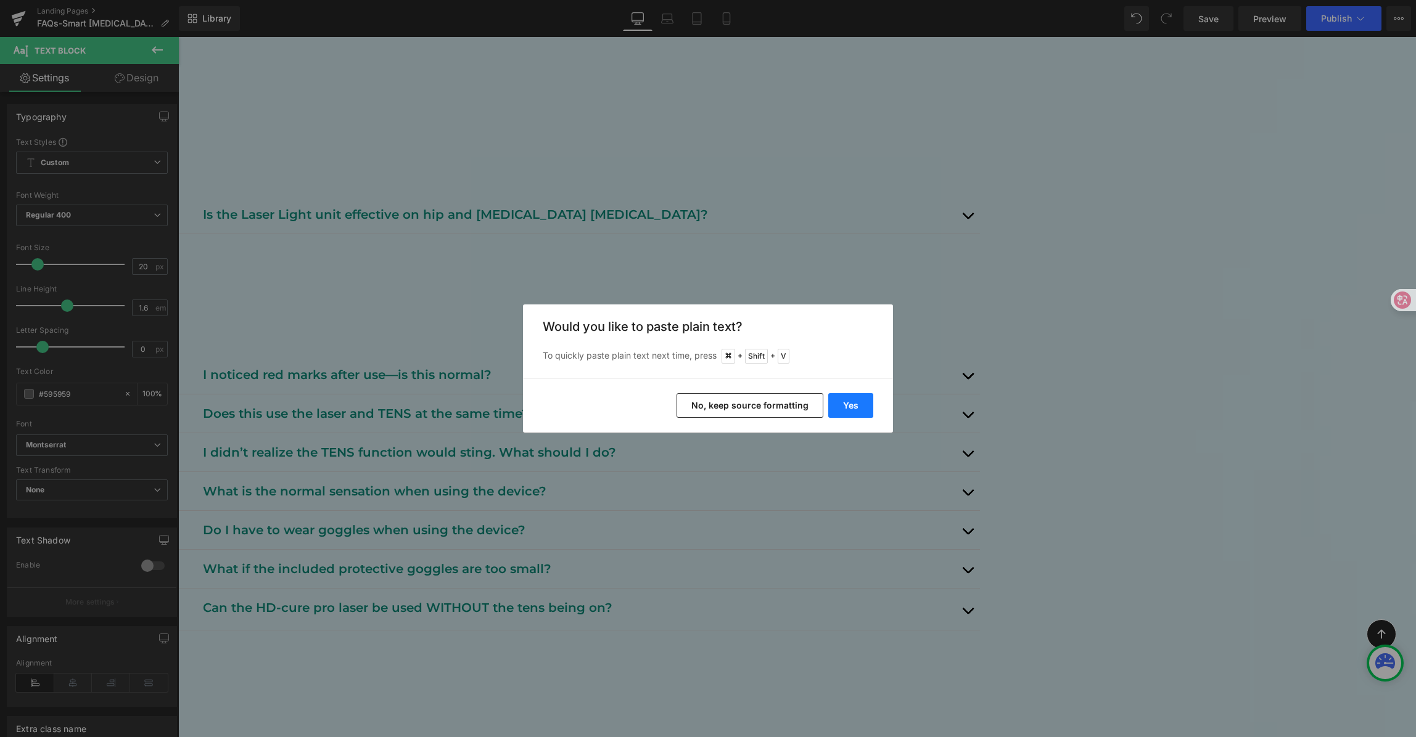
click at [847, 405] on button "Yes" at bounding box center [850, 405] width 45 height 25
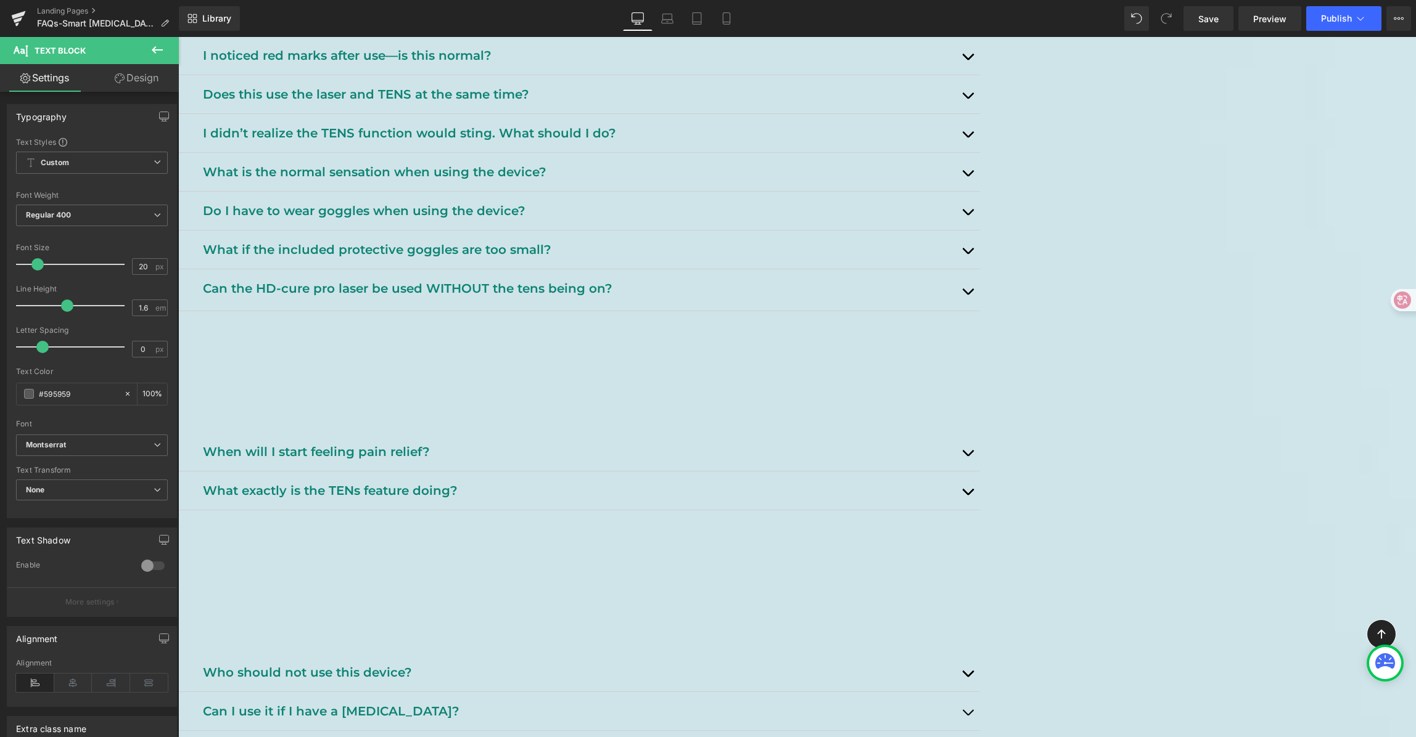
scroll to position [1251, 0]
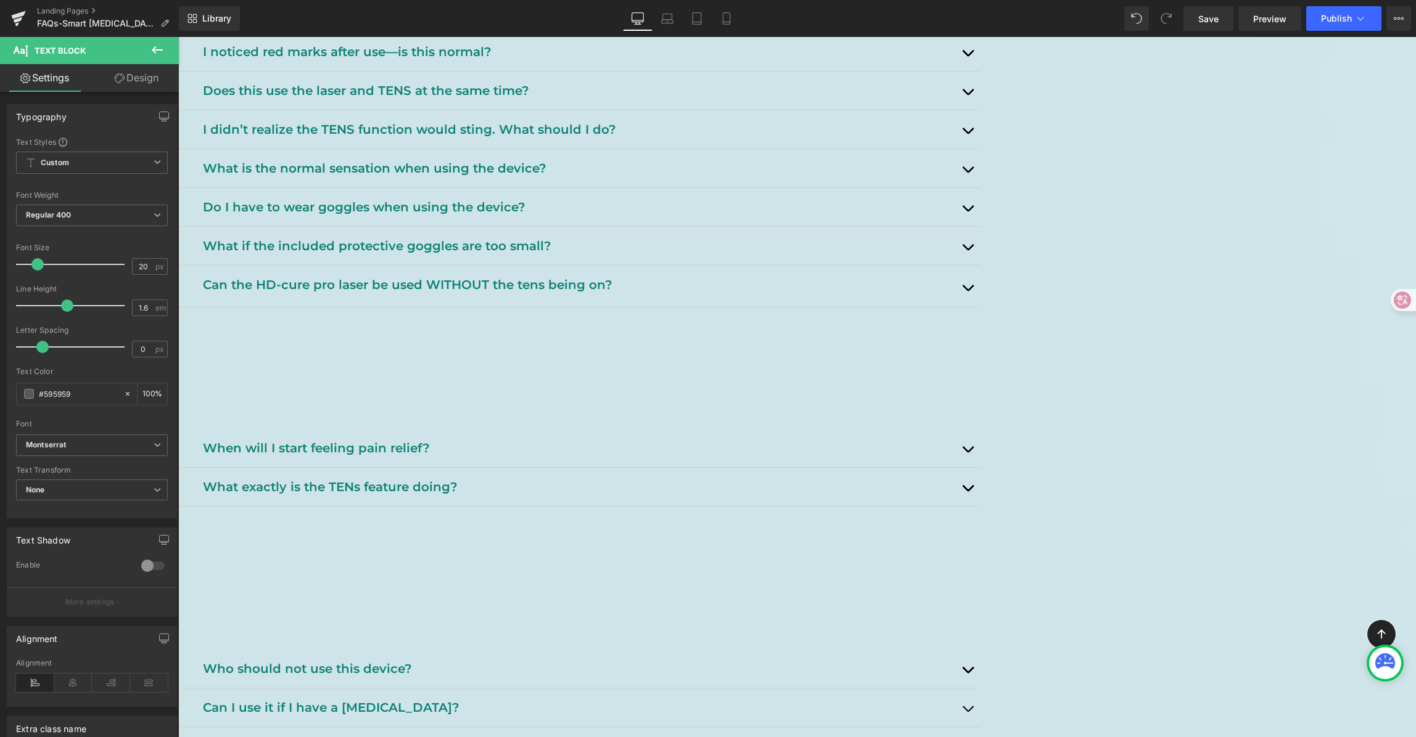
click at [441, 593] on b "Restrictions & Precautions" at bounding box center [322, 603] width 239 height 21
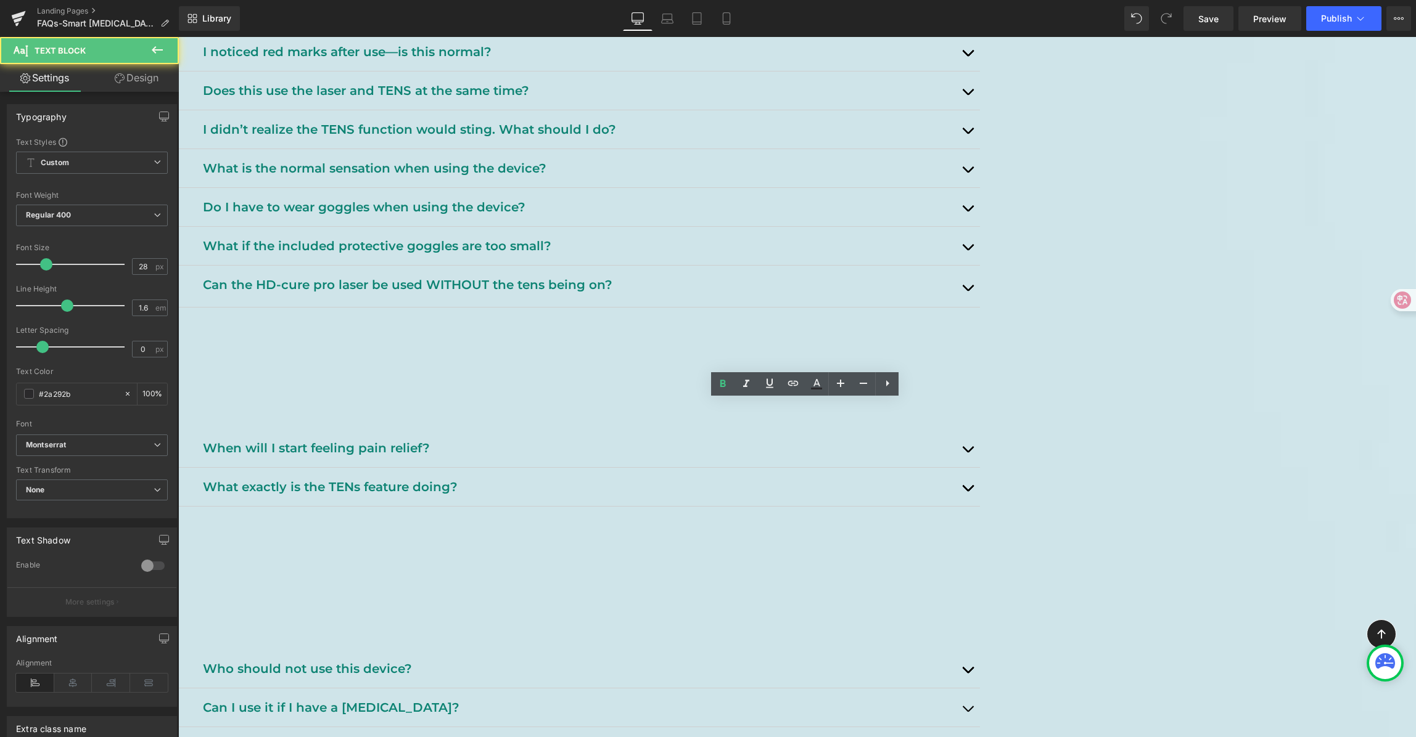
click at [441, 593] on b "Restrictions & Precautions" at bounding box center [322, 603] width 239 height 21
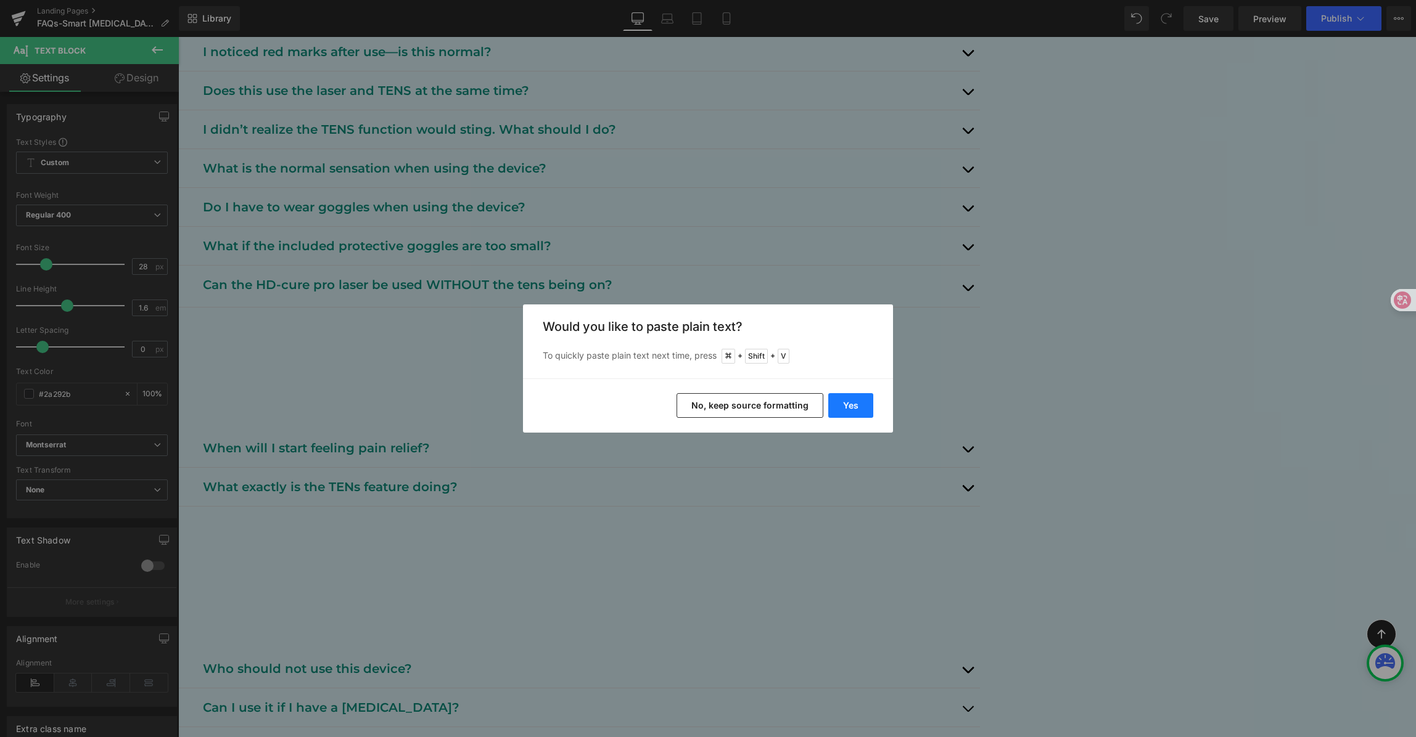
click at [853, 399] on button "Yes" at bounding box center [850, 405] width 45 height 25
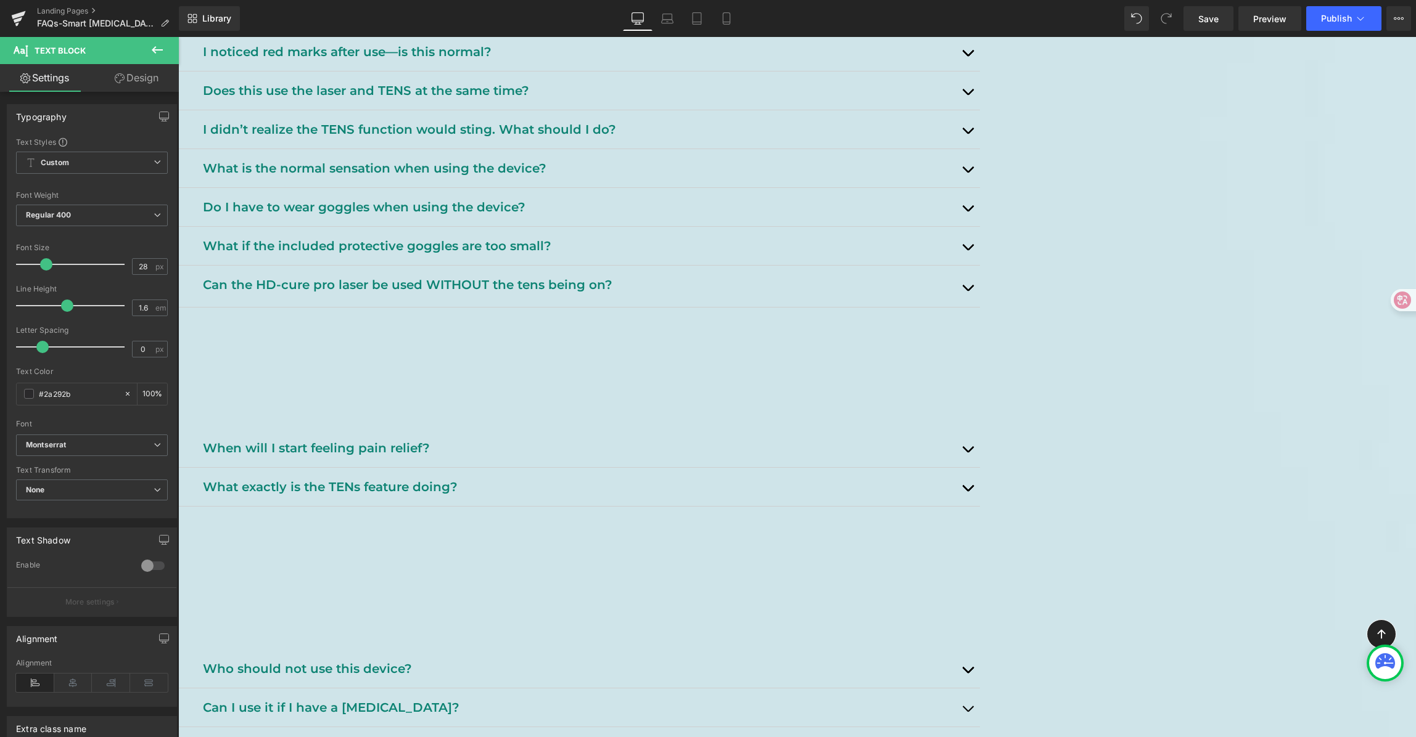
click at [581, 618] on p "Important information about who should not use this device and when to consult …" at bounding box center [591, 628] width 777 height 20
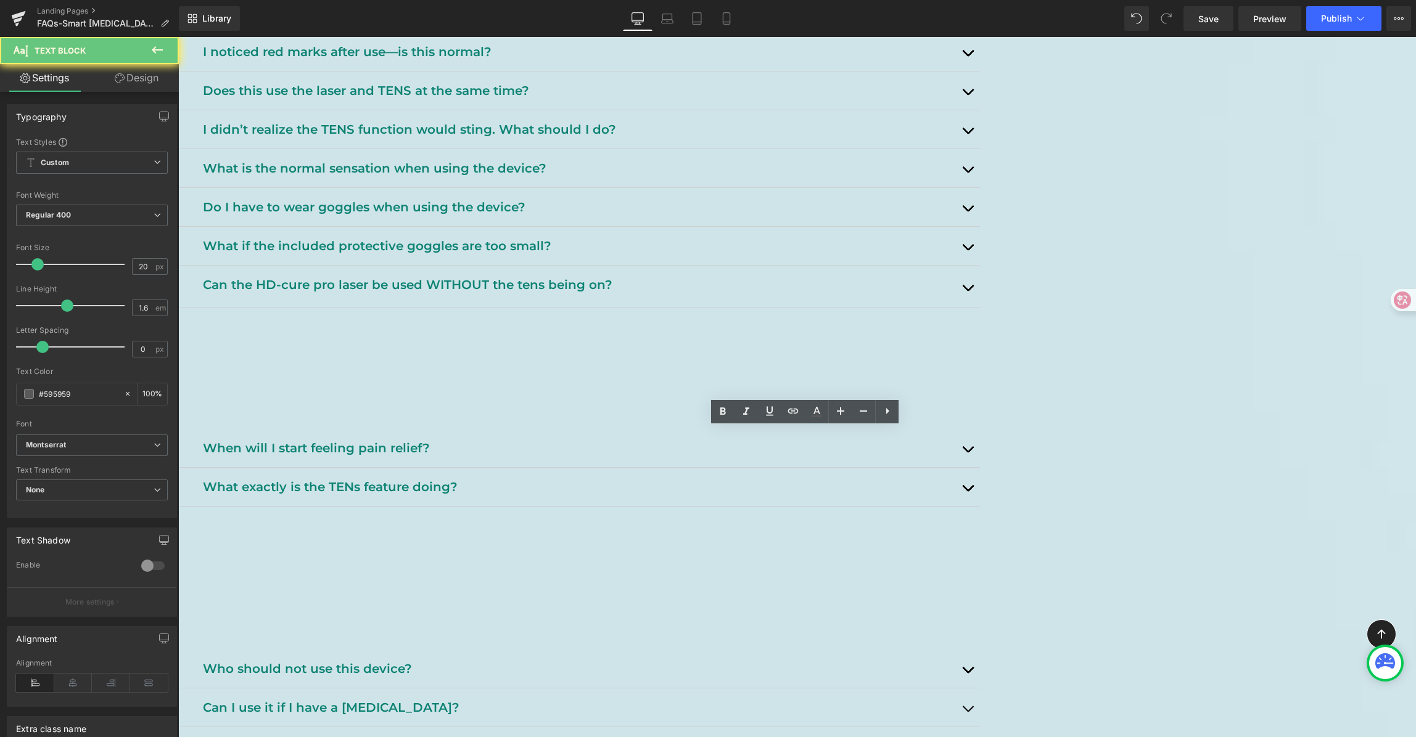
click at [582, 618] on p "Important information about who should not use this device and when to consult …" at bounding box center [591, 628] width 777 height 20
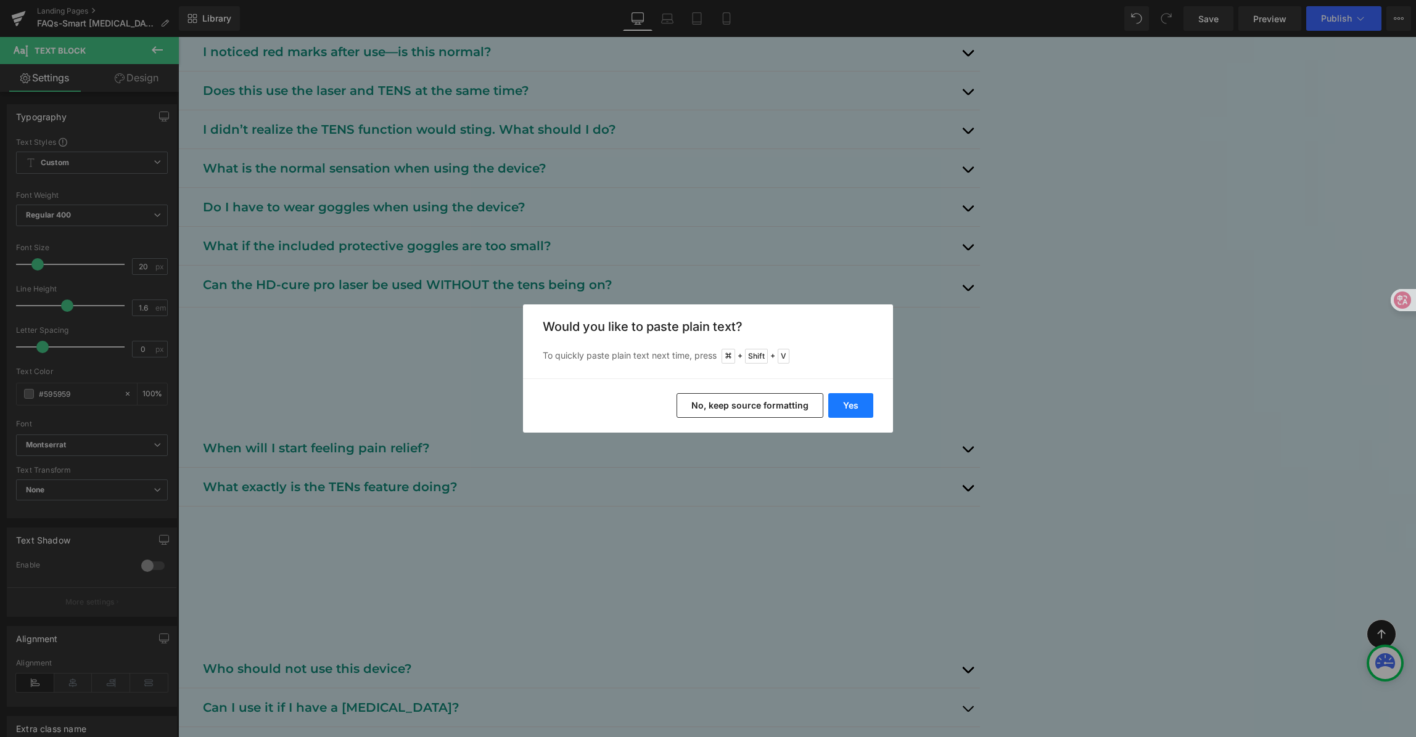
click at [852, 402] on button "Yes" at bounding box center [850, 405] width 45 height 25
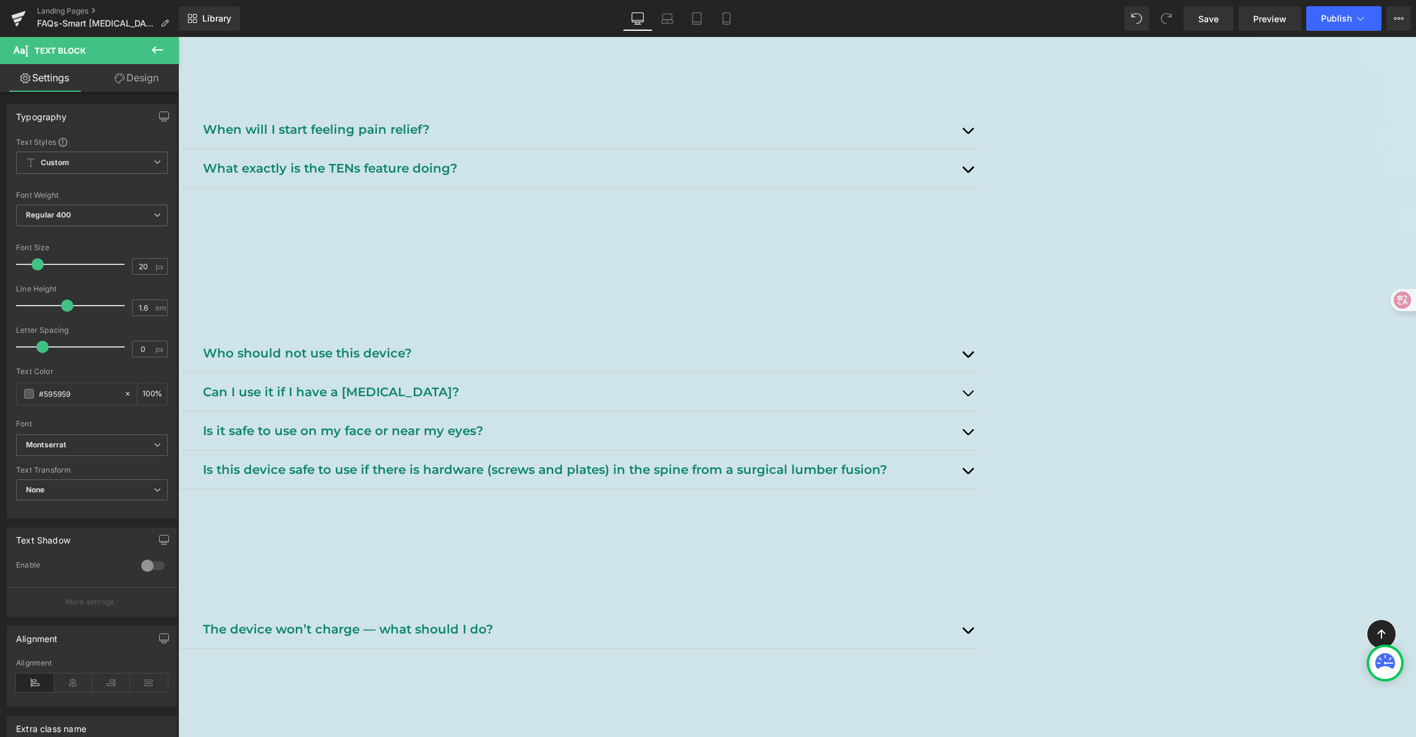
scroll to position [1602, 0]
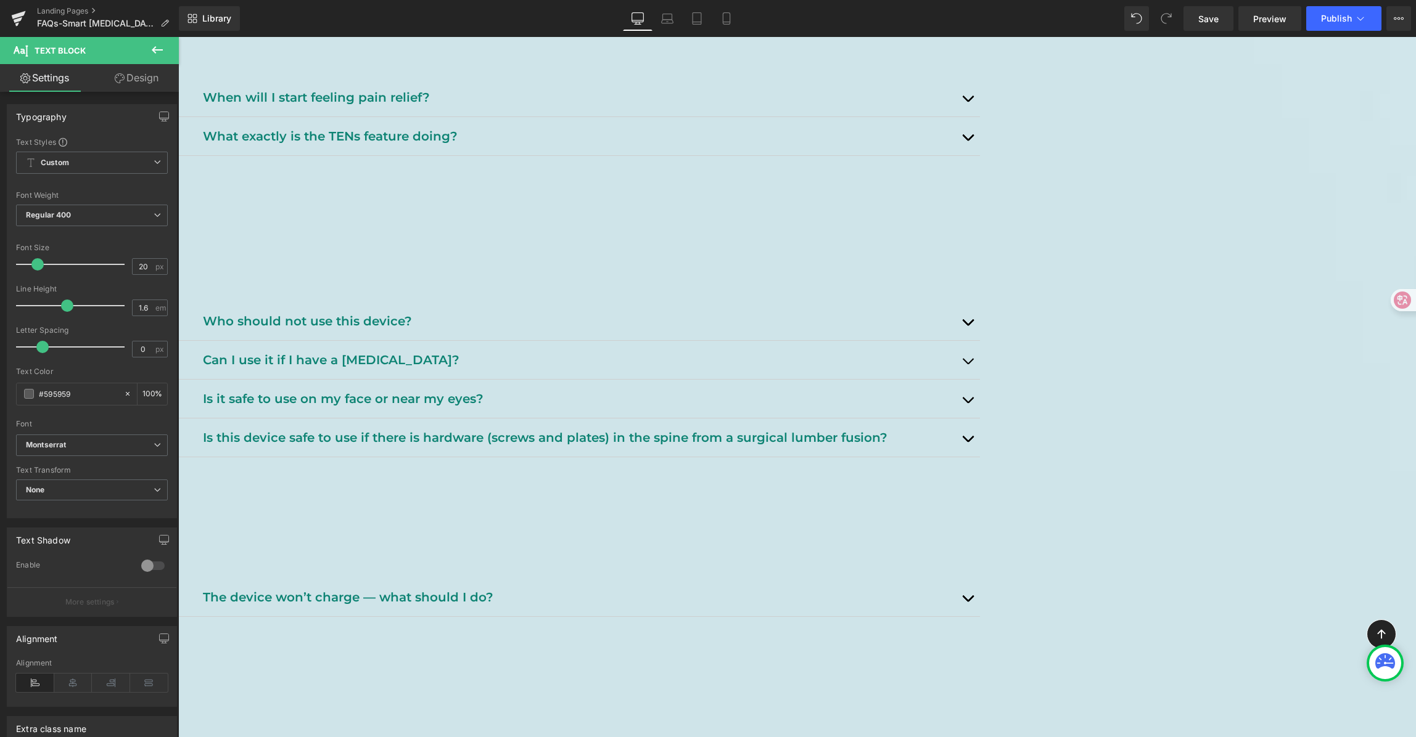
click at [520, 522] on span "Troubleshooting & Device Behavior" at bounding box center [362, 532] width 318 height 21
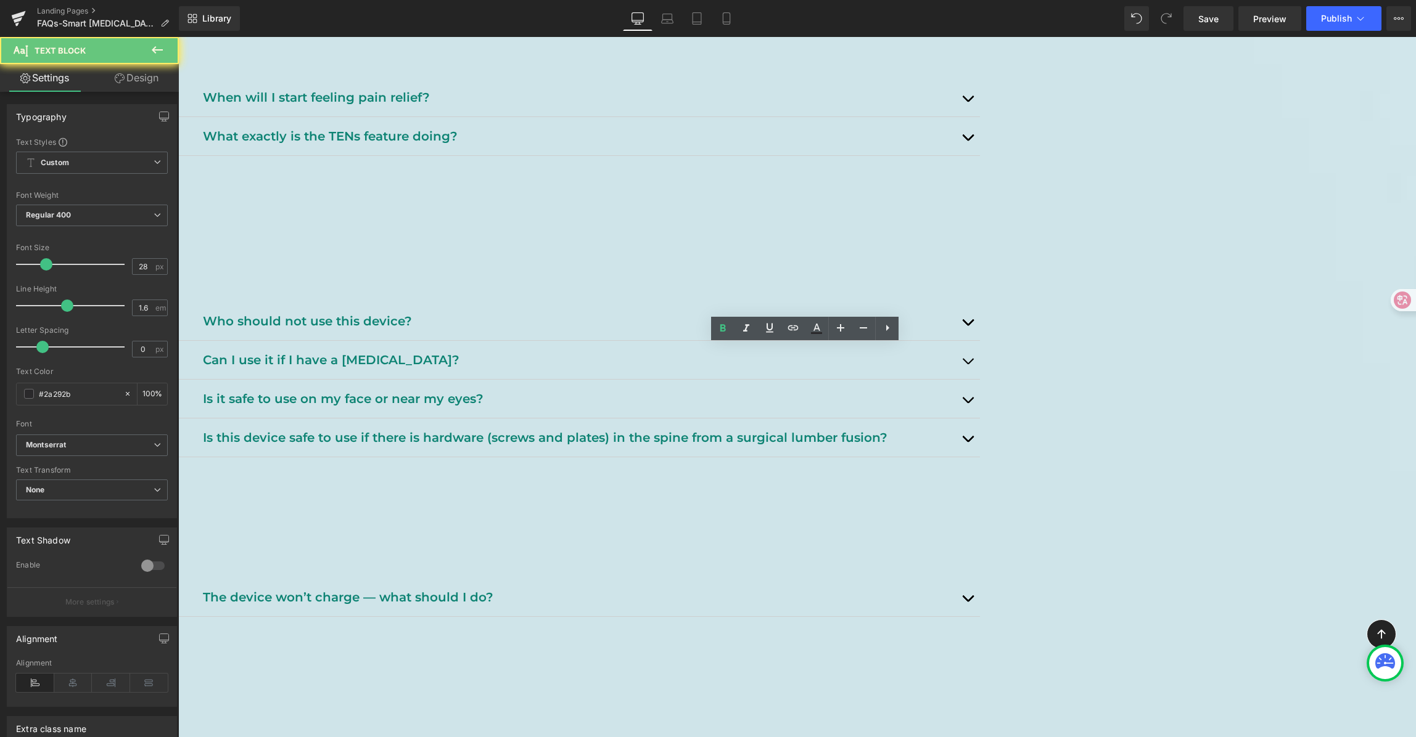
click at [520, 522] on span "Troubleshooting & Device Behavior" at bounding box center [362, 532] width 318 height 21
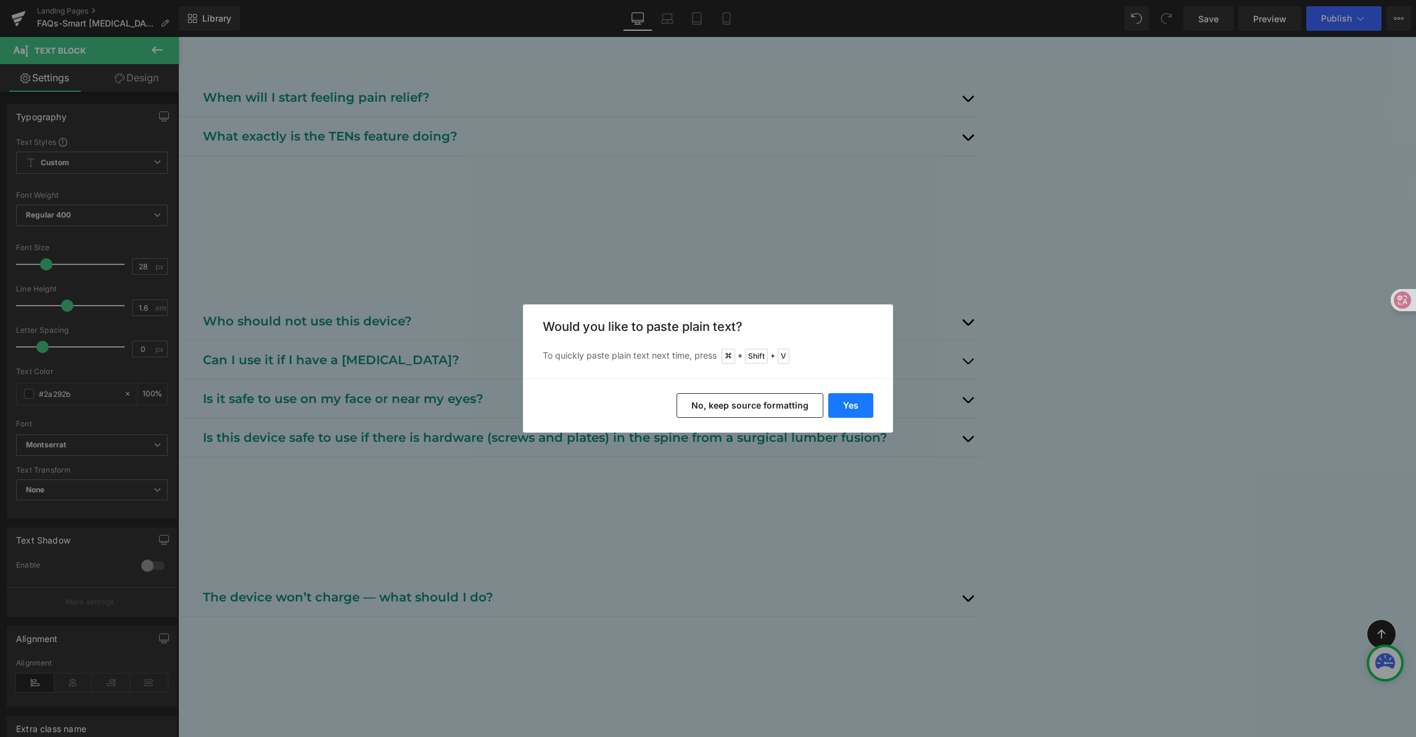
click at [864, 402] on button "Yes" at bounding box center [850, 405] width 45 height 25
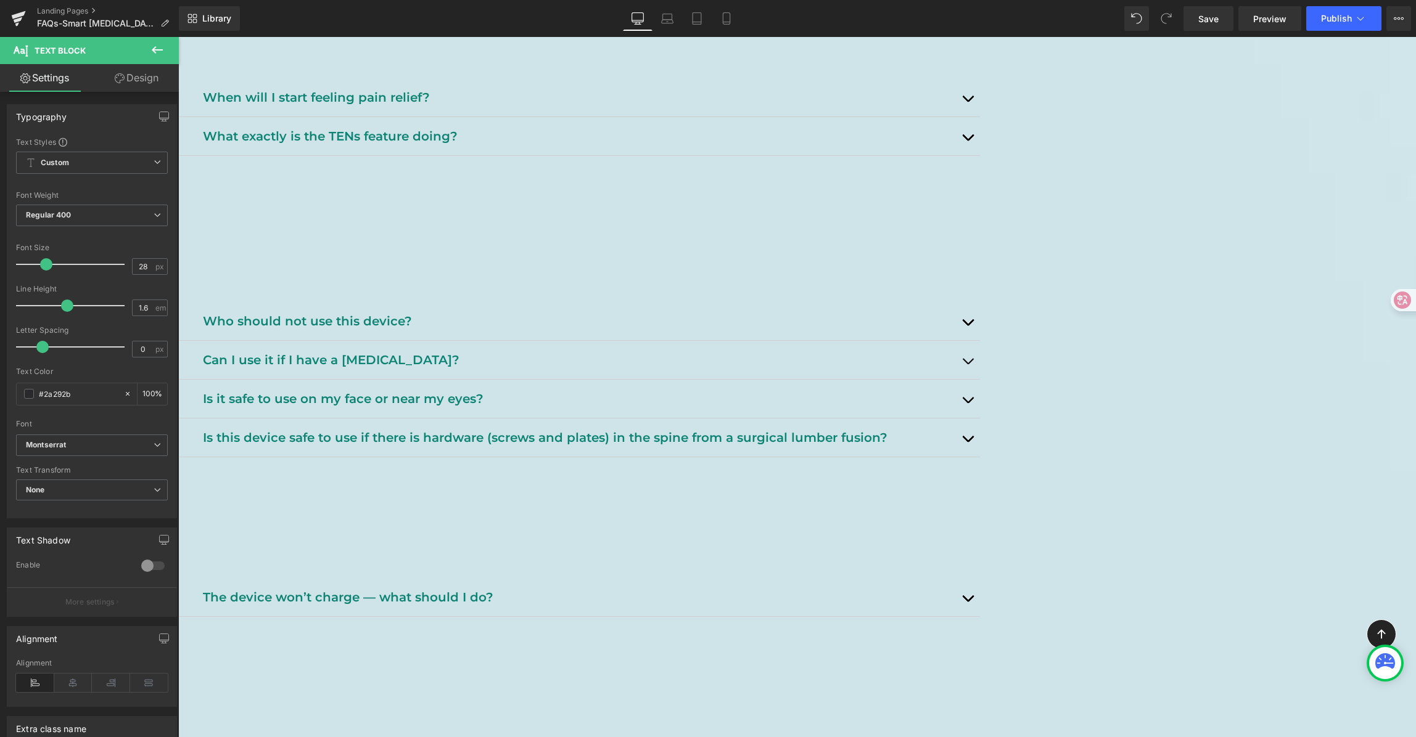
click at [601, 546] on div "Find out about your warranty, return policy, and how to get help when needed. T…" at bounding box center [591, 556] width 777 height 20
click at [601, 546] on div "Find out about your warranty, return policy, and how to get help when needed. T…" at bounding box center [591, 557] width 777 height 23
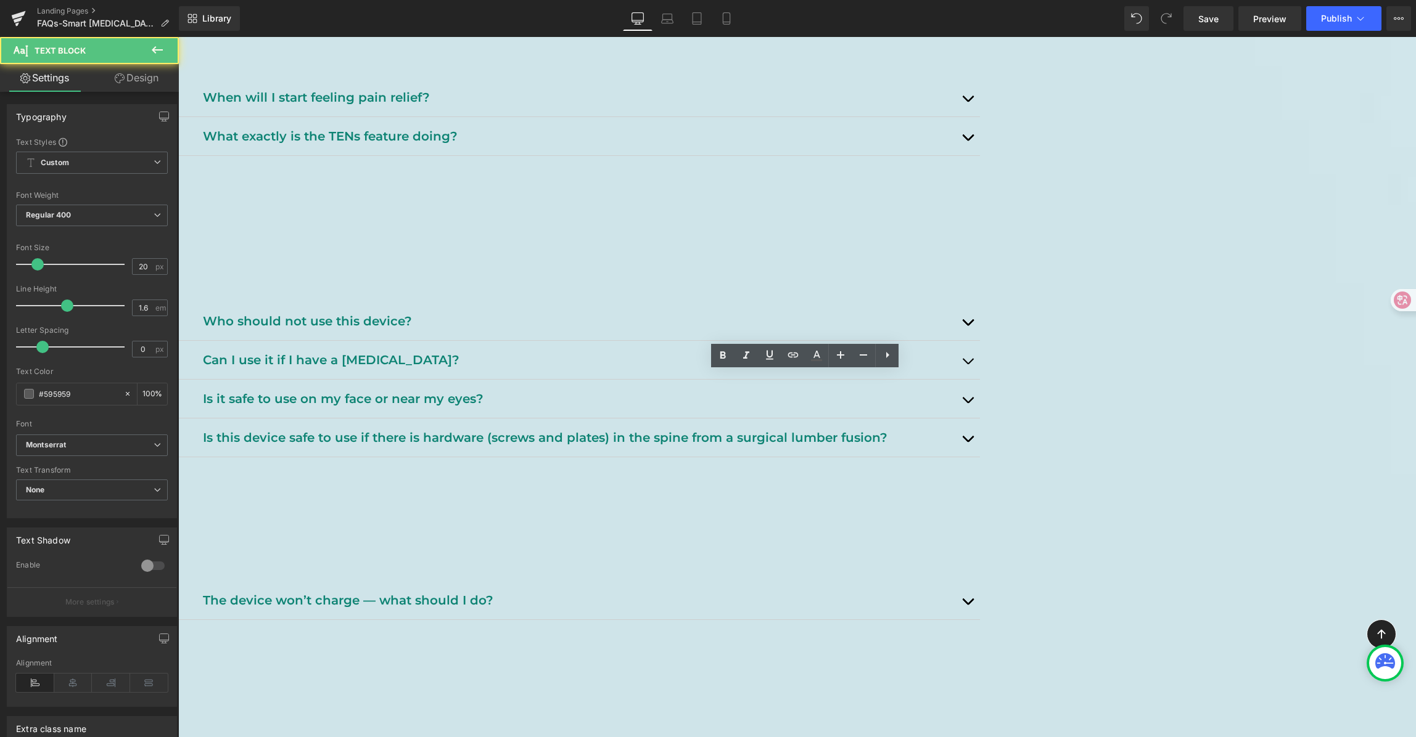
click at [602, 546] on p "Find out about your warranty, return policy, and how to get help when needed." at bounding box center [591, 556] width 777 height 20
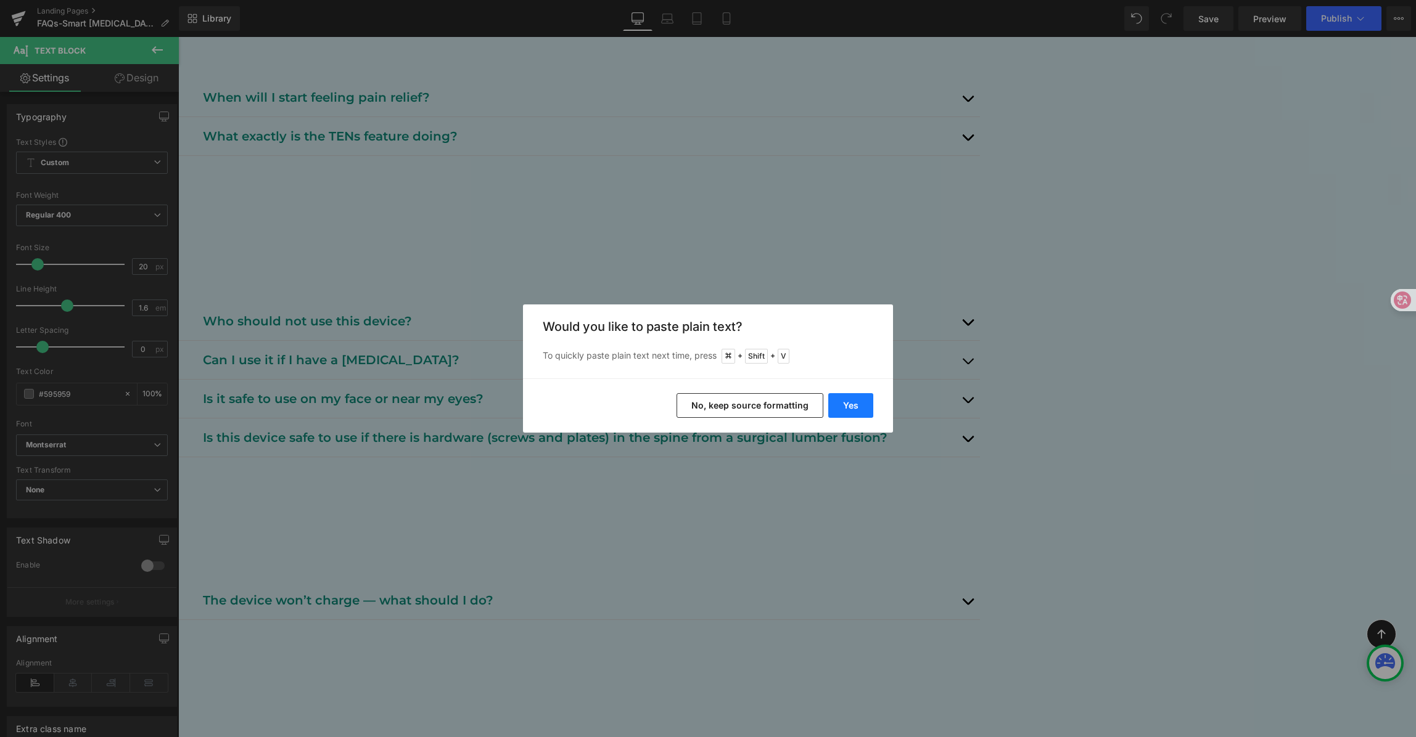
click at [852, 406] on button "Yes" at bounding box center [850, 405] width 45 height 25
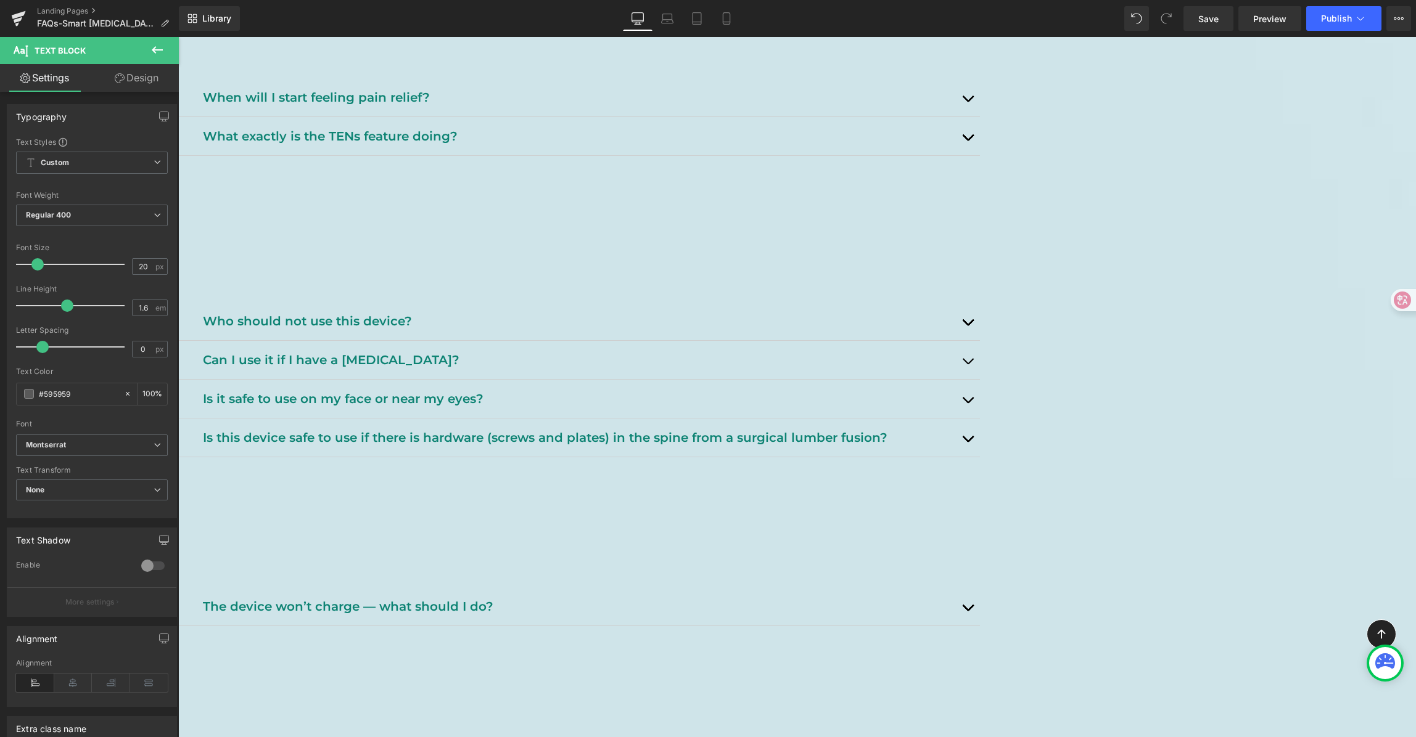
click at [178, 37] on link at bounding box center [178, 37] width 0 height 0
click at [385, 691] on b "Fit, Comfort & Sizing" at bounding box center [294, 701] width 183 height 21
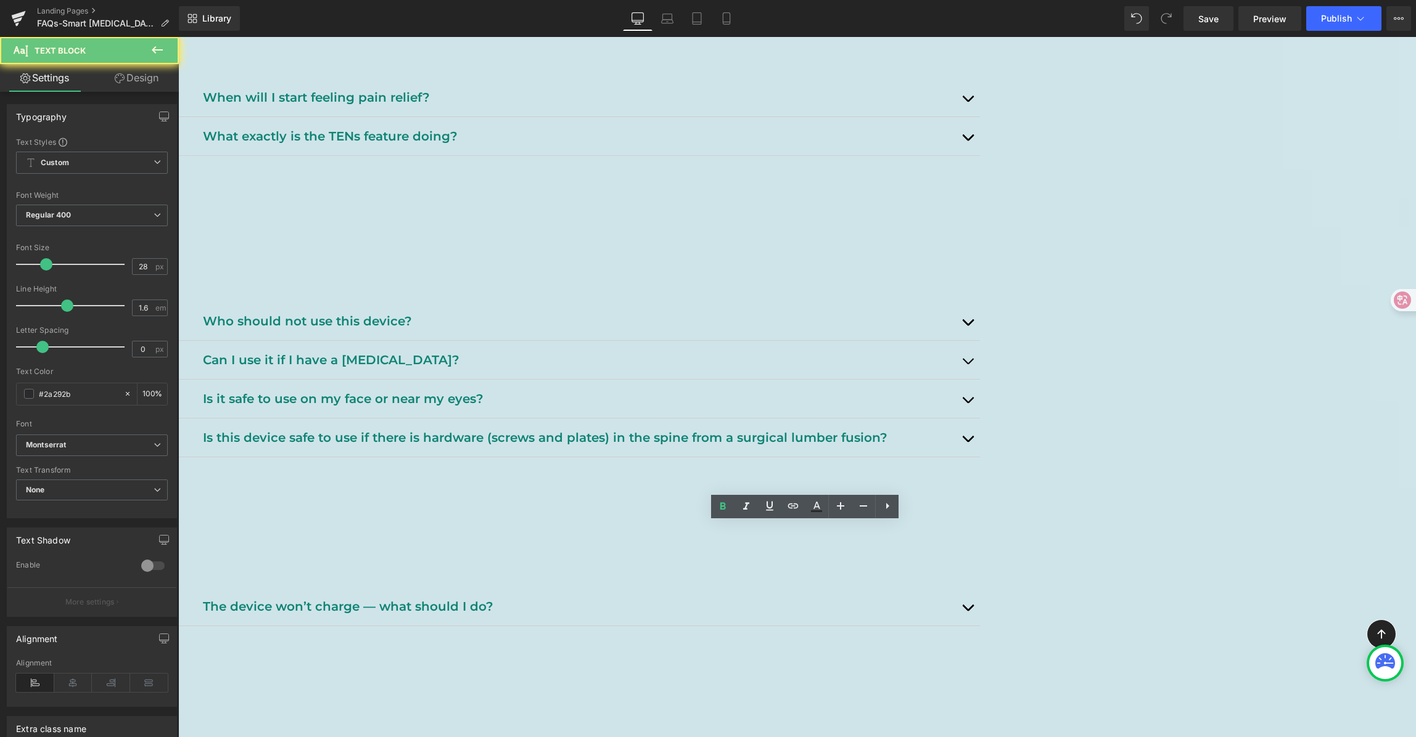
click at [385, 691] on b "Fit, Comfort & Sizing" at bounding box center [294, 701] width 183 height 21
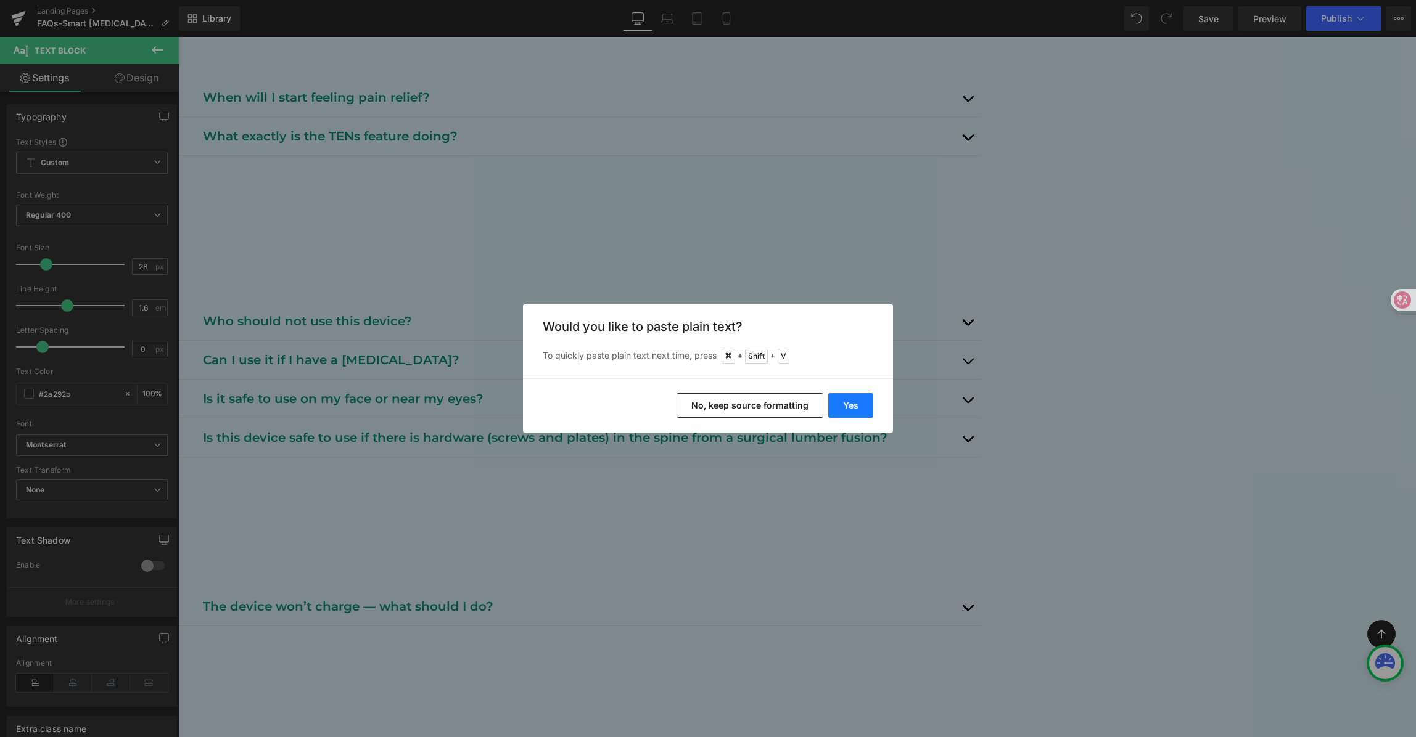
click at [858, 401] on button "Yes" at bounding box center [850, 405] width 45 height 25
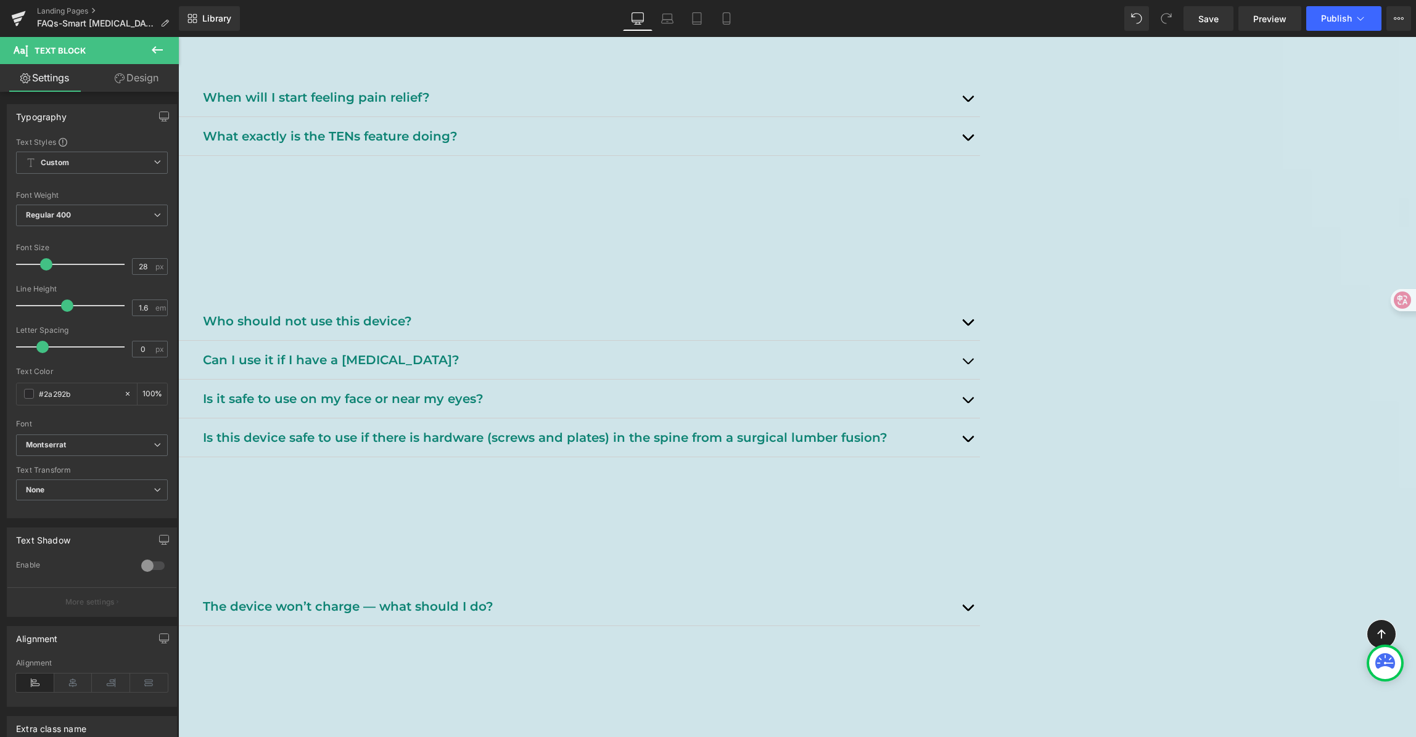
click at [580, 716] on p "Get guidance on wrist size compatibility, wearing comfort, and how to ensure a …" at bounding box center [591, 726] width 777 height 20
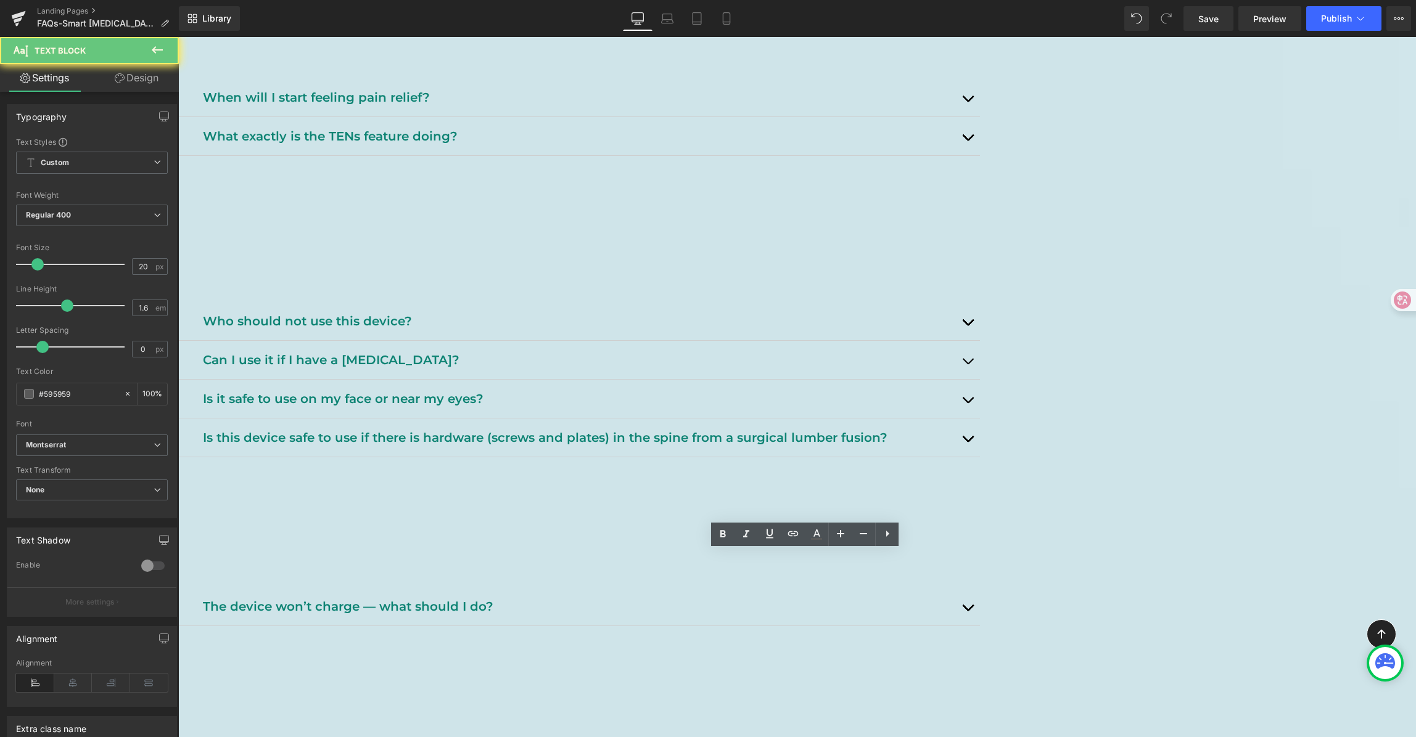
click at [580, 716] on p "Get guidance on wrist size compatibility, wearing comfort, and how to ensure a …" at bounding box center [591, 726] width 777 height 20
click at [581, 716] on p "Get guidance on wrist size compatibility, wearing comfort, and how to ensure a …" at bounding box center [591, 726] width 777 height 20
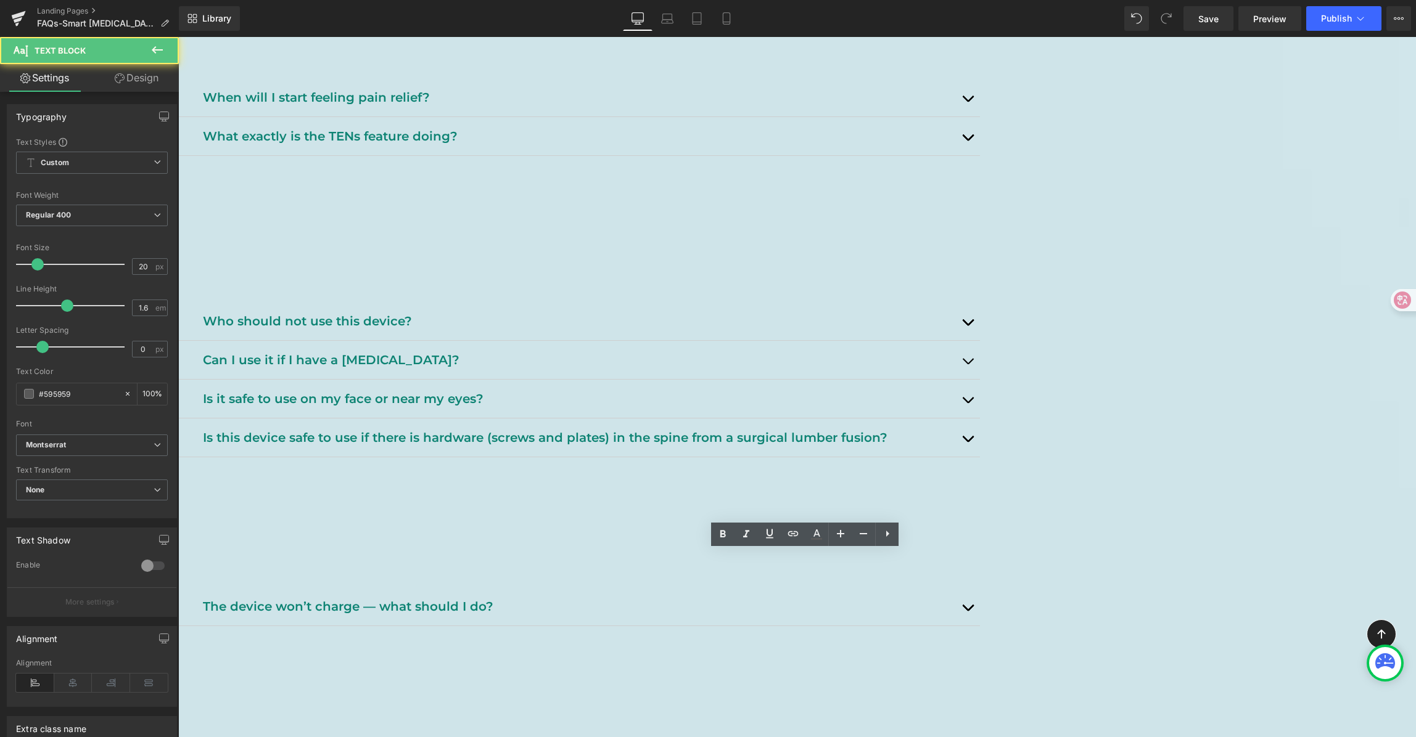
click at [581, 716] on p "Get guidance on wrist size compatibility, wearing comfort, and how to ensure a …" at bounding box center [591, 726] width 777 height 20
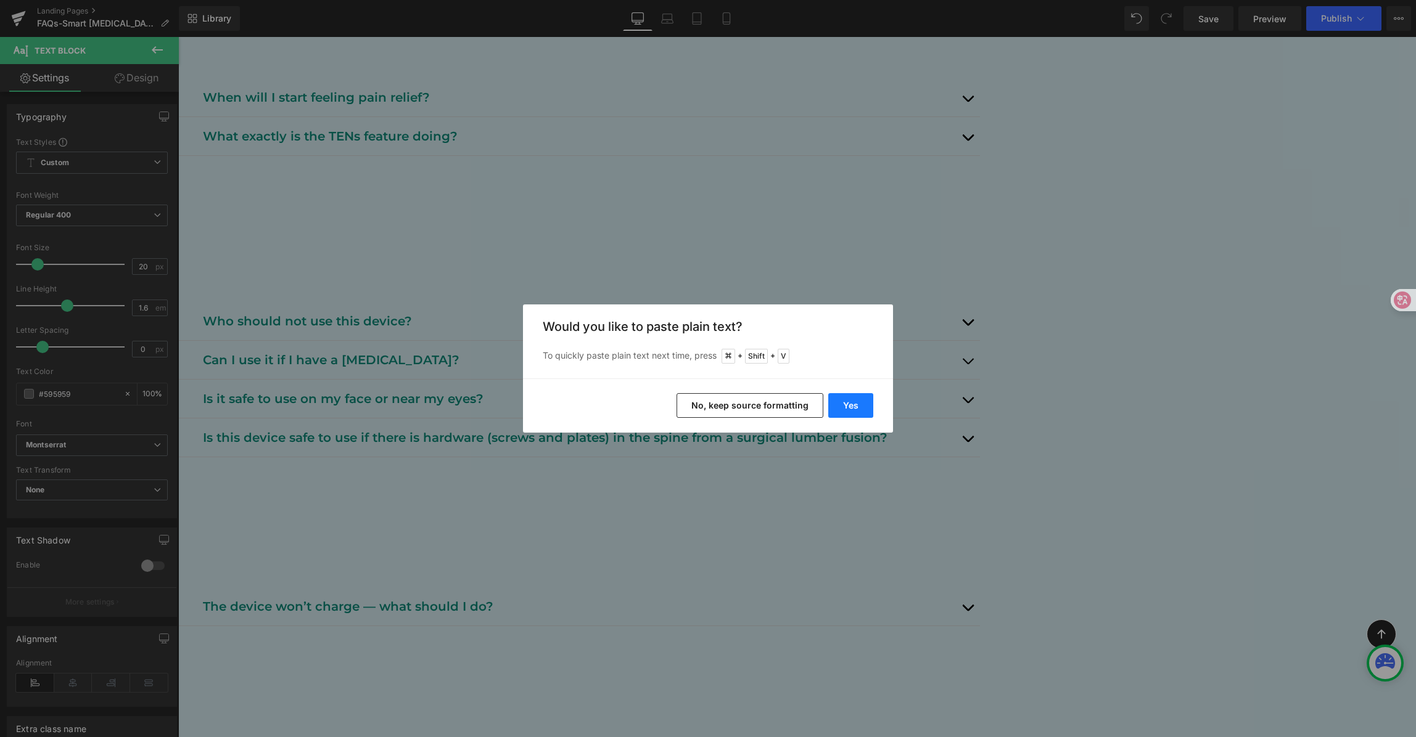
drag, startPoint x: 871, startPoint y: 403, endPoint x: 715, endPoint y: 357, distance: 163.3
click at [871, 403] on button "Yes" at bounding box center [850, 405] width 45 height 25
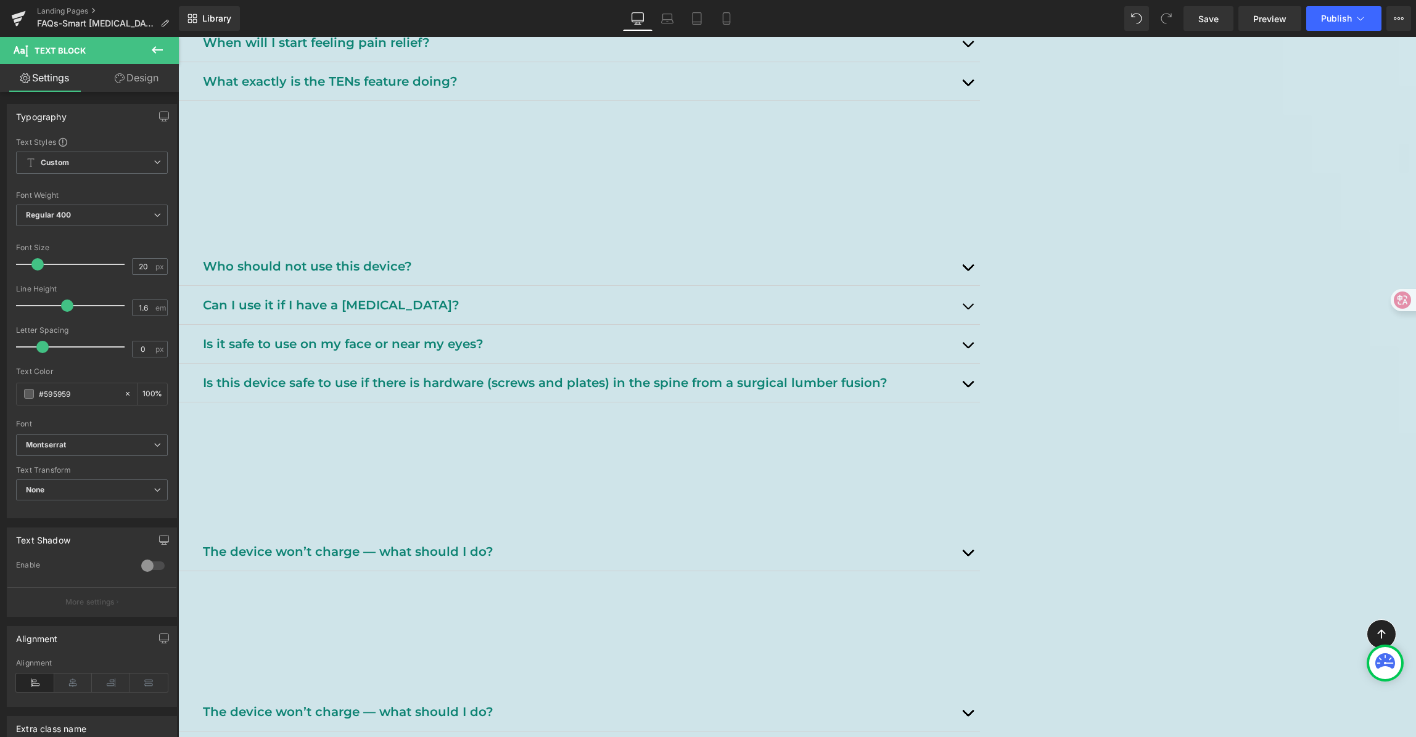
scroll to position [1658, 0]
click at [1207, 17] on span "Save" at bounding box center [1208, 18] width 20 height 13
